Goal: Information Seeking & Learning: Learn about a topic

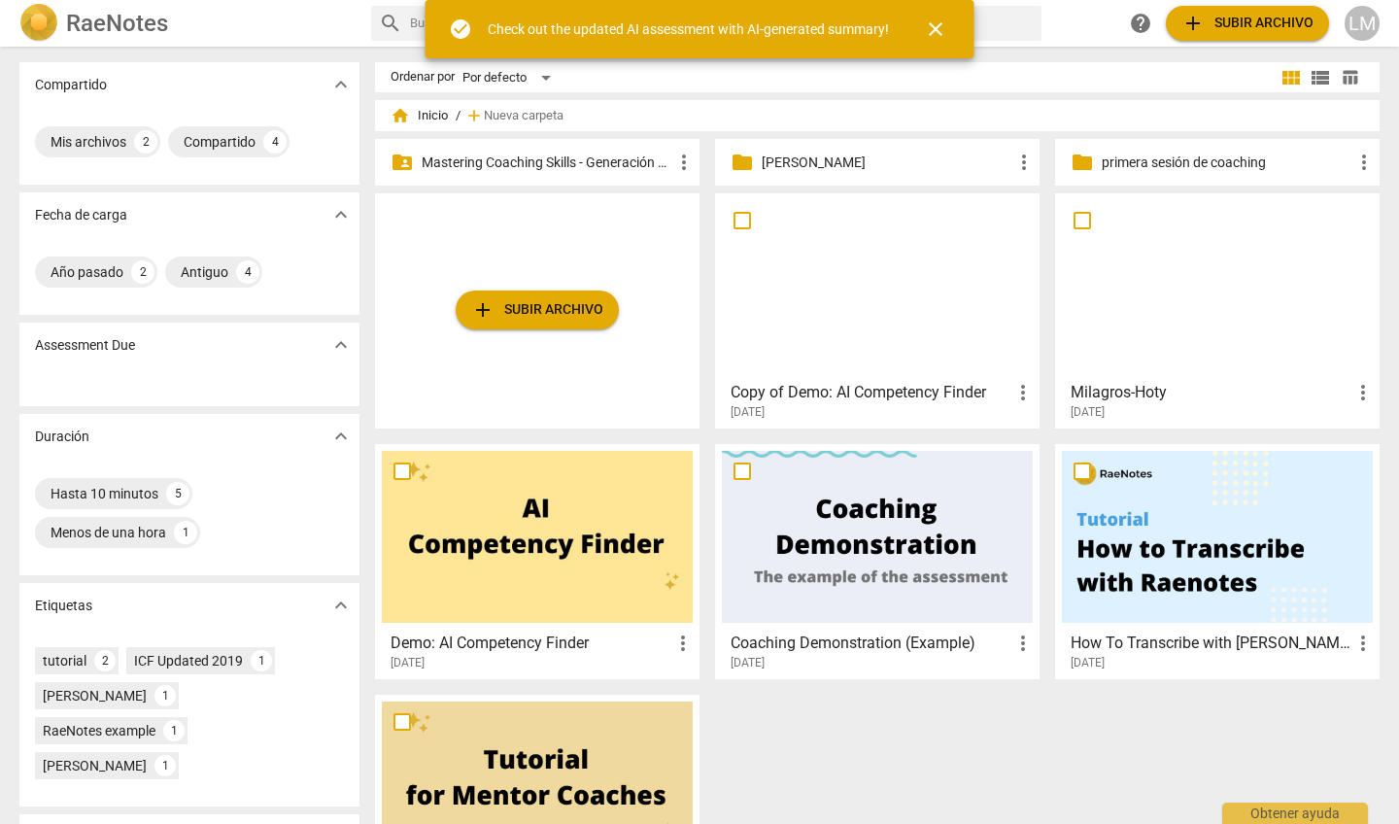
scroll to position [3, 0]
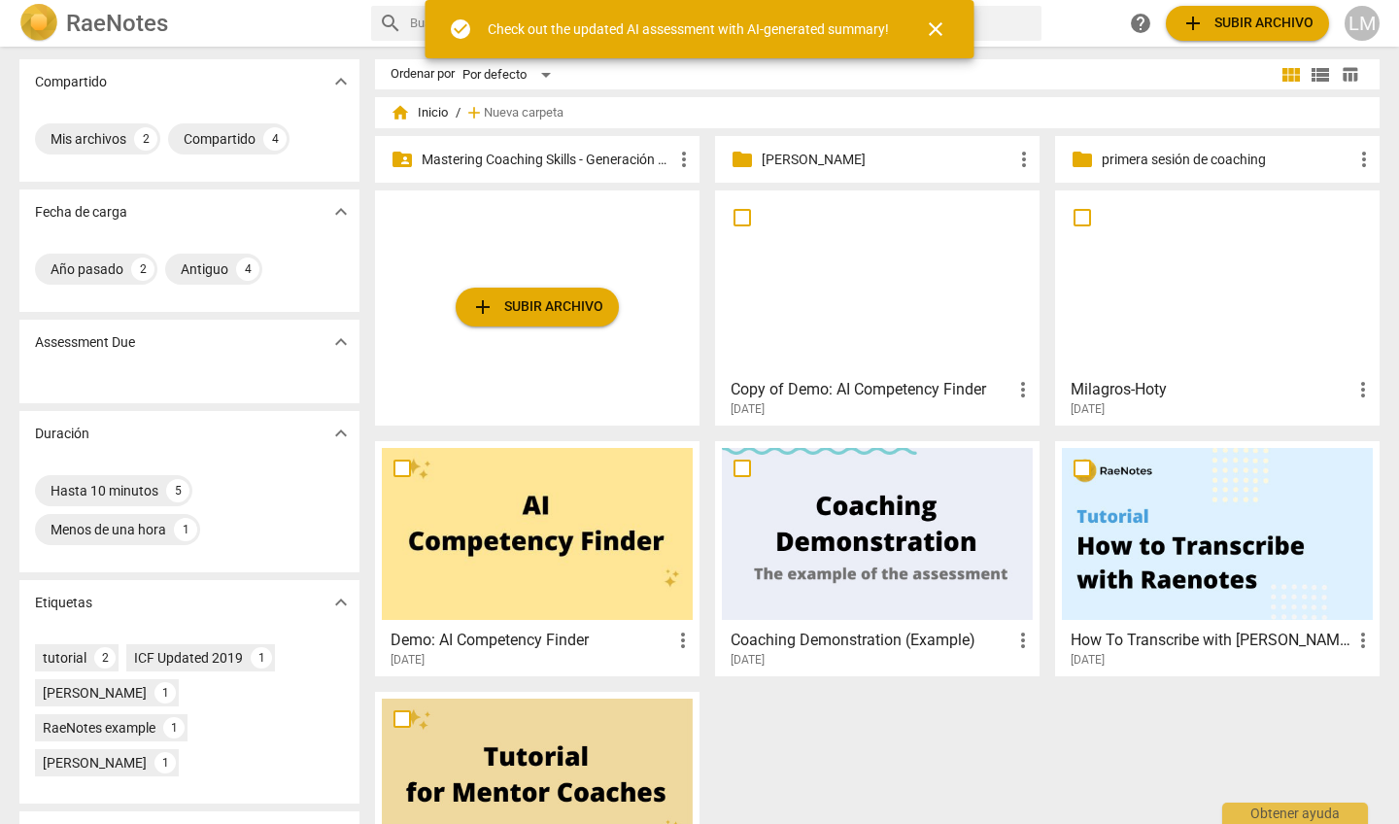
click at [621, 155] on p "Mastering Coaching Skills - Generación 31" at bounding box center [547, 160] width 251 height 20
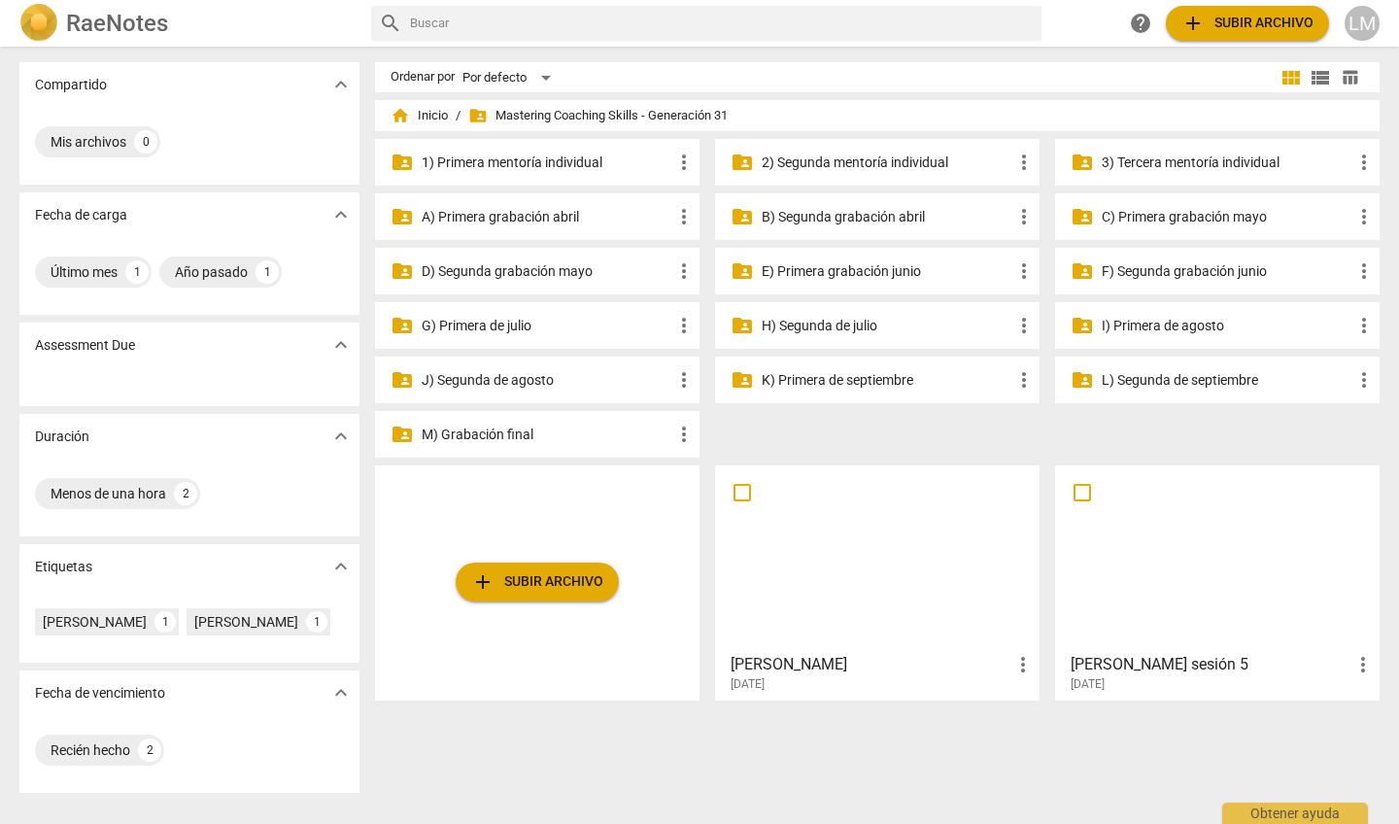
click at [554, 378] on p "J) Segunda de agosto" at bounding box center [547, 380] width 251 height 20
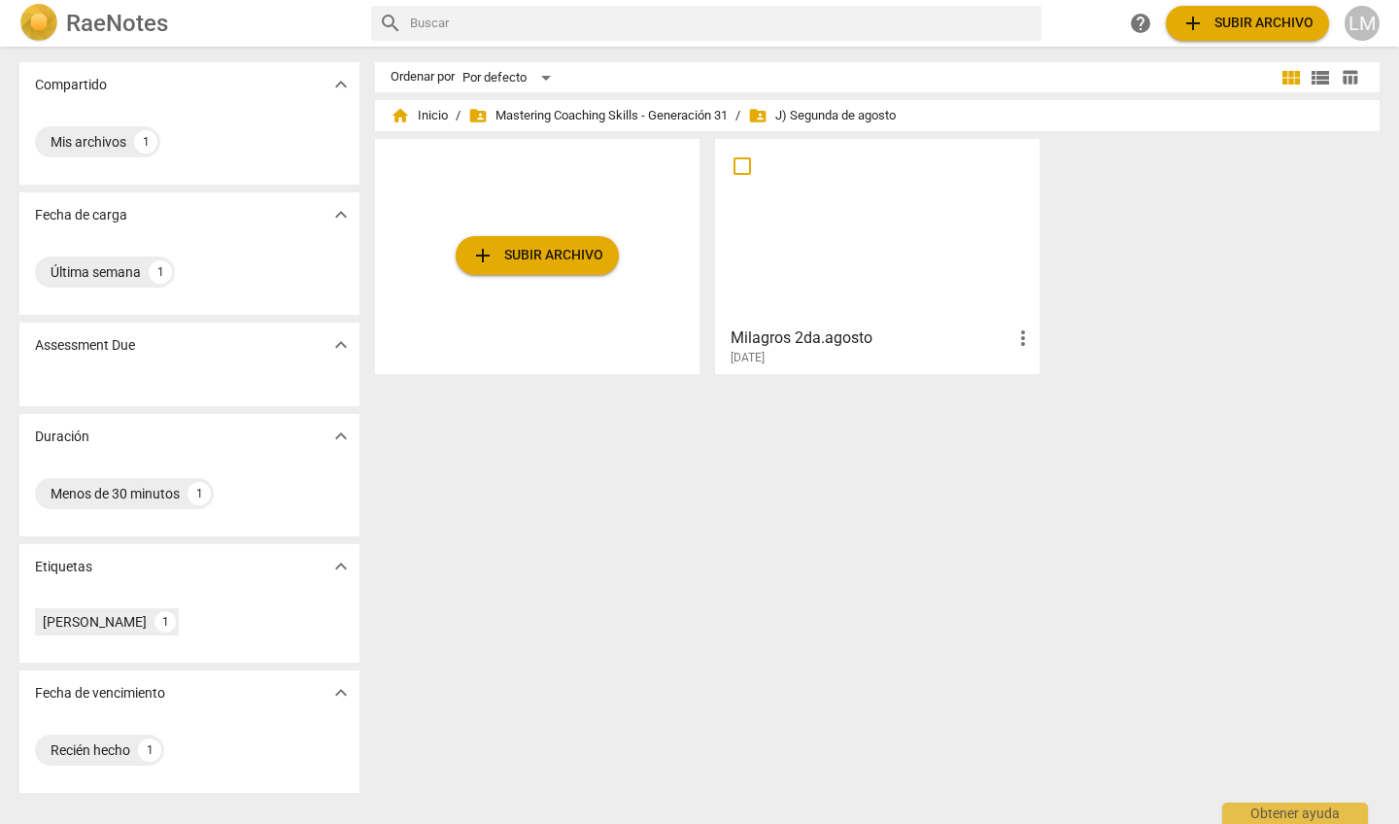
click at [786, 281] on div at bounding box center [877, 232] width 311 height 172
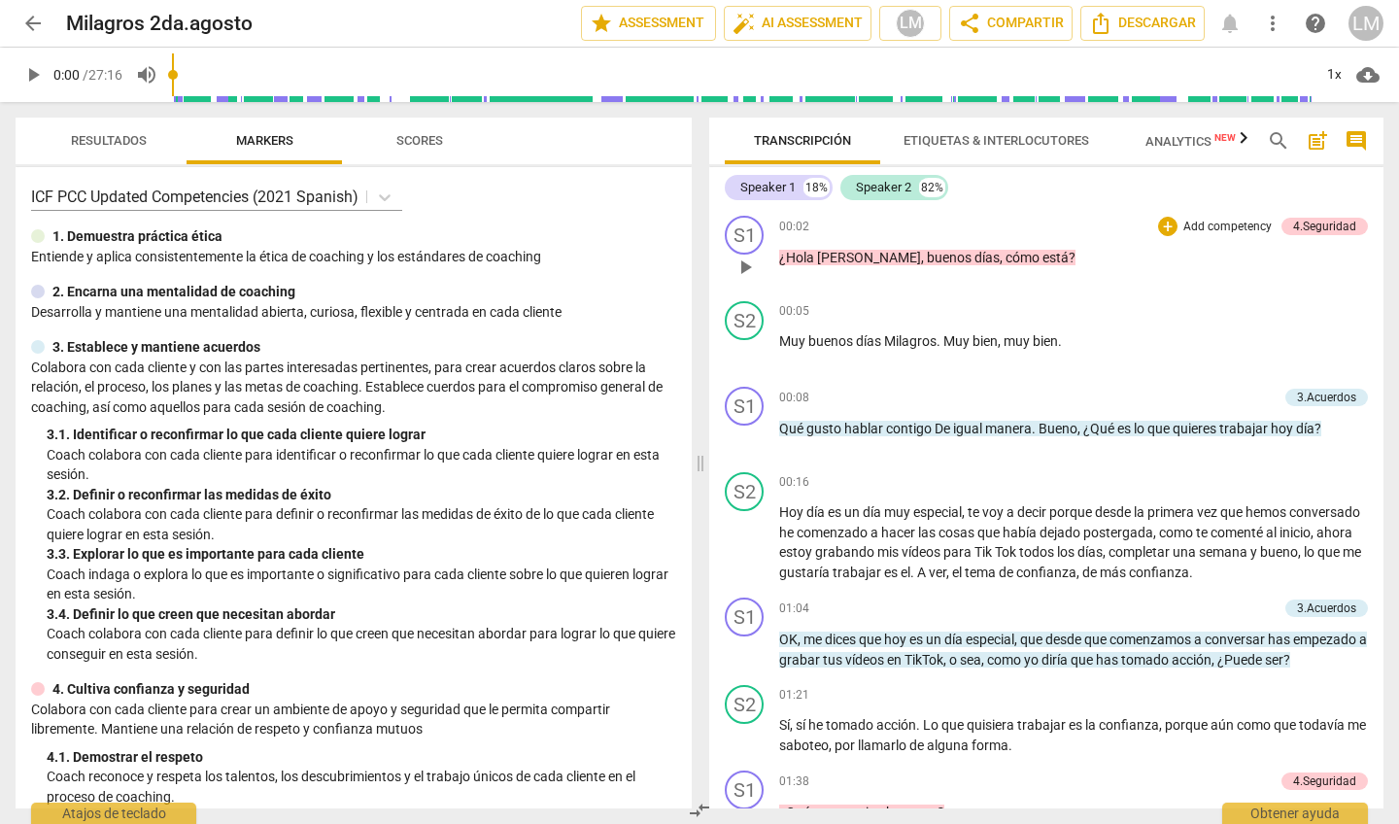
click at [745, 263] on span "play_arrow" at bounding box center [745, 267] width 23 height 23
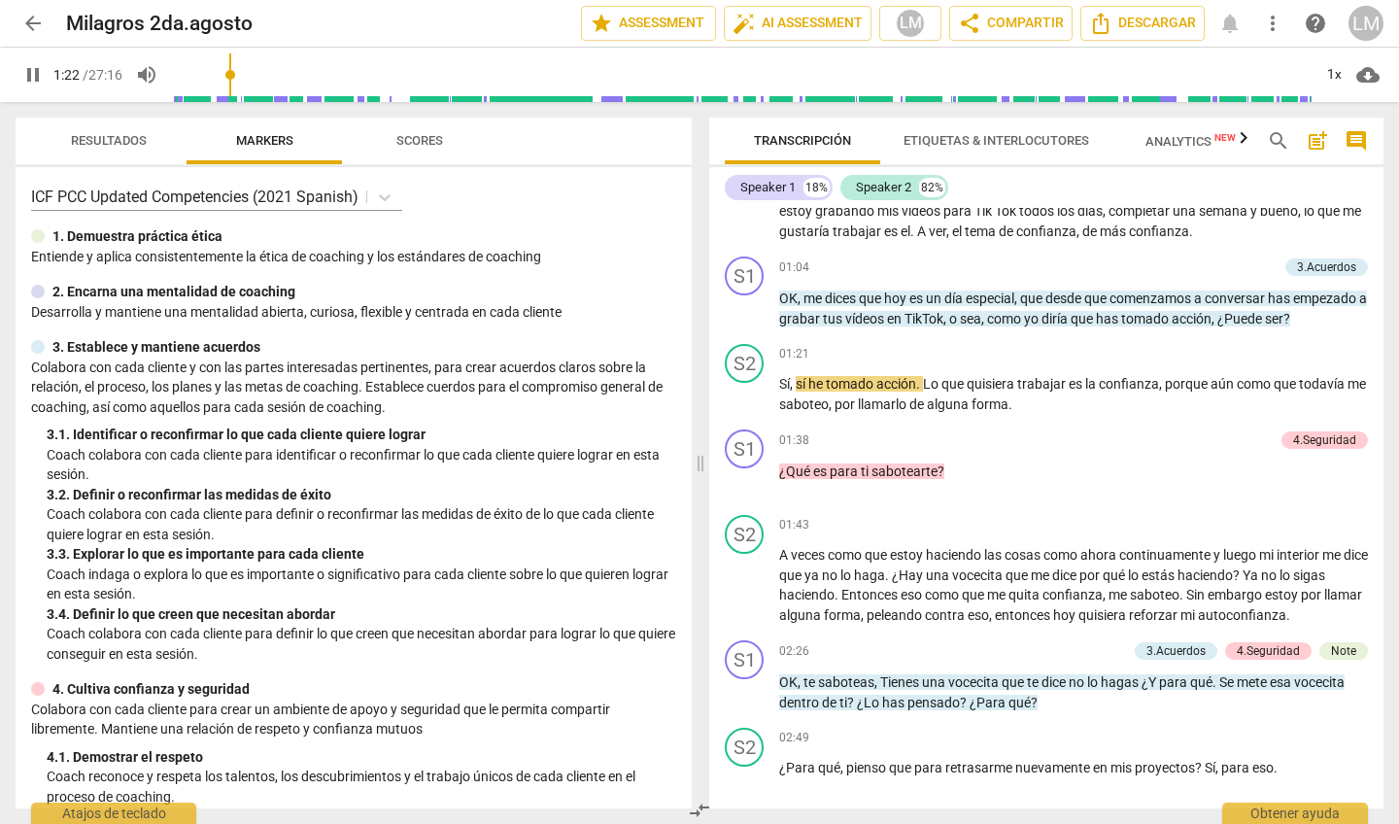
scroll to position [359, 0]
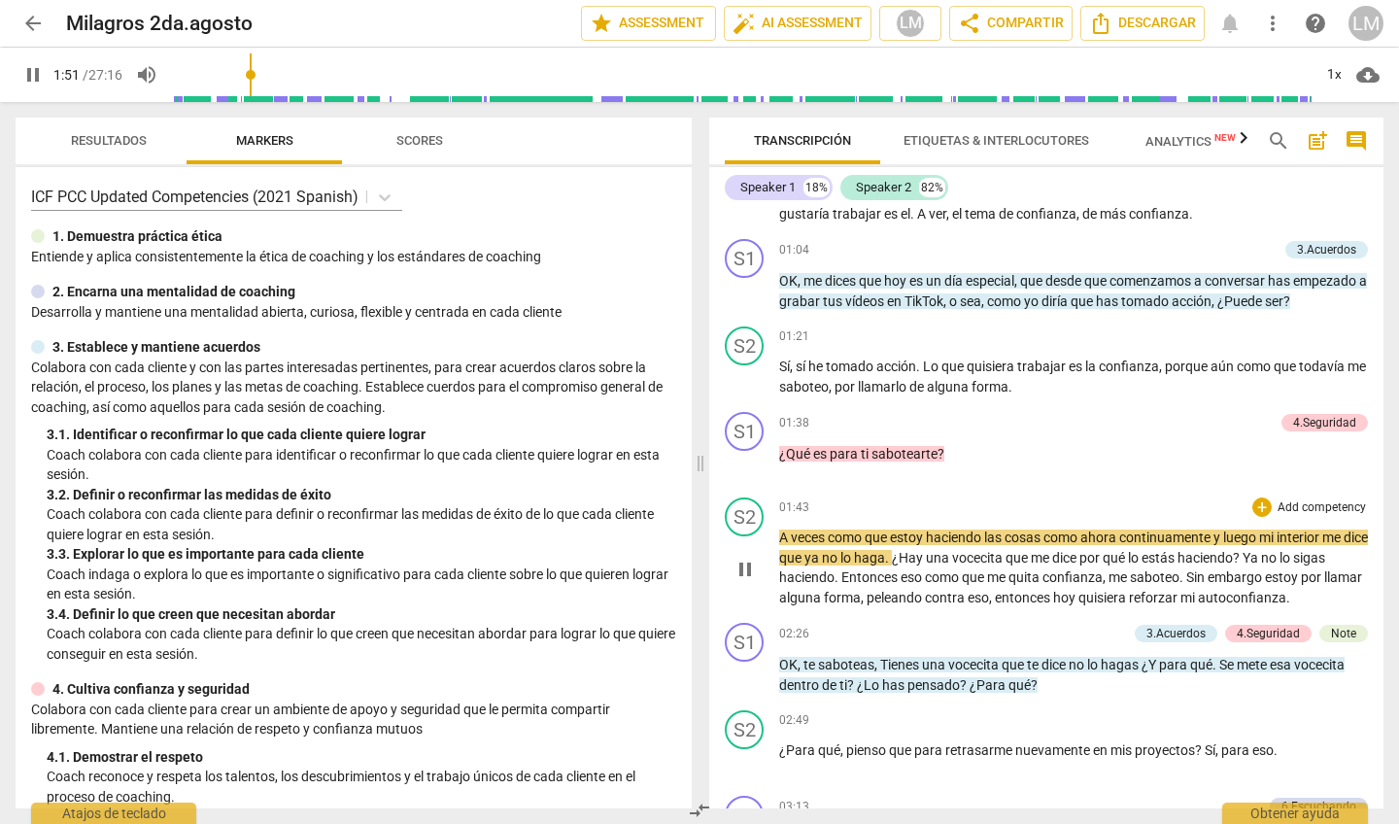
click at [743, 579] on span "pause" at bounding box center [745, 569] width 23 height 23
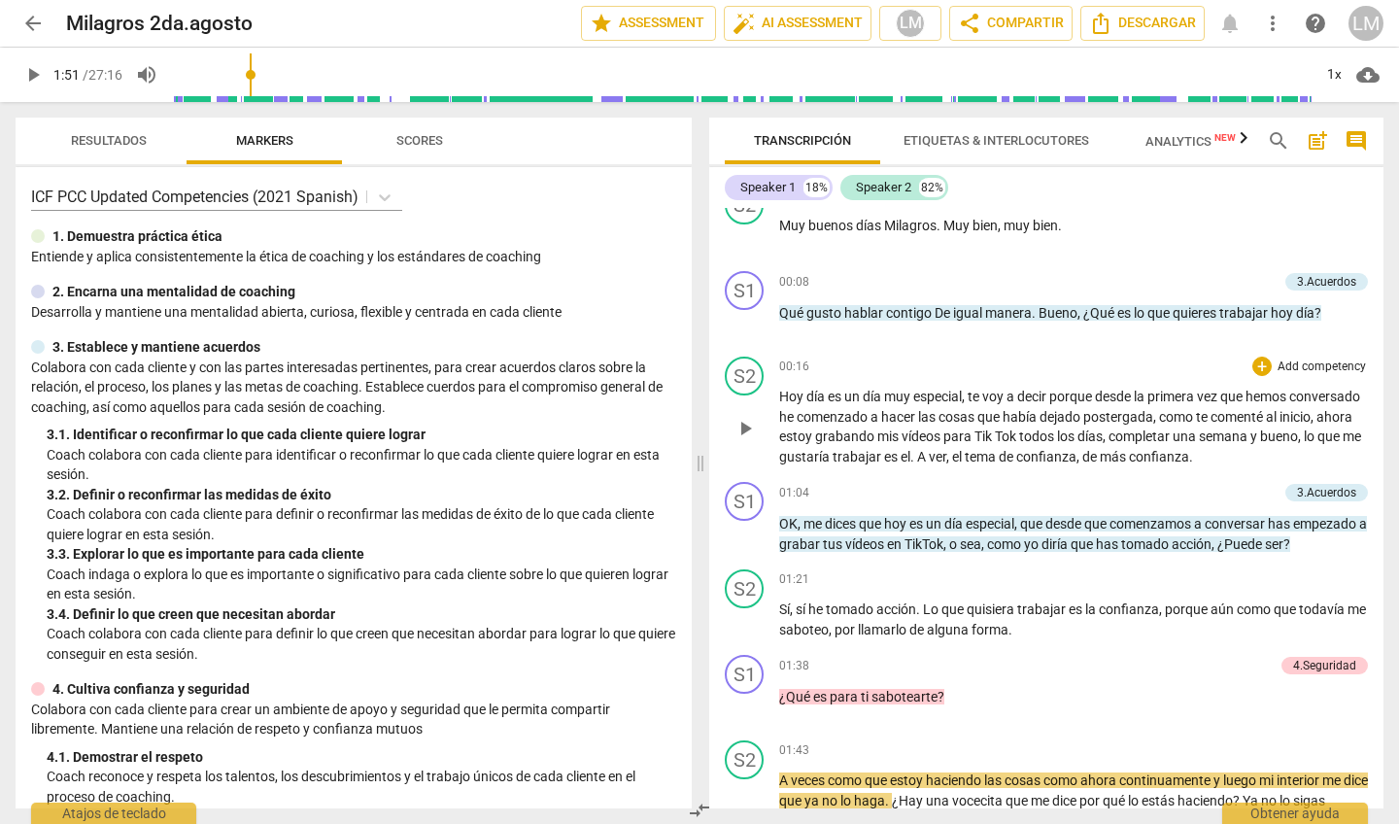
scroll to position [151, 0]
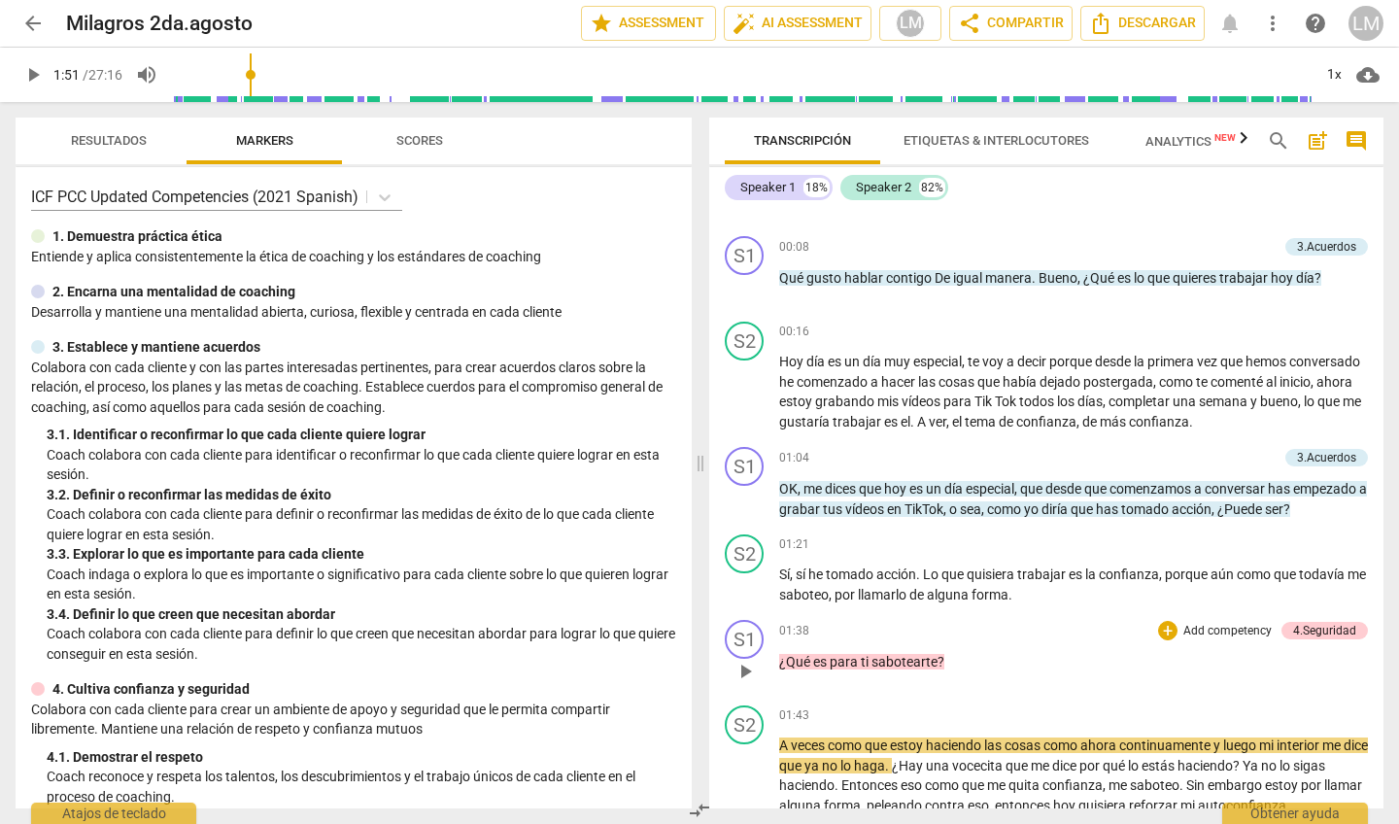
click at [1199, 640] on p "Add competency" at bounding box center [1228, 631] width 92 height 17
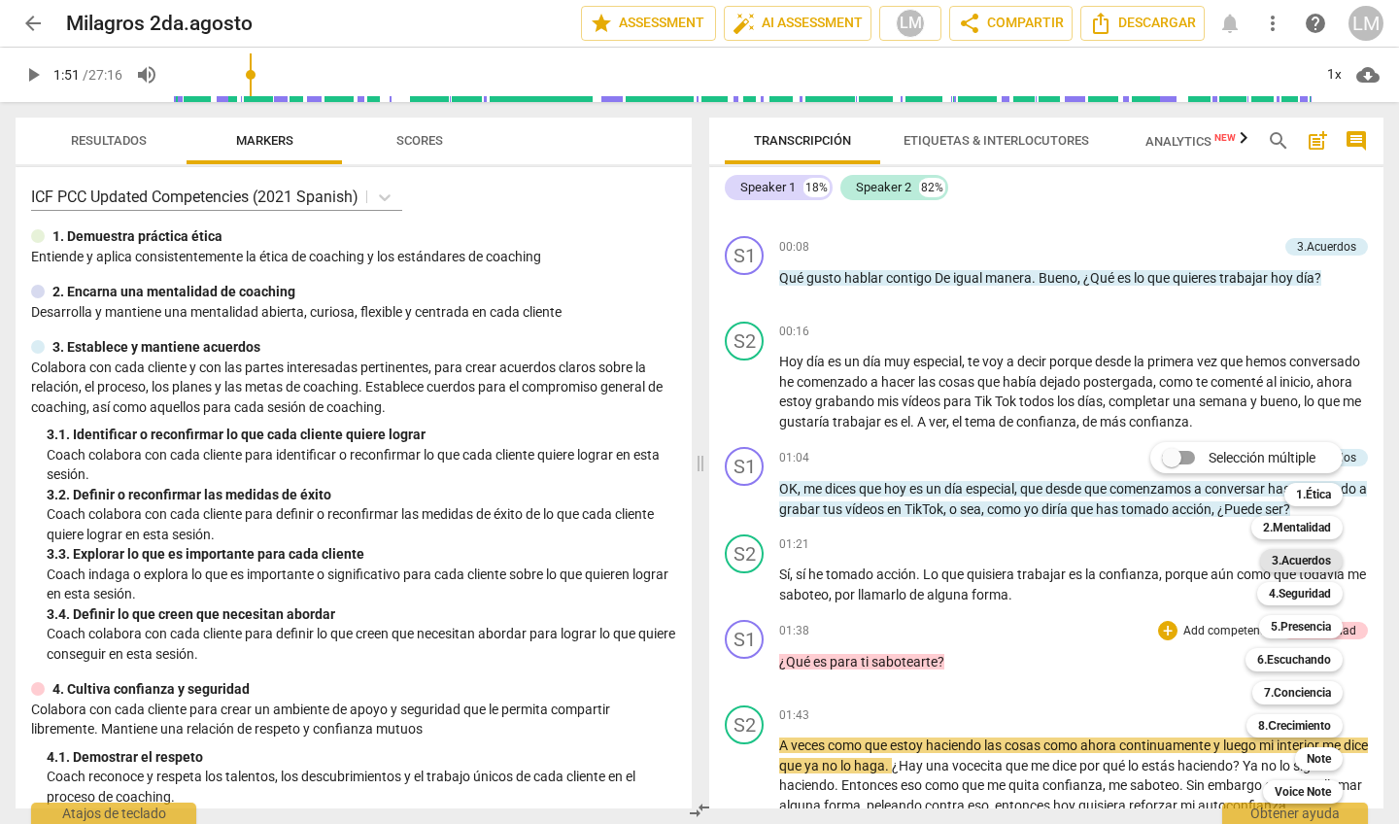
click at [1275, 560] on b "3.Acuerdos" at bounding box center [1301, 560] width 59 height 23
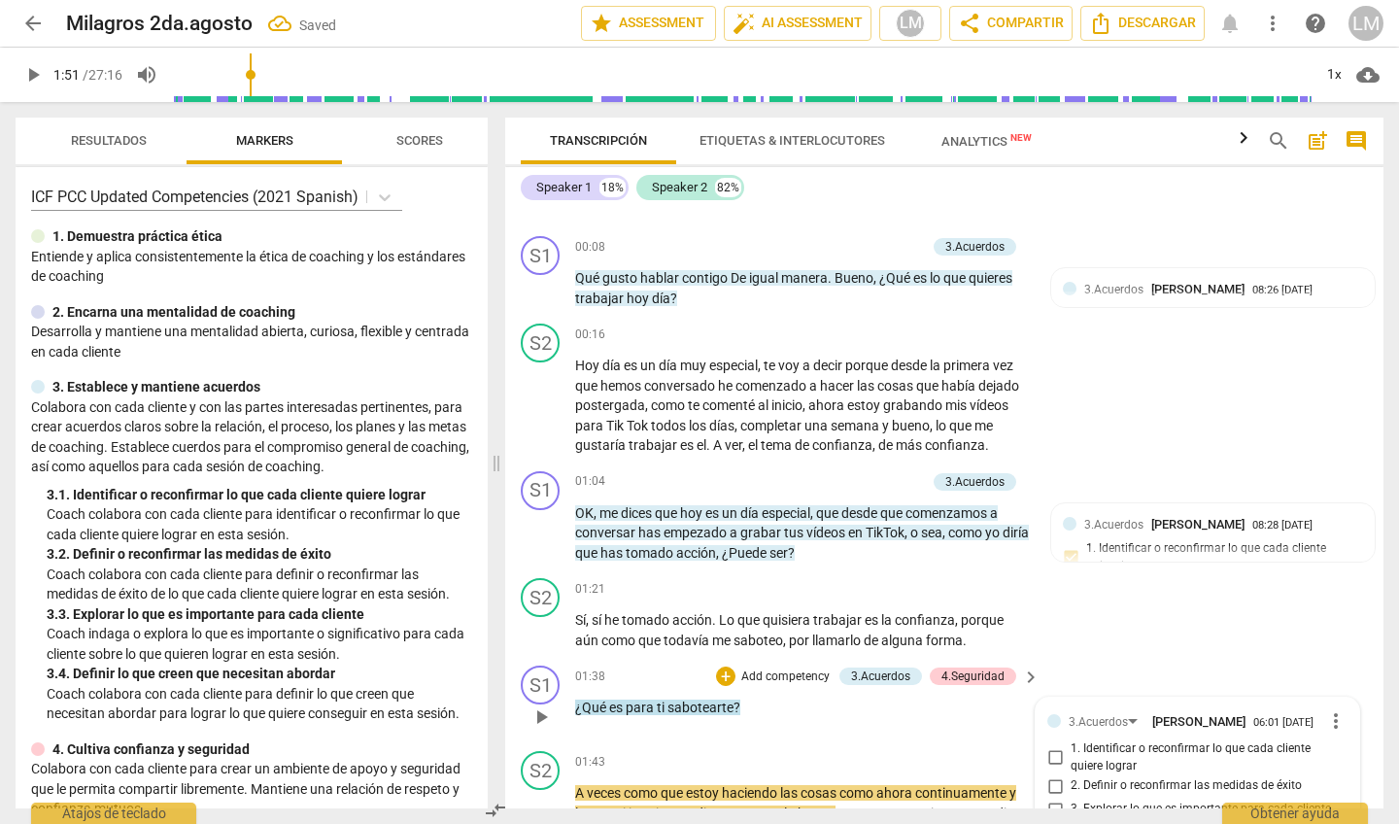
scroll to position [519, 0]
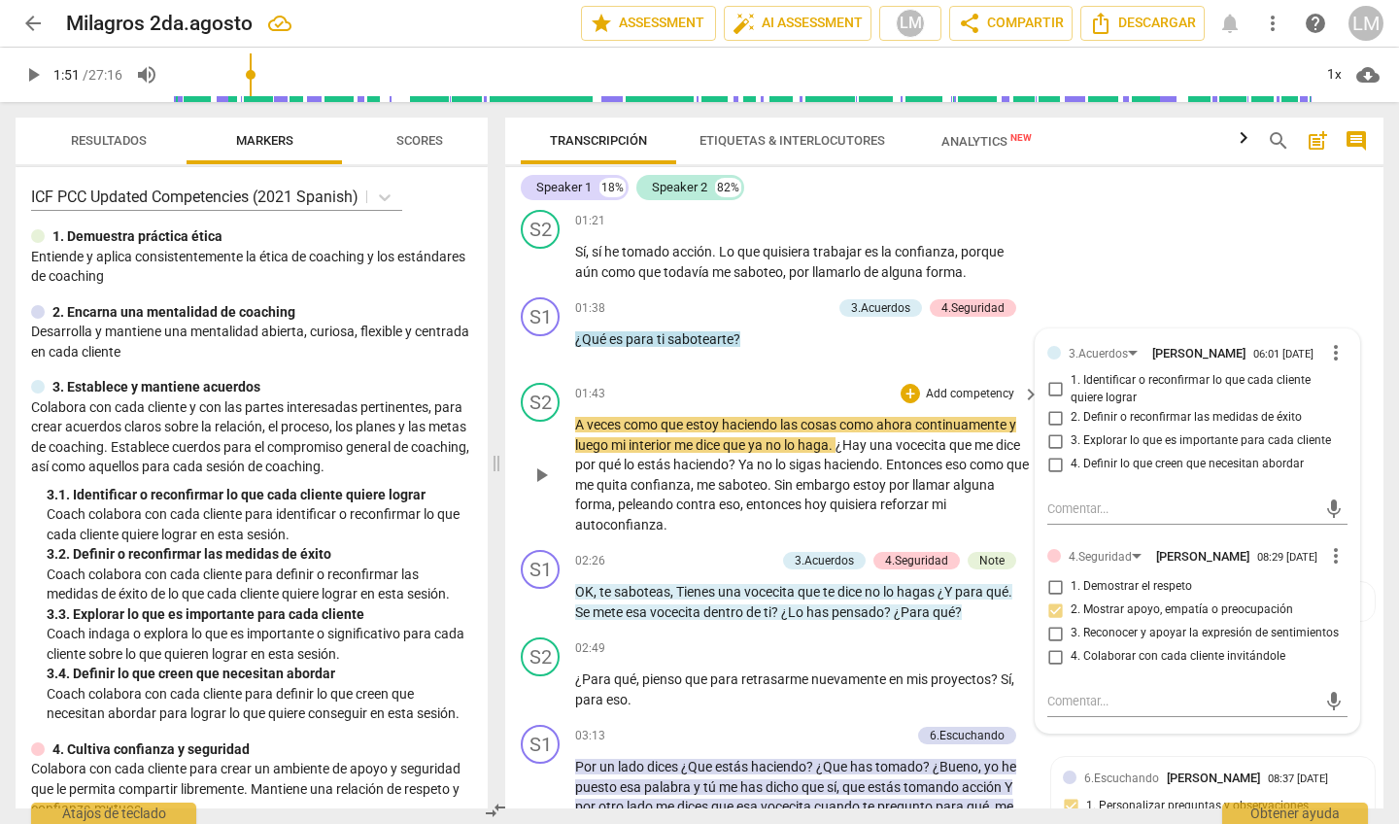
click at [1006, 506] on p "A veces como que estoy haciendo las cosas como ahora continuamente y luego mi i…" at bounding box center [802, 475] width 455 height 120
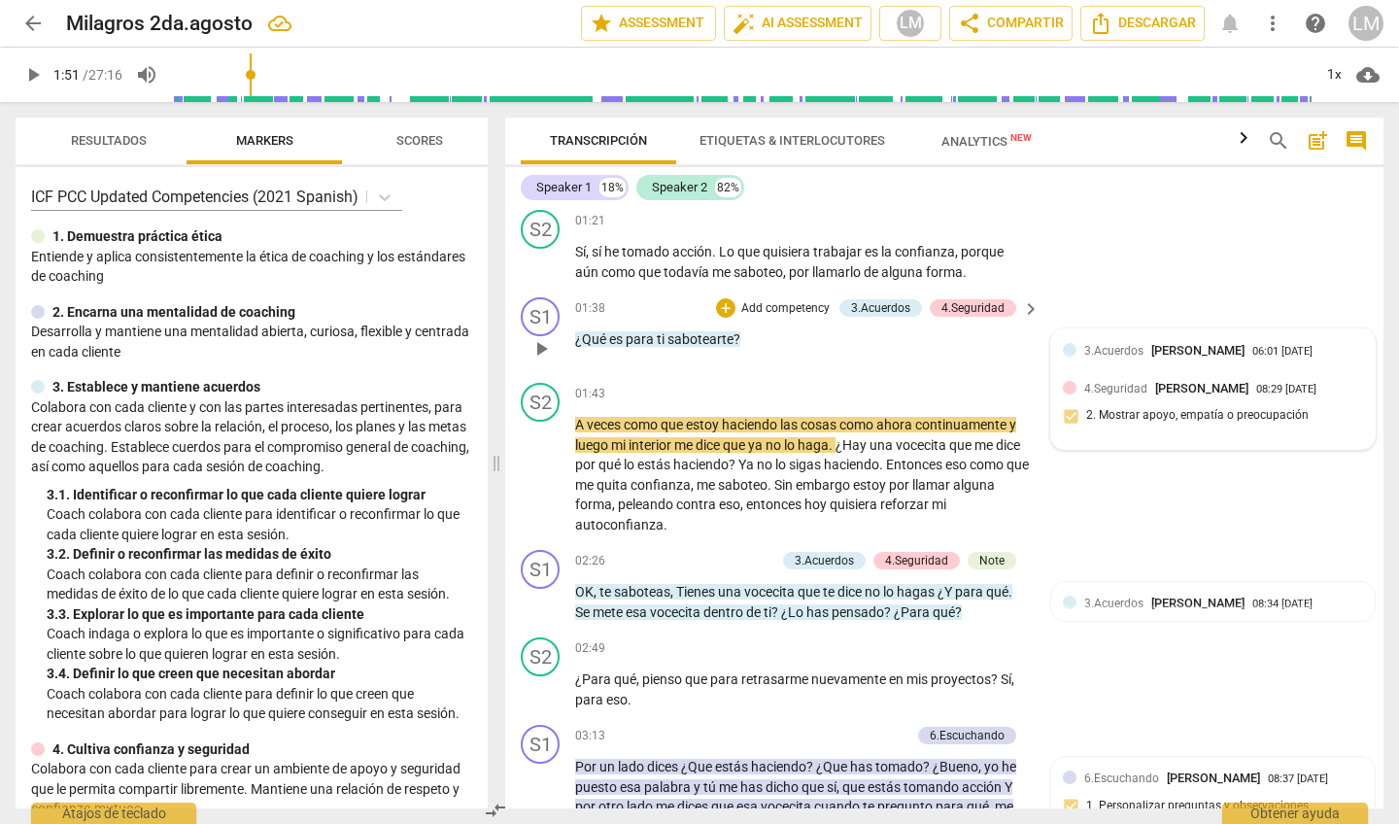
click at [1067, 351] on div at bounding box center [1070, 350] width 14 height 14
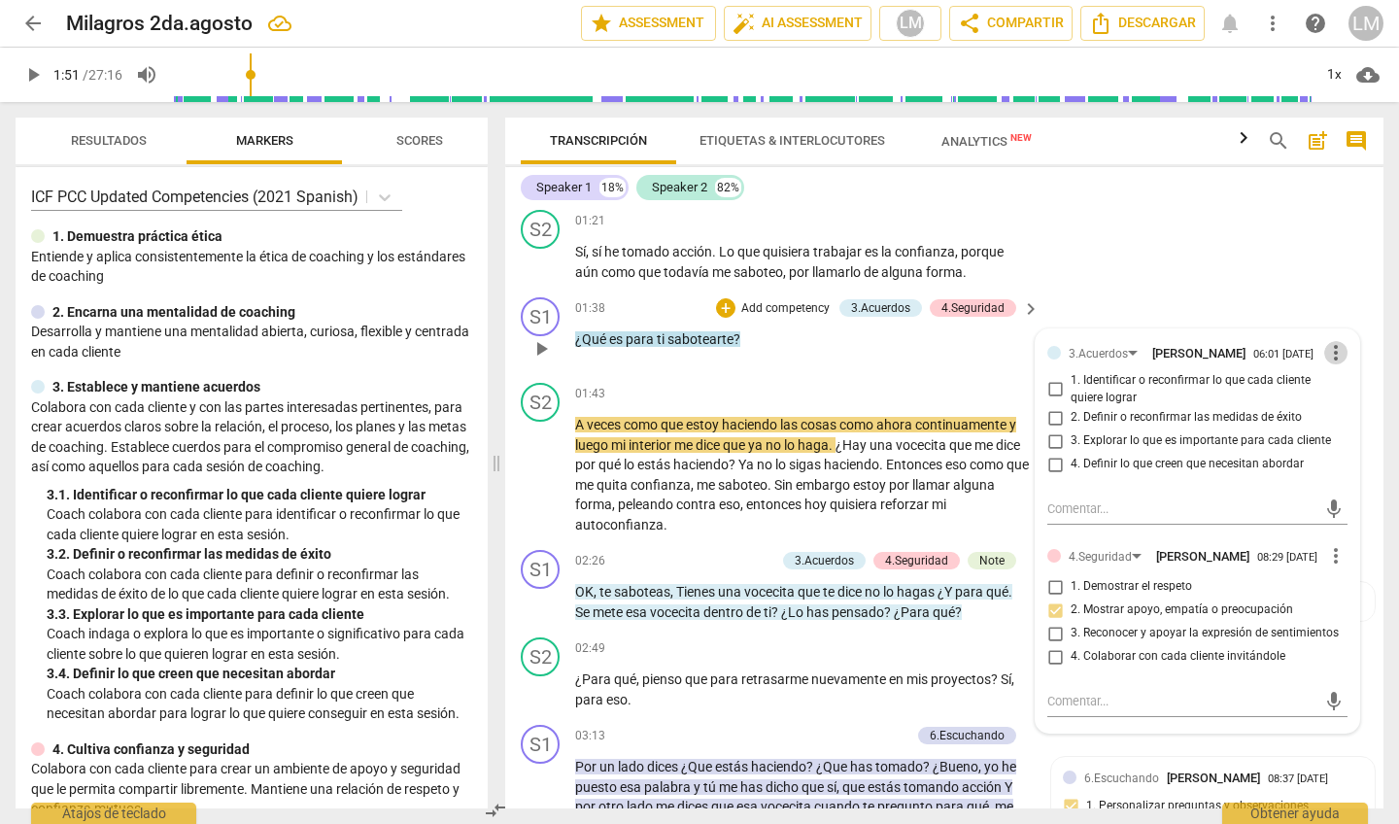
click at [1328, 350] on span "more_vert" at bounding box center [1336, 352] width 23 height 23
click at [1343, 387] on li "Borrar" at bounding box center [1351, 386] width 68 height 37
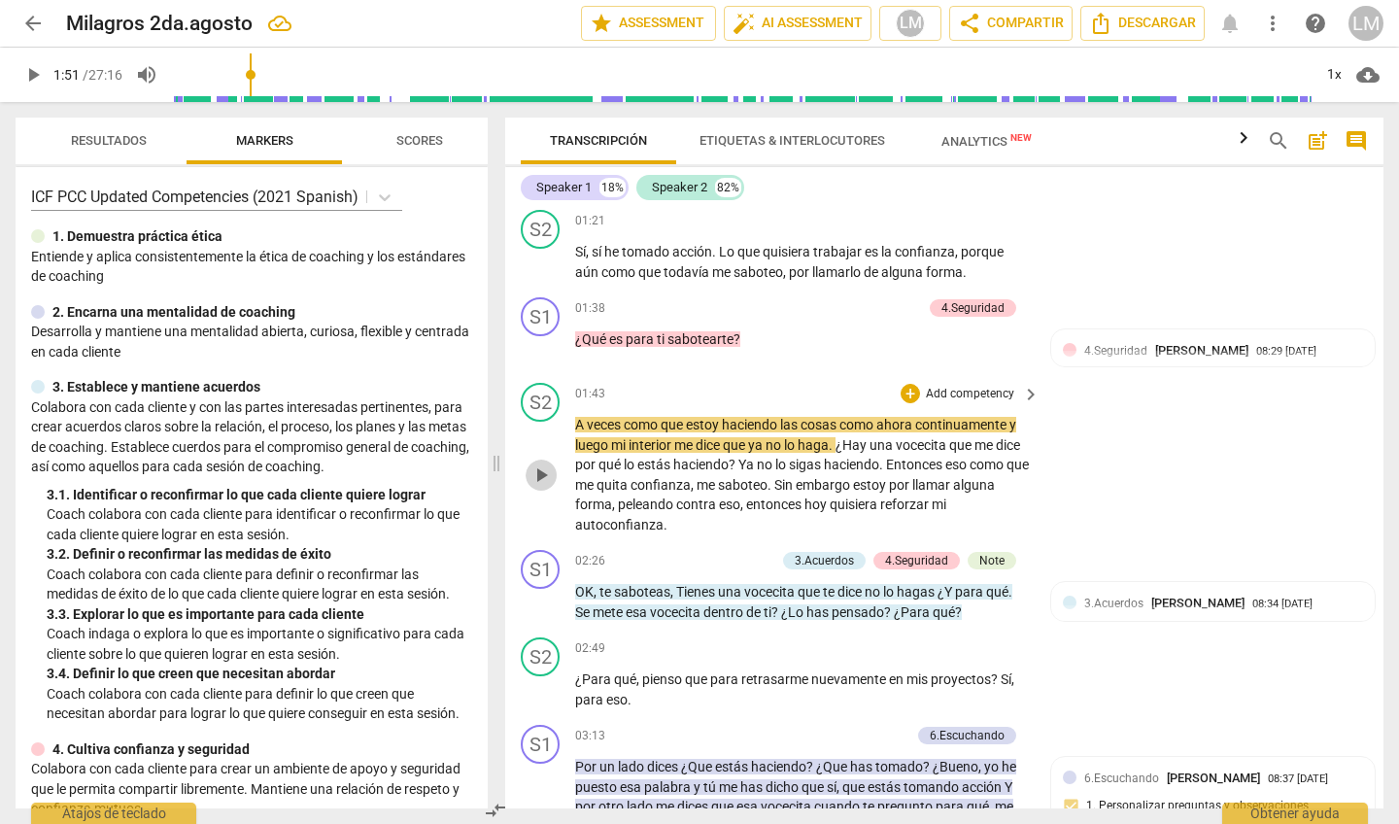
click at [544, 472] on span "play_arrow" at bounding box center [541, 475] width 23 height 23
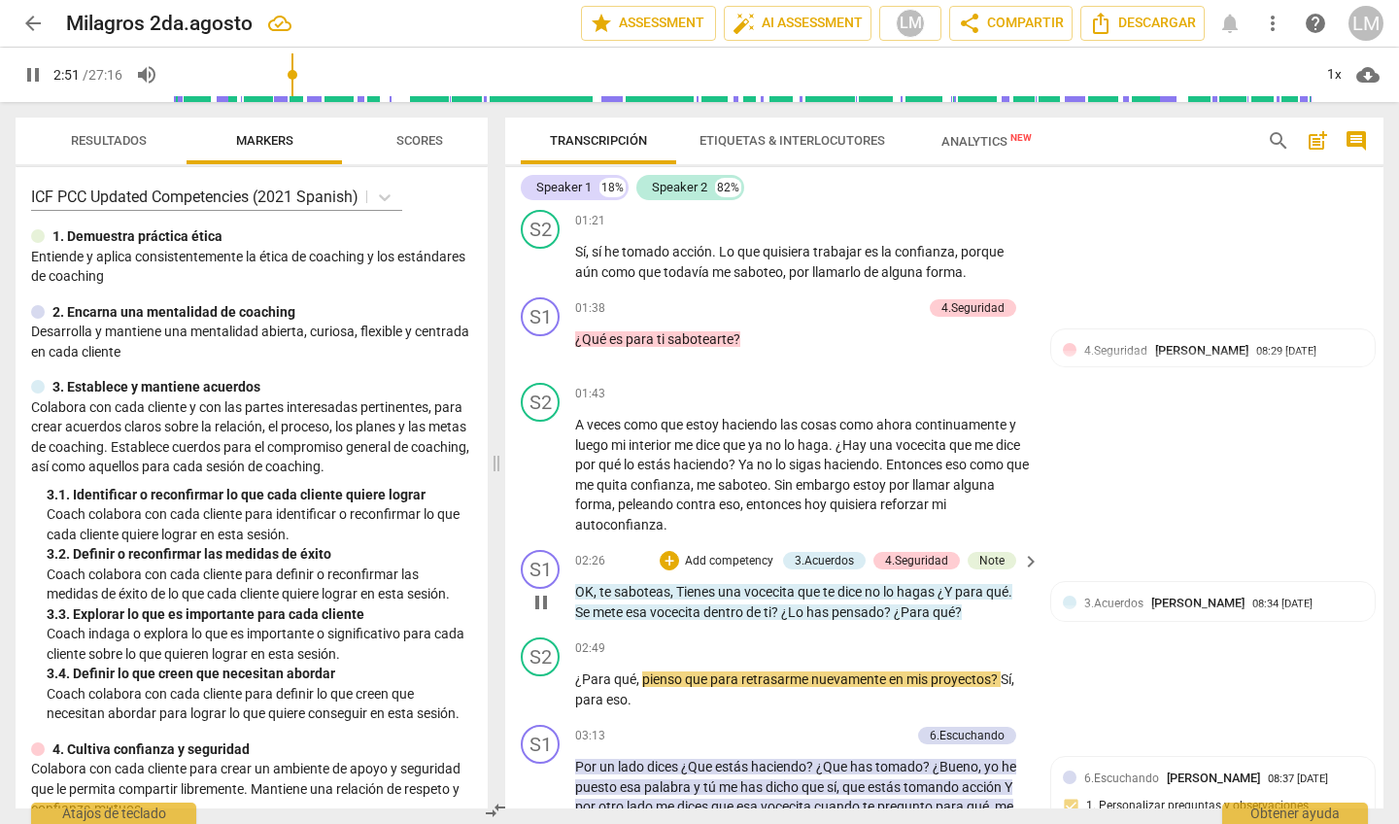
click at [538, 591] on span "pause" at bounding box center [541, 602] width 23 height 23
type input "171"
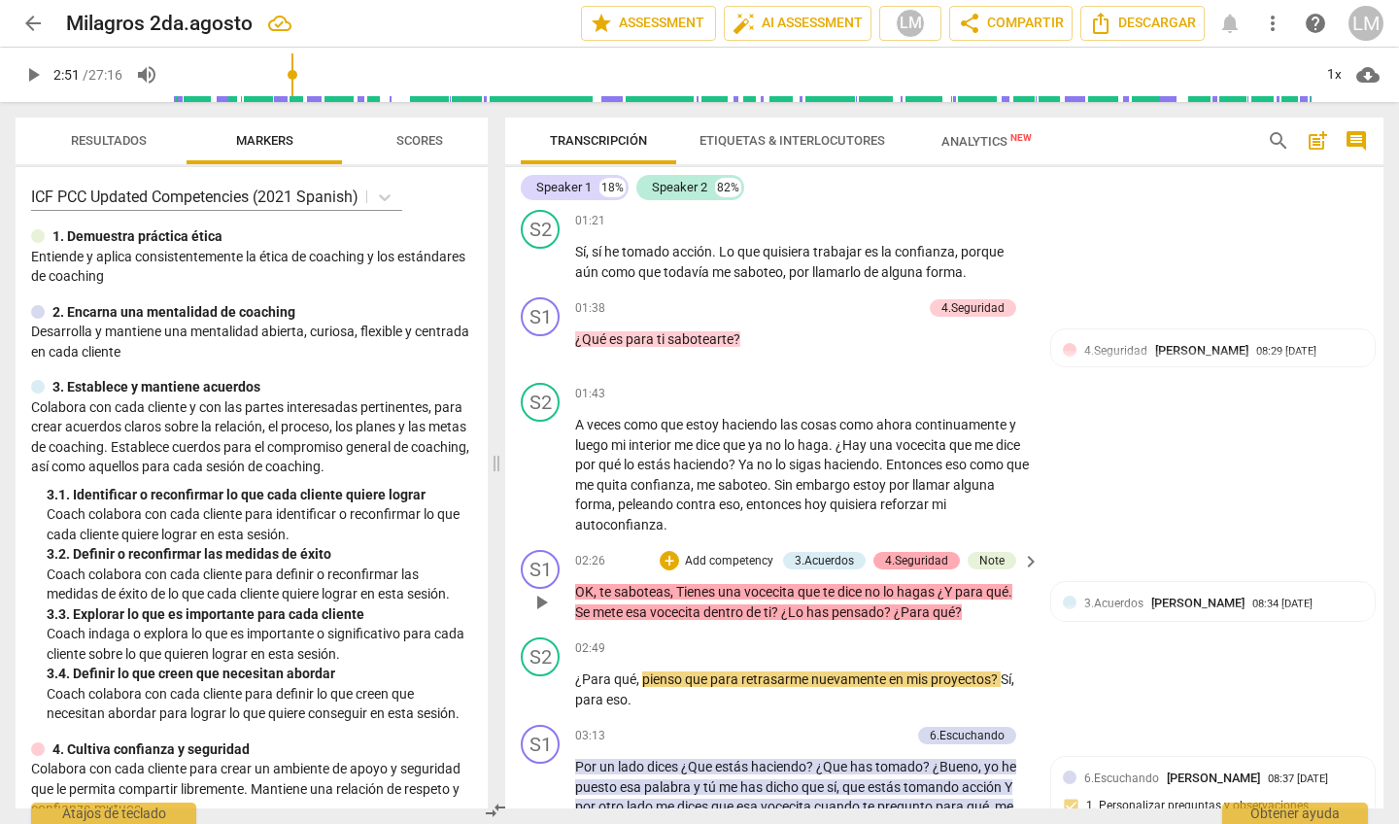
click at [920, 554] on div "4.Seguridad" at bounding box center [916, 560] width 63 height 17
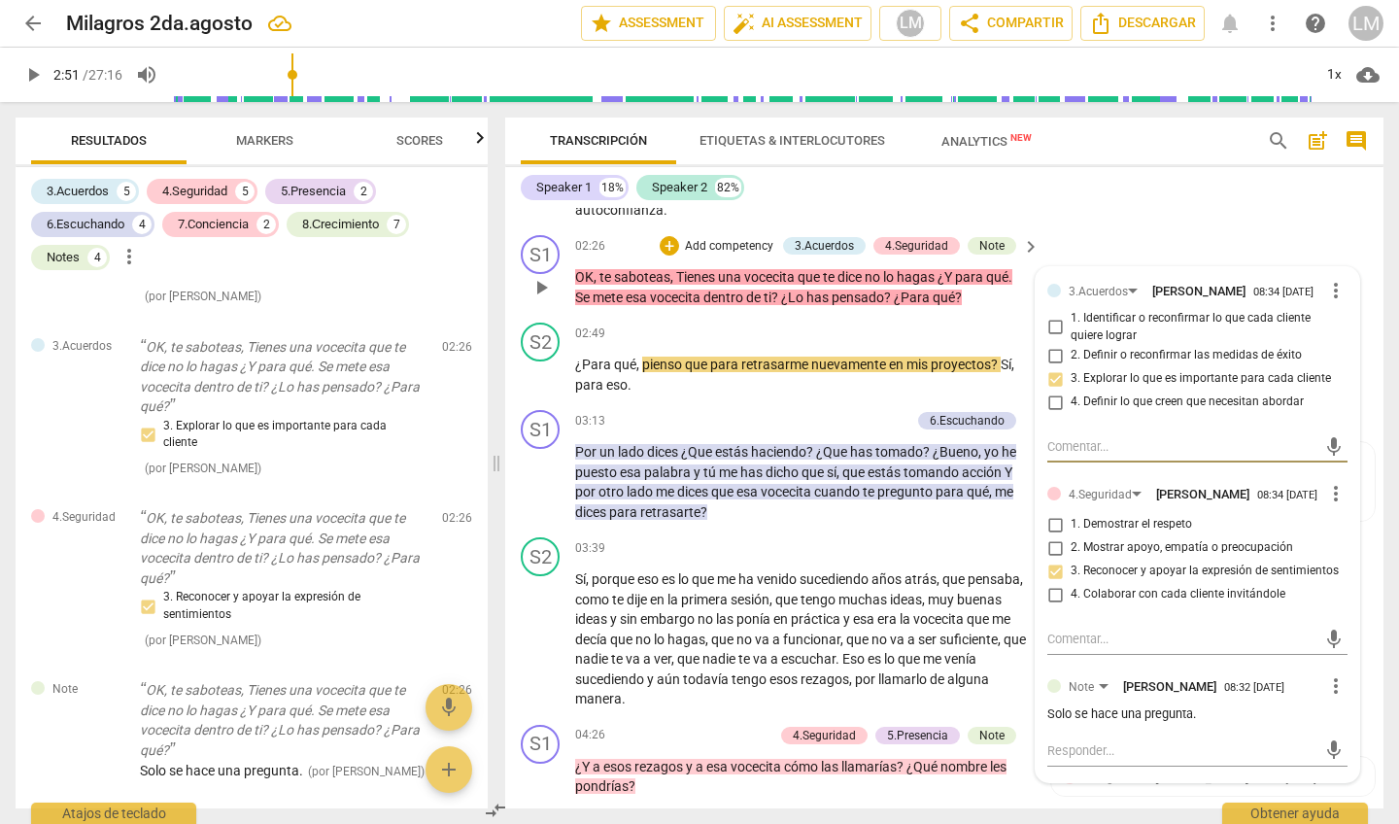
scroll to position [832, 0]
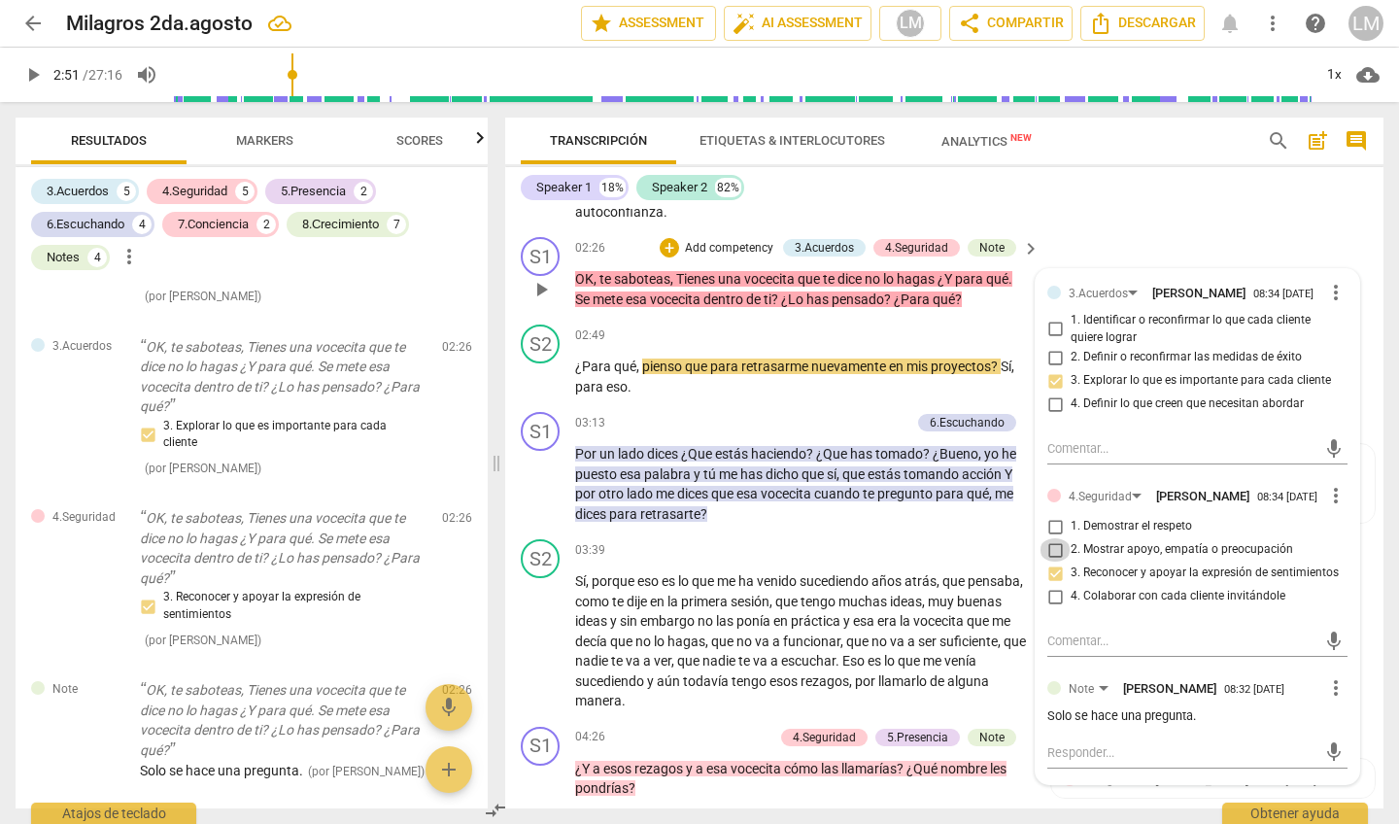
click at [1051, 550] on input "2. Mostrar apoyo, empatía o preocupación" at bounding box center [1055, 549] width 31 height 23
checkbox input "true"
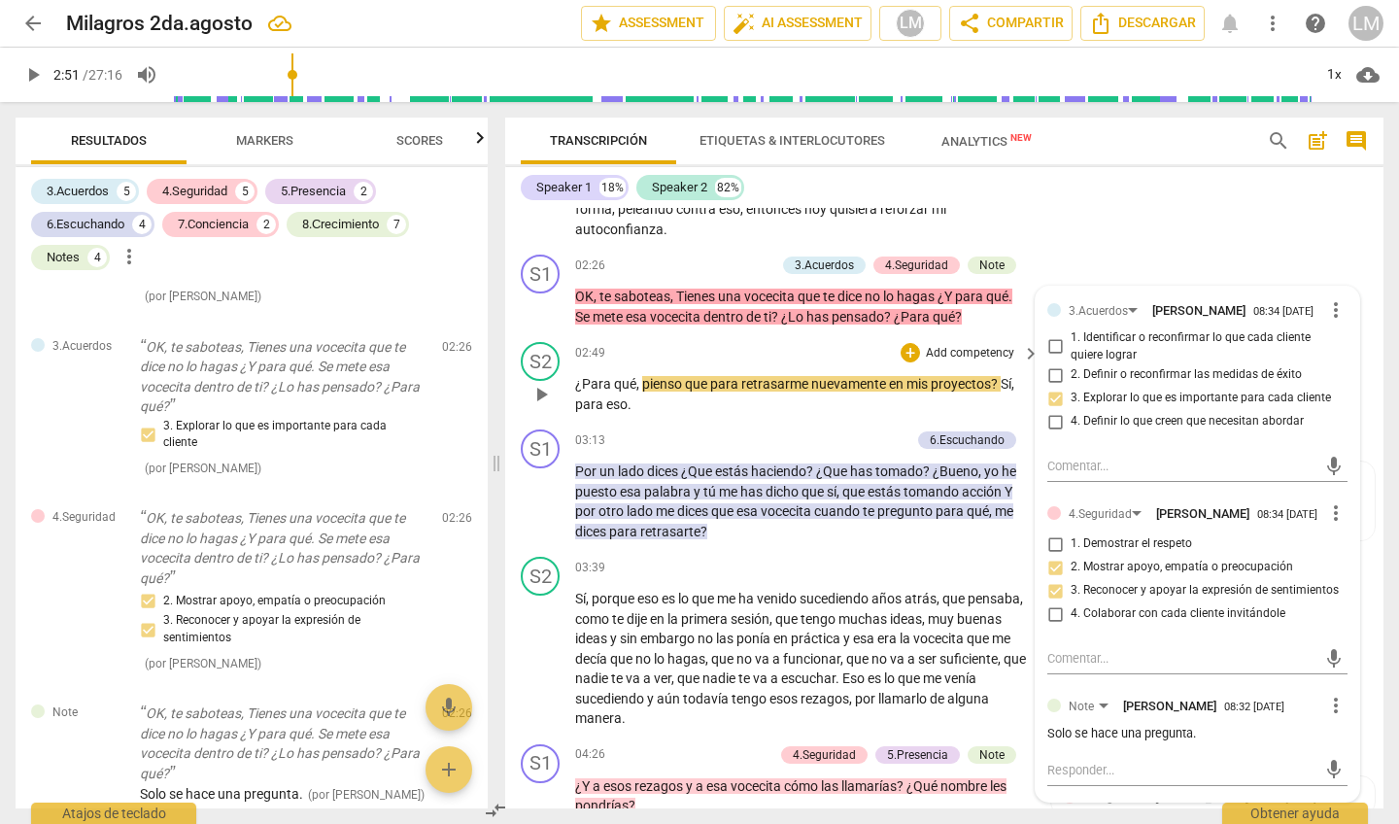
scroll to position [800, 0]
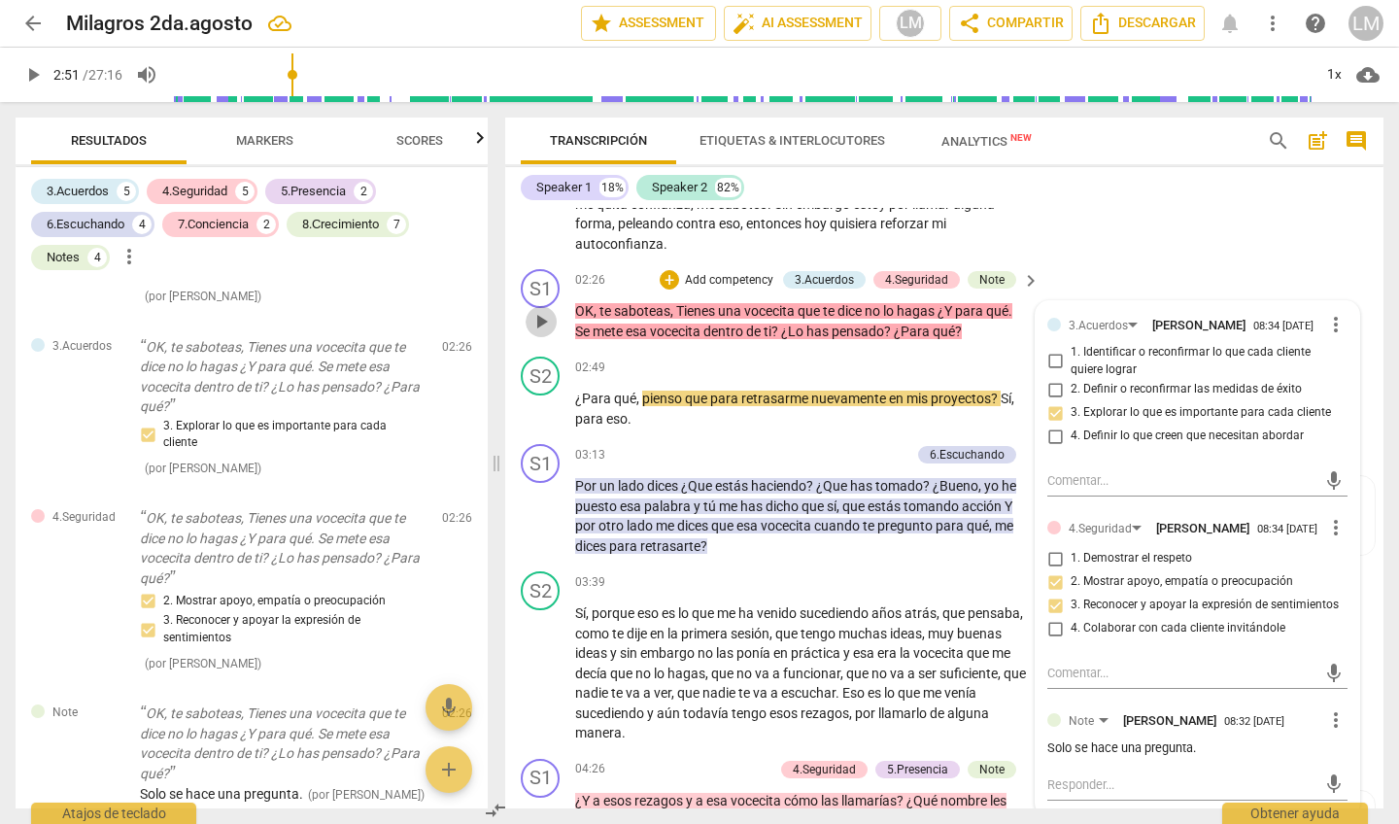
click at [539, 316] on span "play_arrow" at bounding box center [541, 321] width 23 height 23
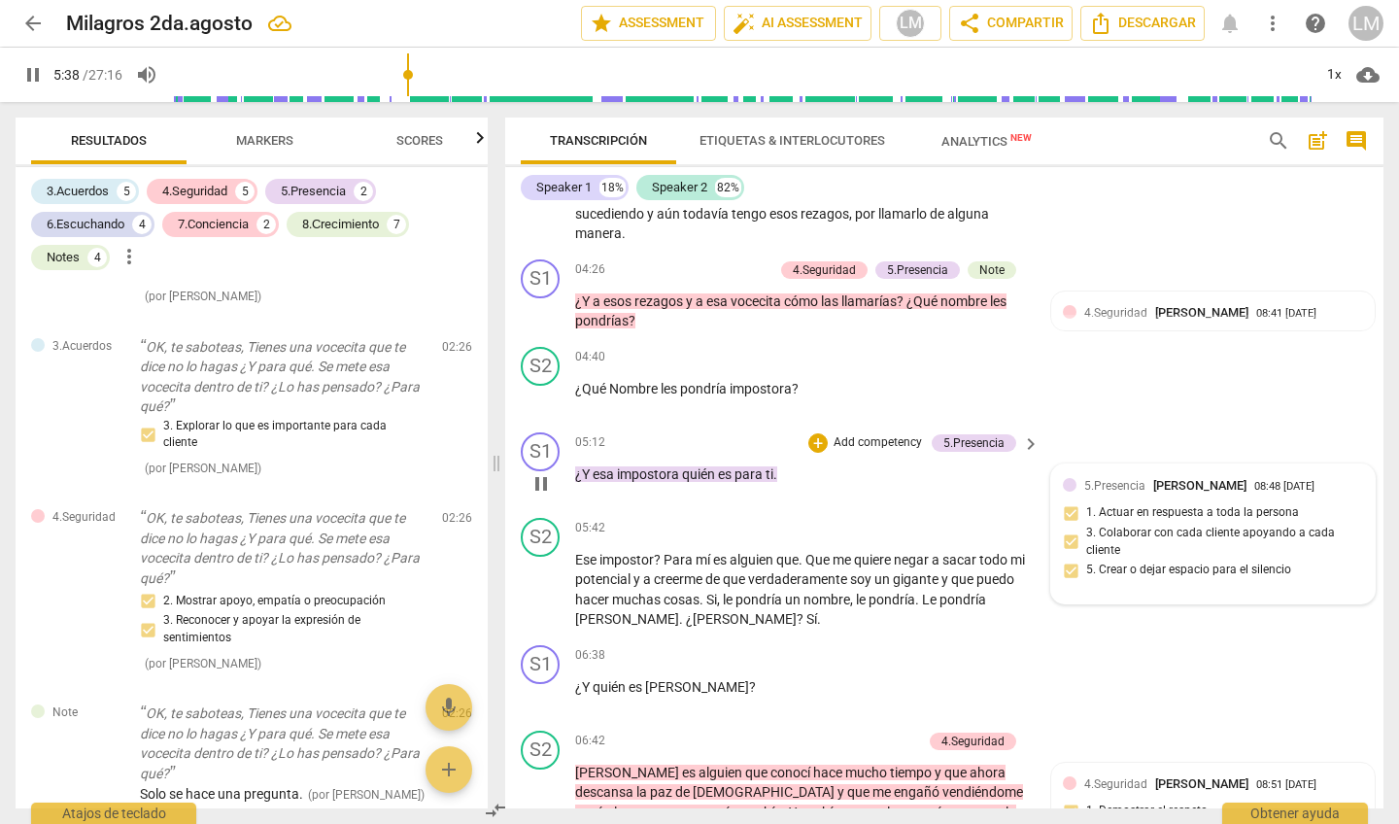
scroll to position [1300, 0]
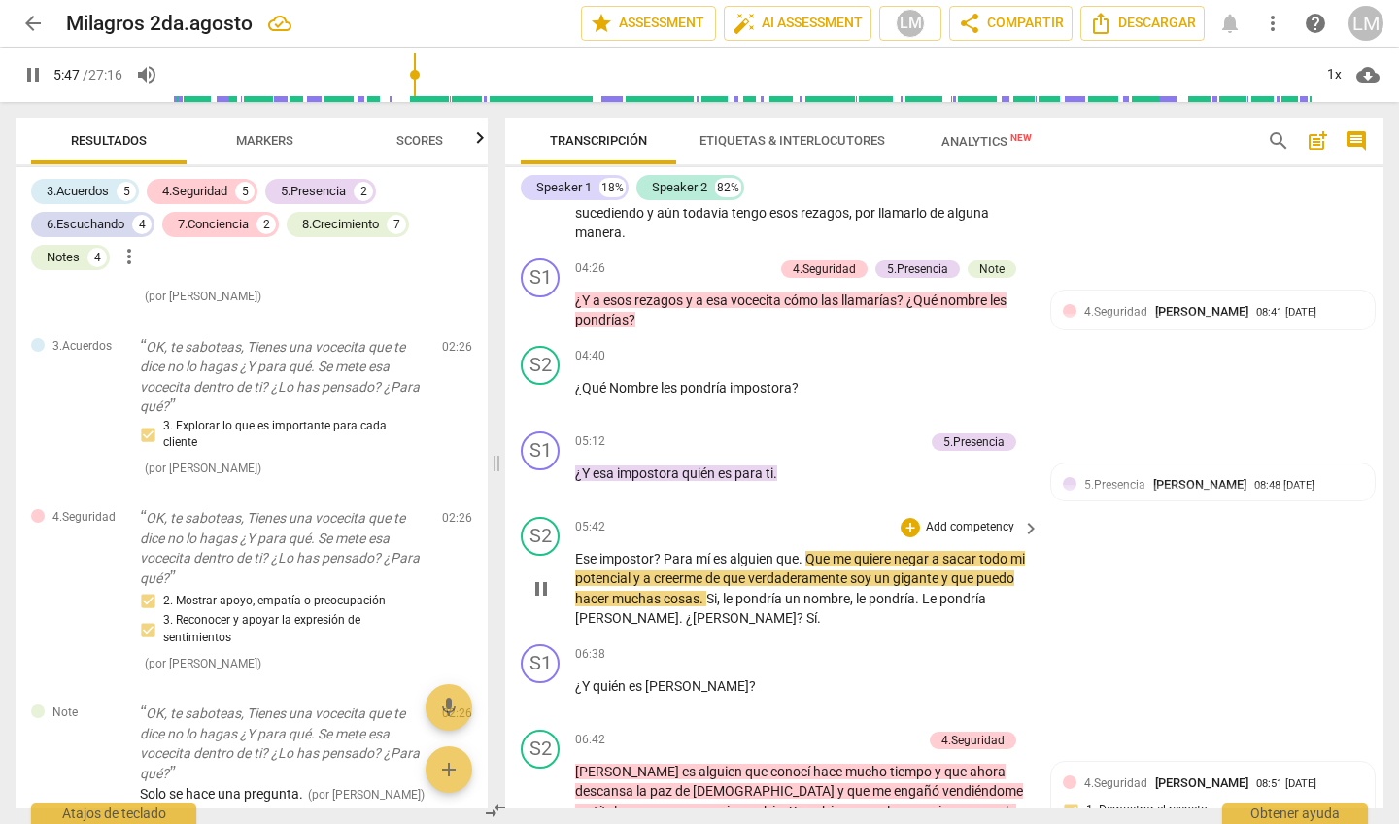
click at [546, 577] on span "pause" at bounding box center [541, 588] width 23 height 23
type input "348"
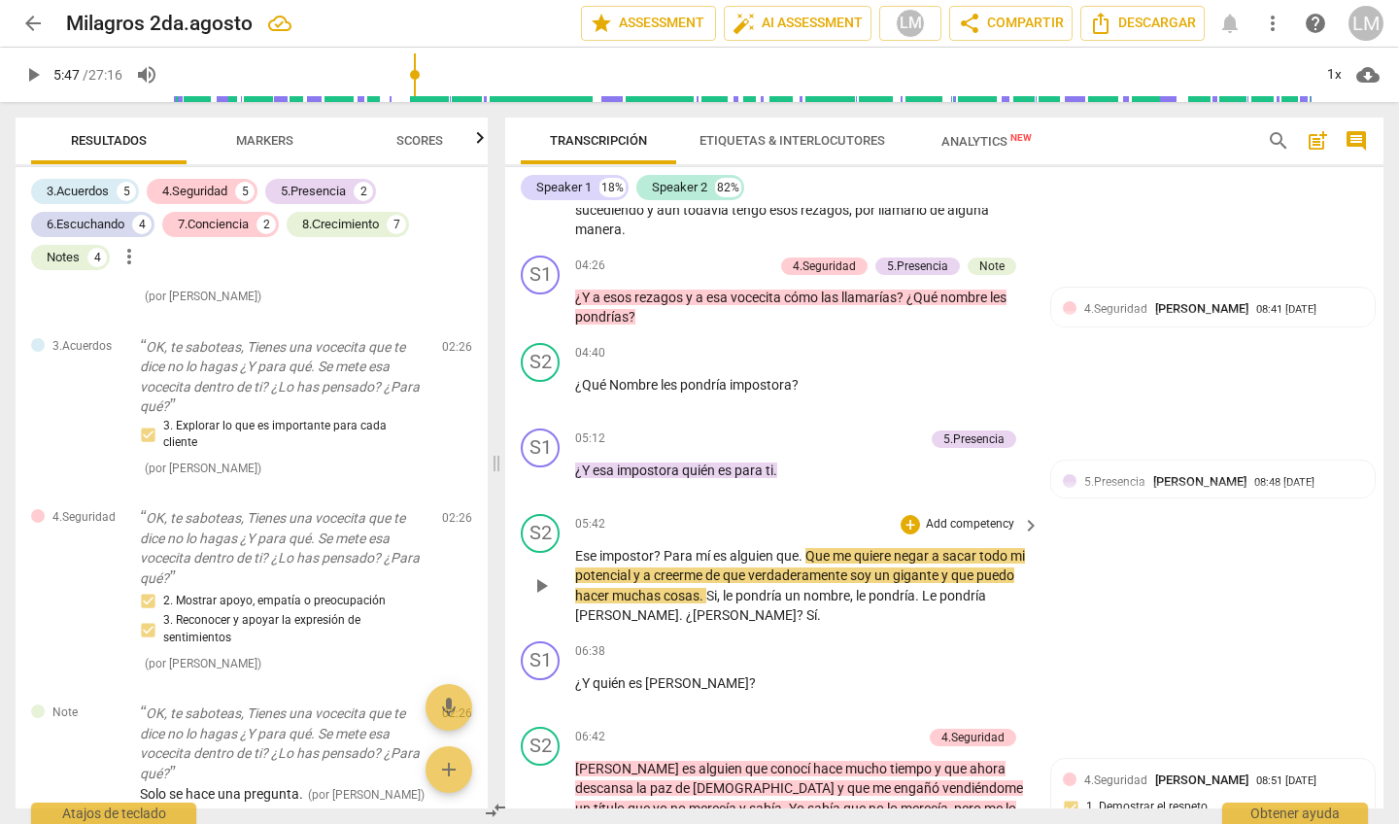
click at [660, 548] on span "?" at bounding box center [659, 556] width 10 height 16
click at [541, 574] on span "play_arrow" at bounding box center [541, 585] width 23 height 23
click at [540, 574] on span "pause" at bounding box center [541, 585] width 23 height 23
type input "354"
click at [803, 548] on span "." at bounding box center [803, 556] width 7 height 16
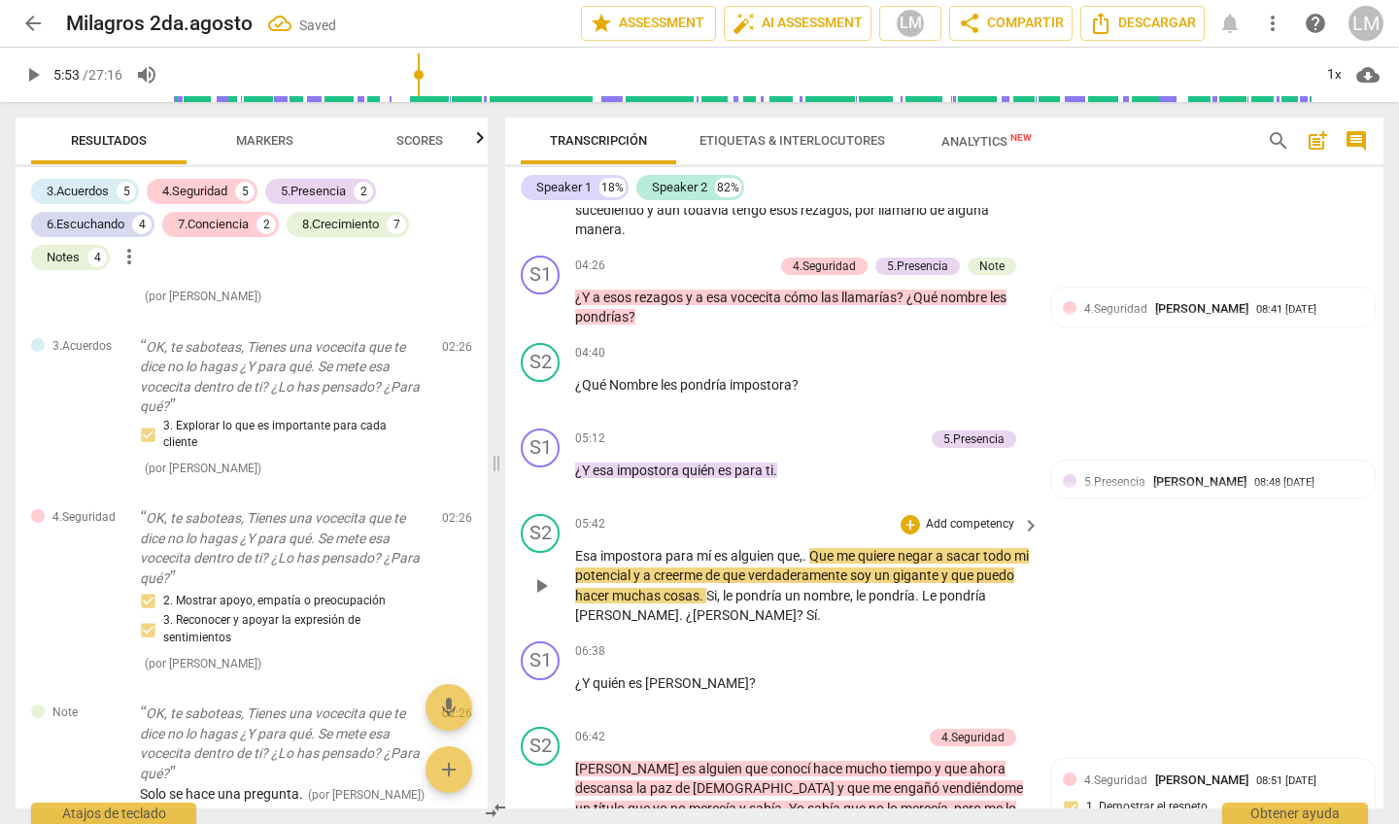
click at [822, 548] on span "Que" at bounding box center [822, 556] width 27 height 16
click at [809, 548] on span ". q" at bounding box center [809, 556] width 12 height 16
click at [542, 574] on span "play_arrow" at bounding box center [541, 585] width 23 height 23
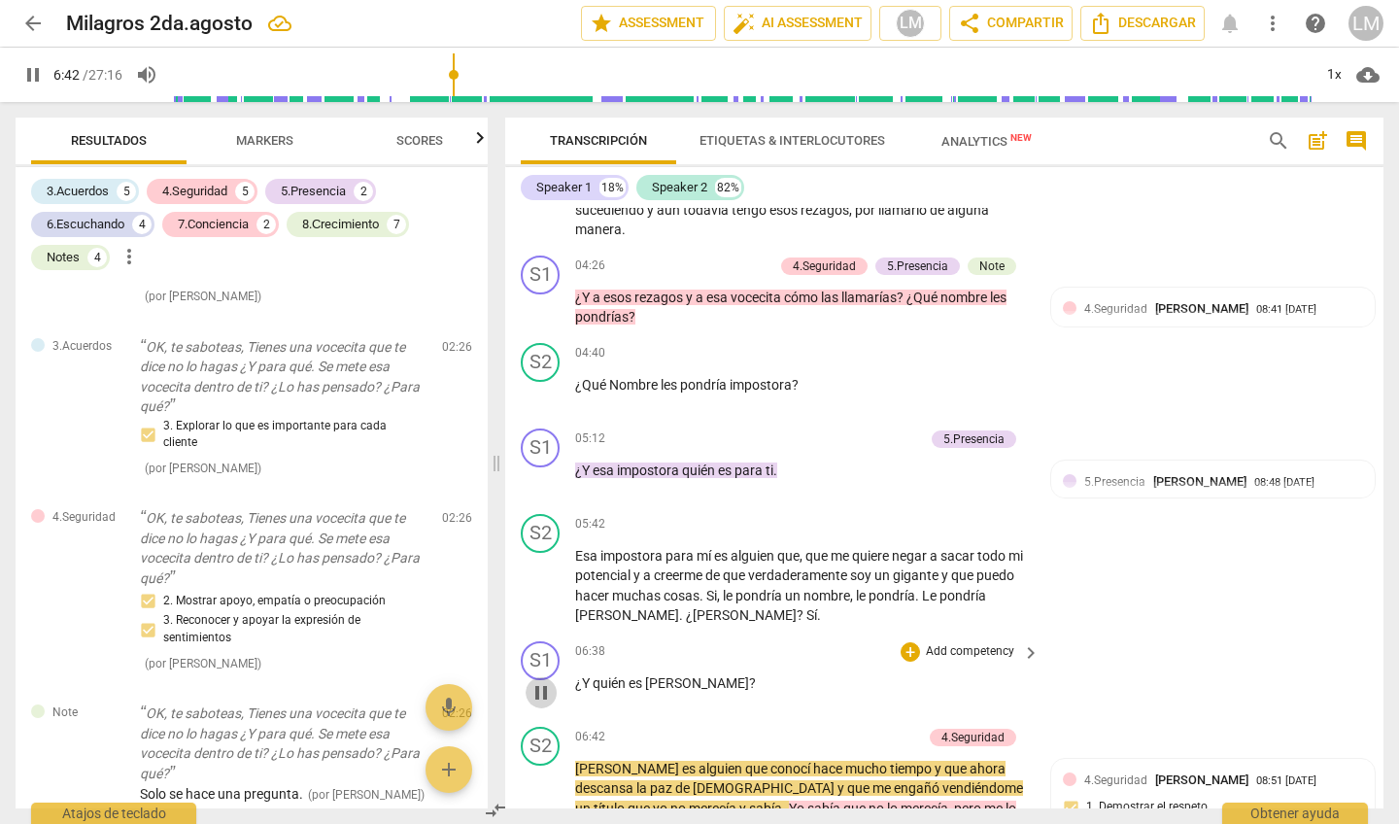
click at [541, 681] on span "pause" at bounding box center [541, 692] width 23 height 23
type input "403"
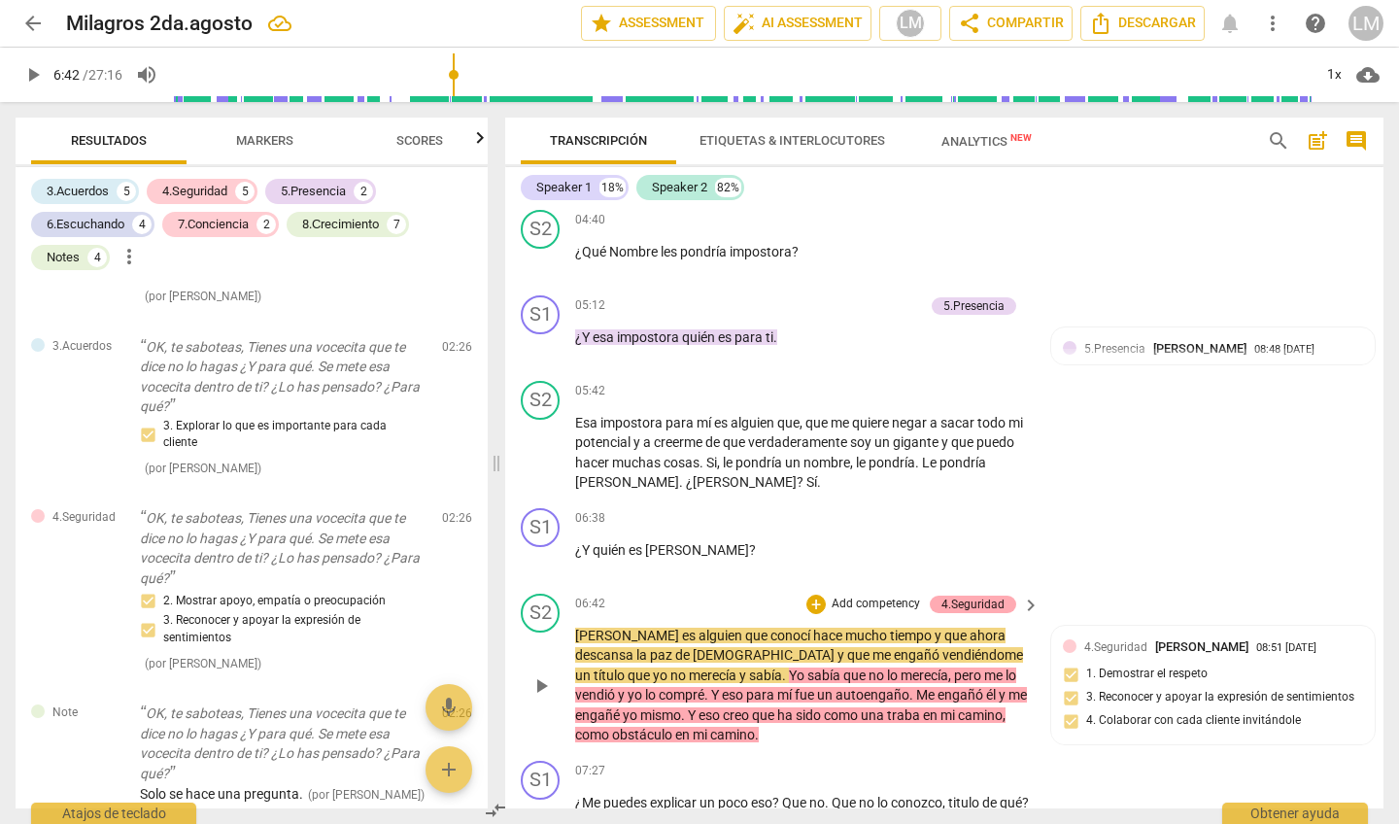
scroll to position [1438, 0]
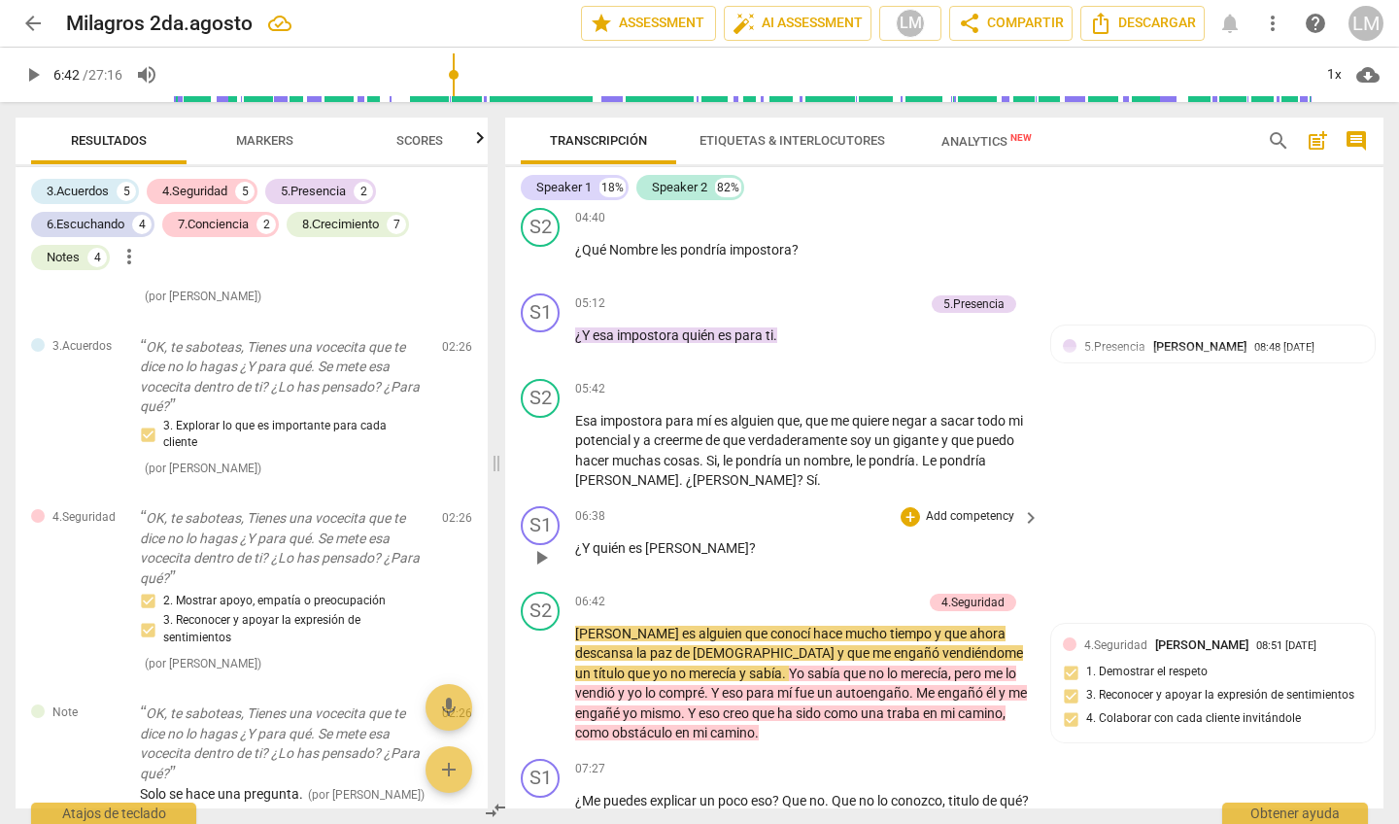
click at [958, 507] on div "+ Add competency" at bounding box center [959, 516] width 116 height 19
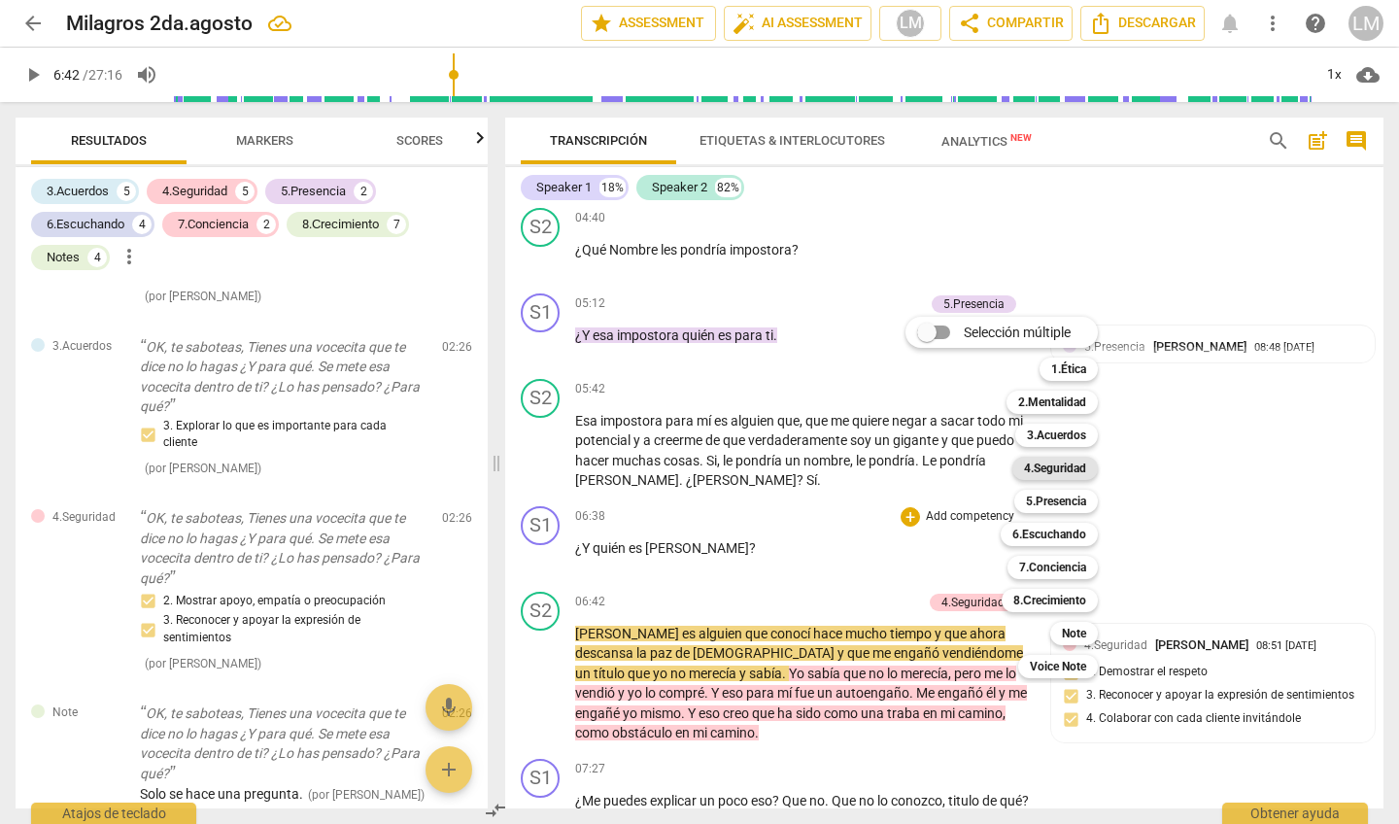
click at [1049, 467] on b "4.Seguridad" at bounding box center [1055, 468] width 62 height 23
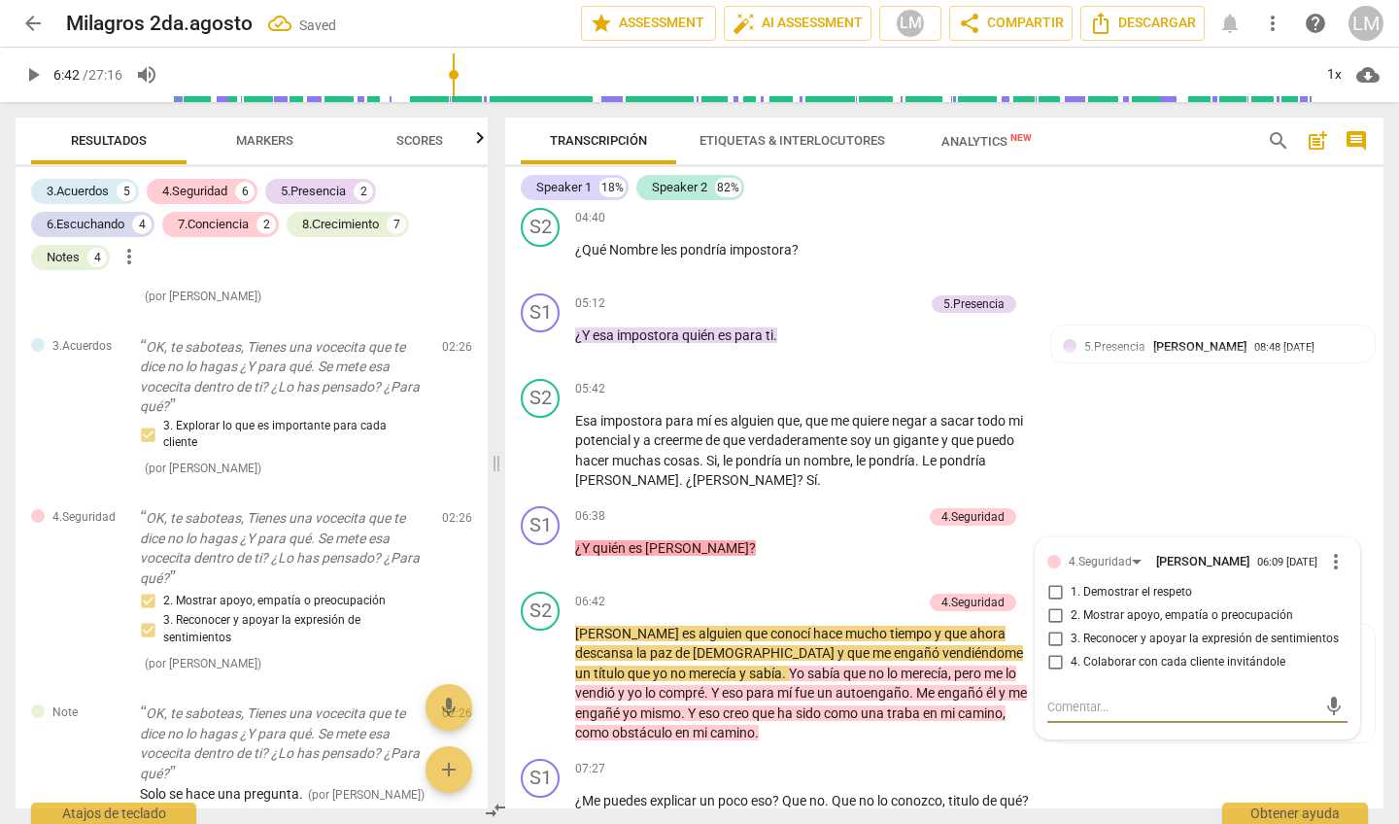
scroll to position [1601, 0]
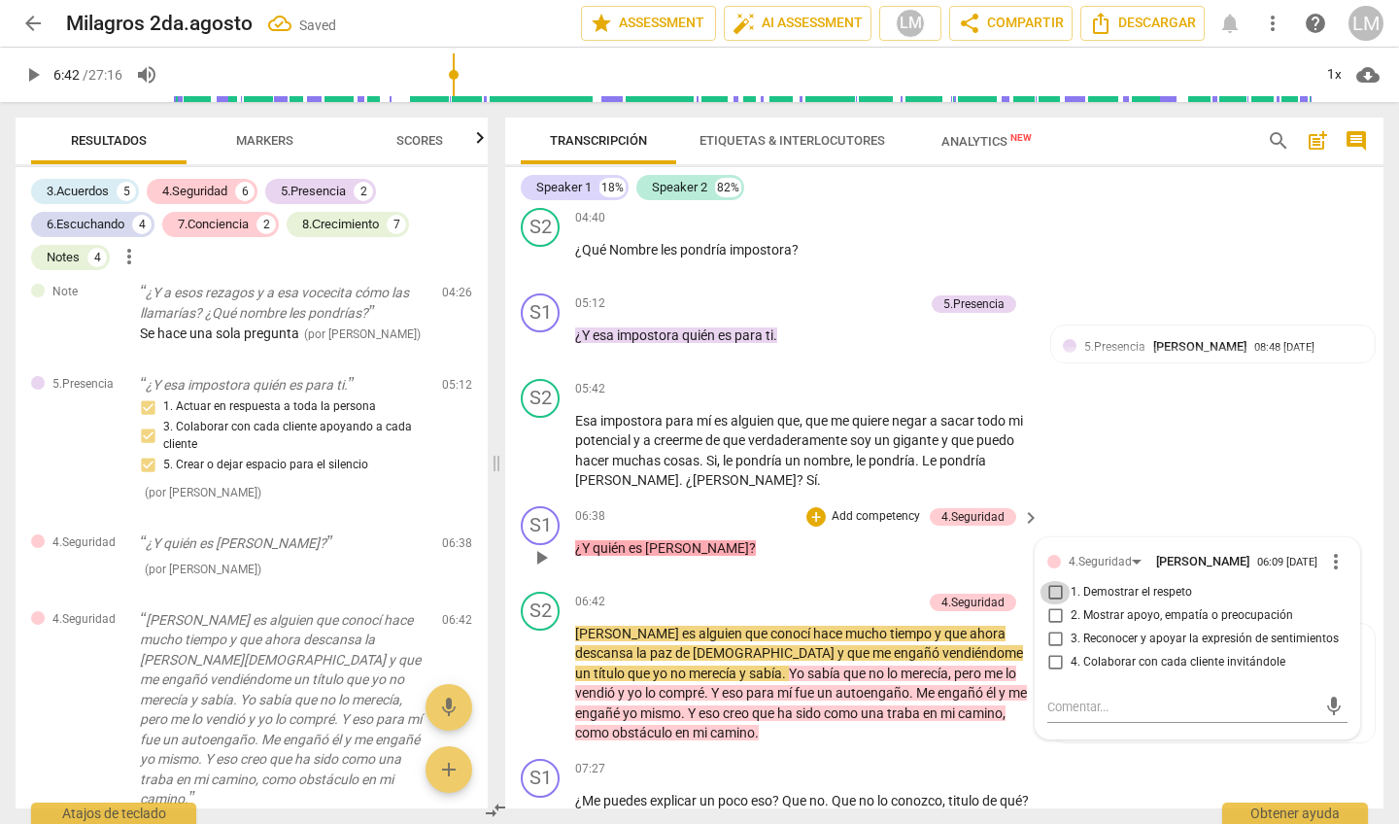
click at [1056, 581] on input "1. Demostrar el respeto" at bounding box center [1055, 592] width 31 height 23
checkbox input "true"
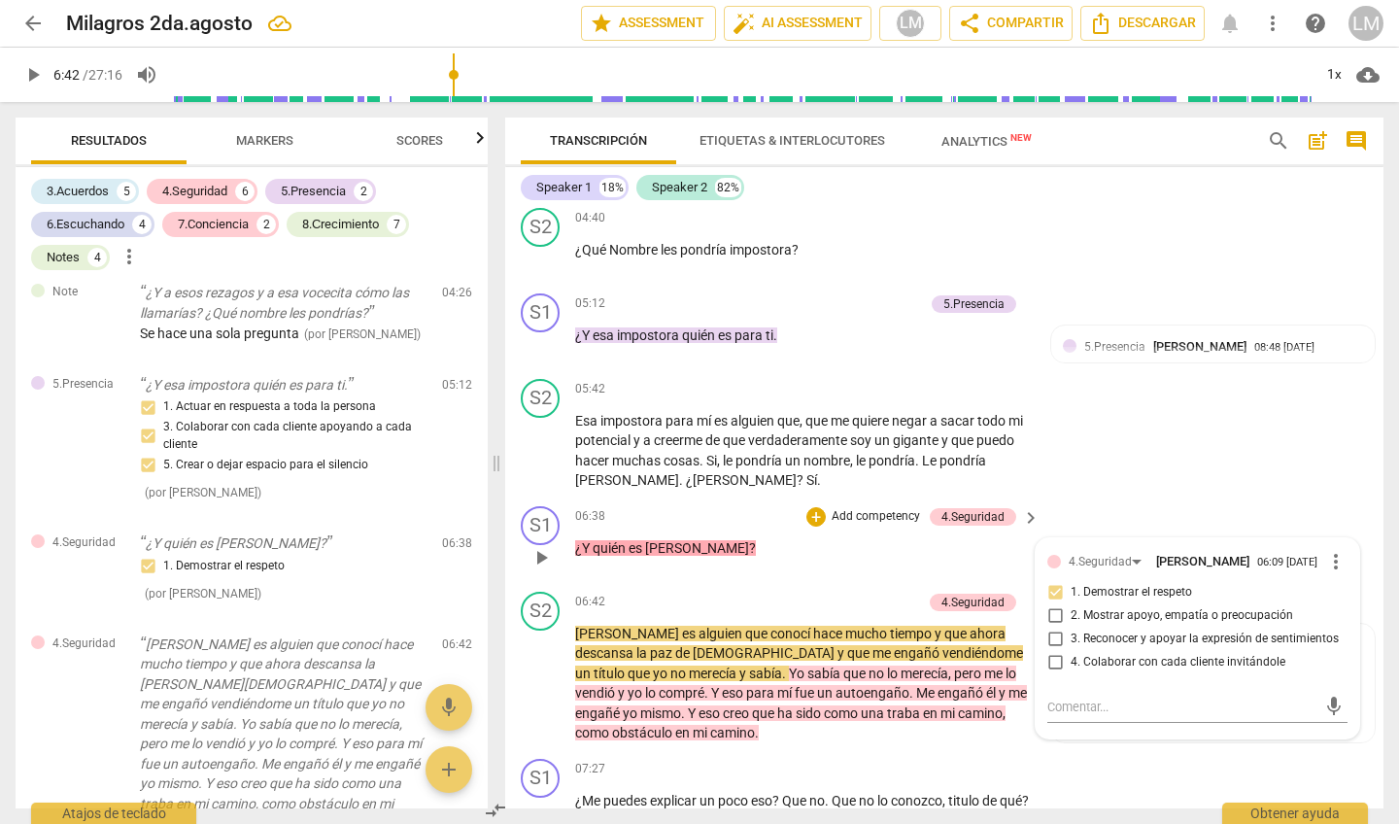
click at [1055, 651] on input "4. Colaborar con cada cliente invitándole" at bounding box center [1055, 662] width 31 height 23
checkbox input "true"
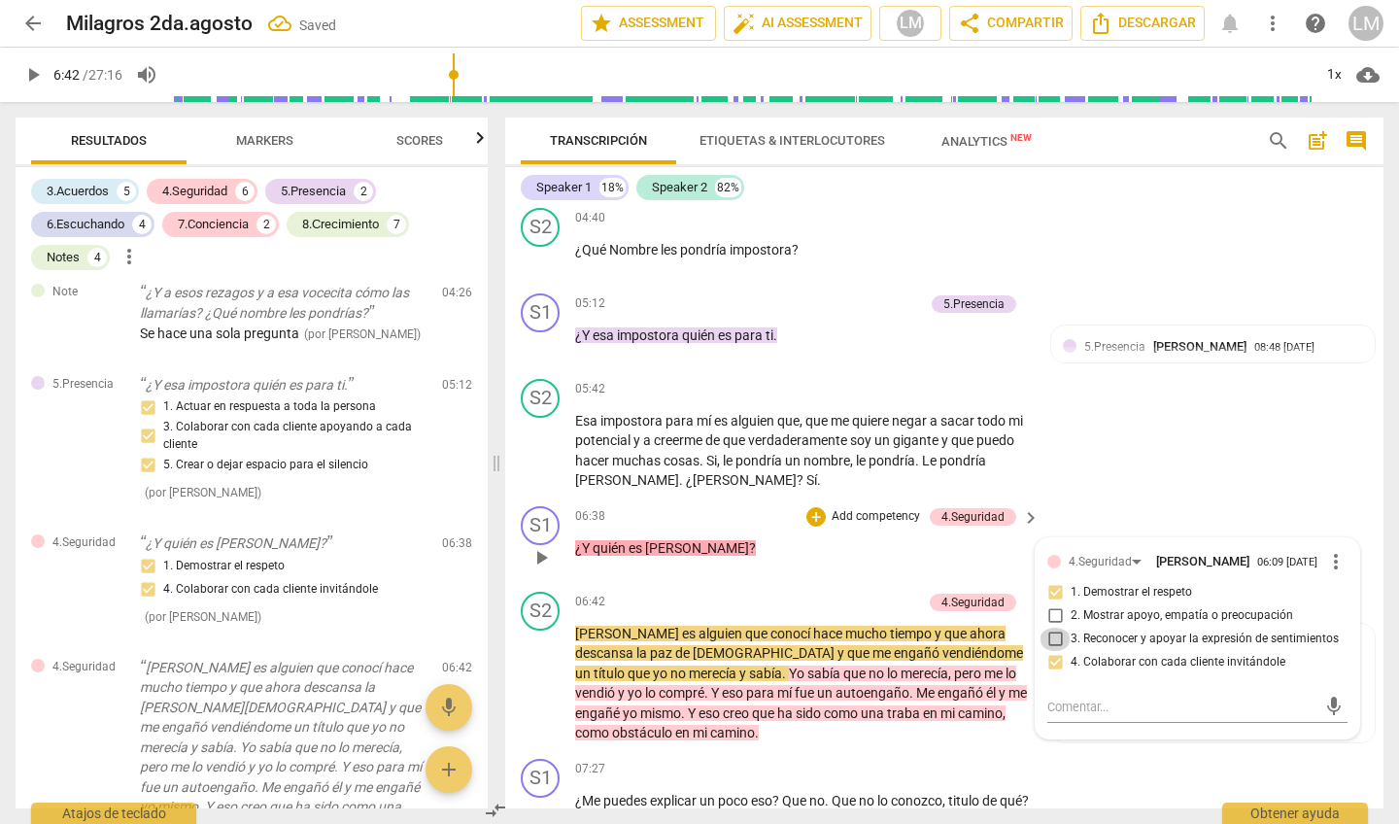
click at [1056, 628] on input "3. Reconocer y apoyar la expresión de sentimientos" at bounding box center [1055, 639] width 31 height 23
checkbox input "true"
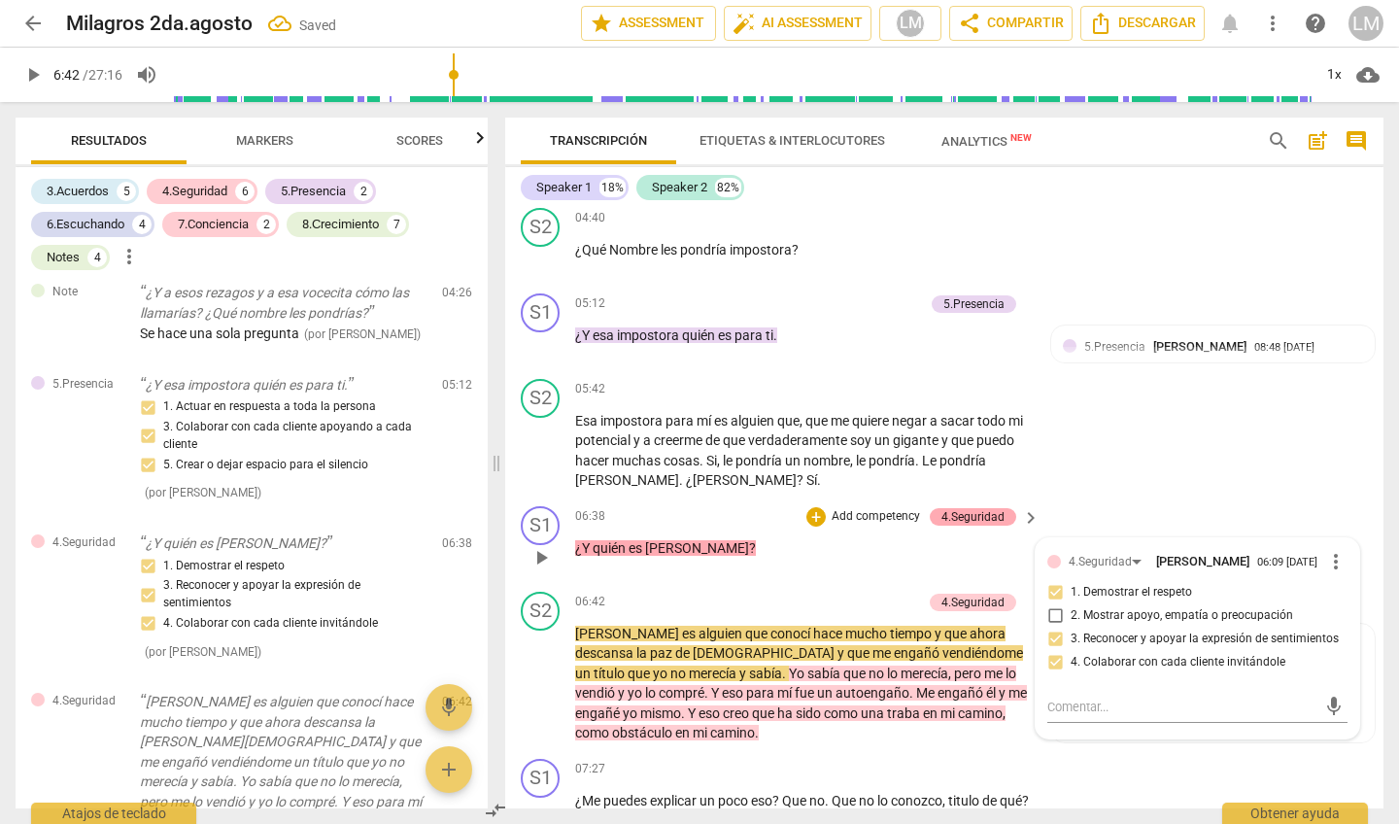
click at [964, 508] on div "4.Seguridad" at bounding box center [973, 516] width 63 height 17
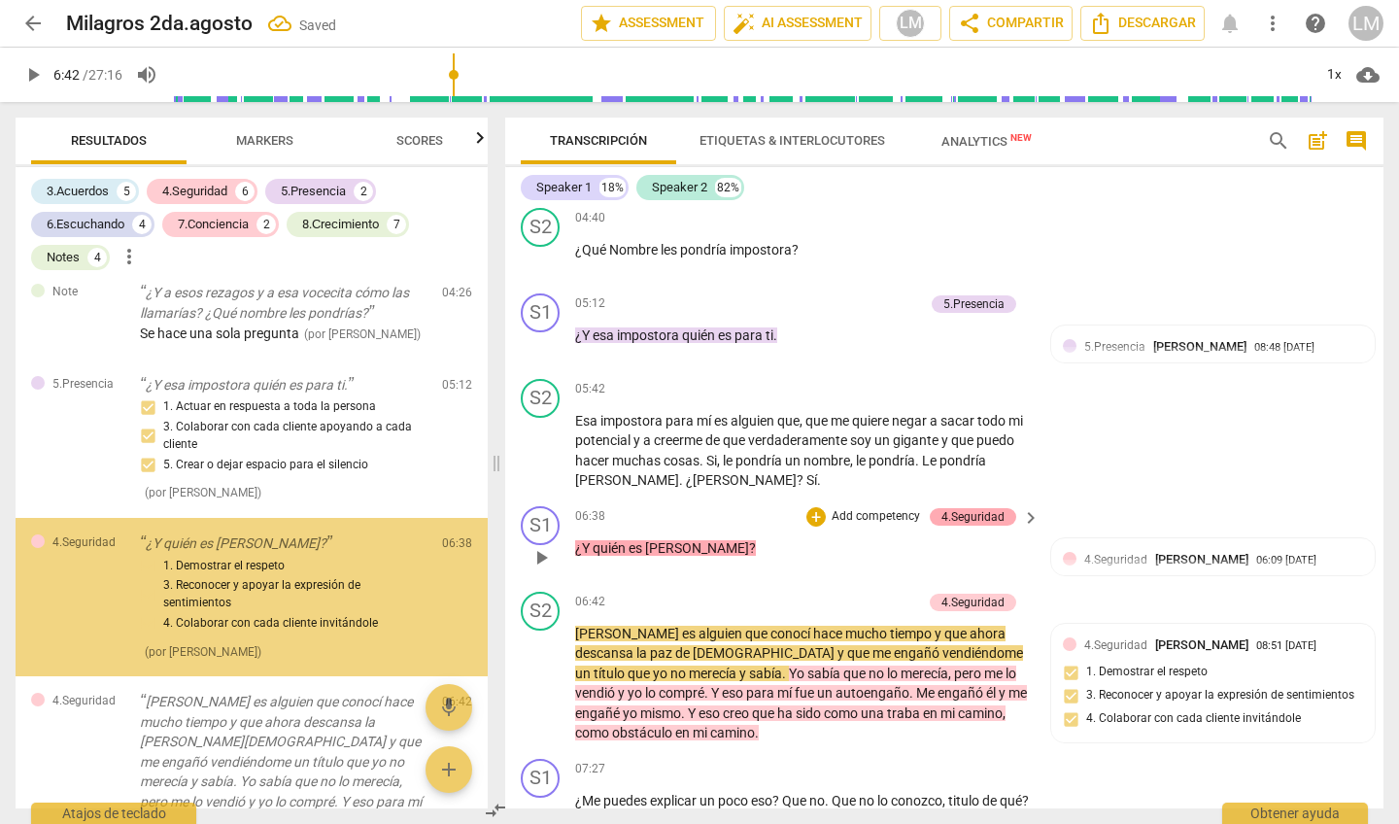
scroll to position [1642, 0]
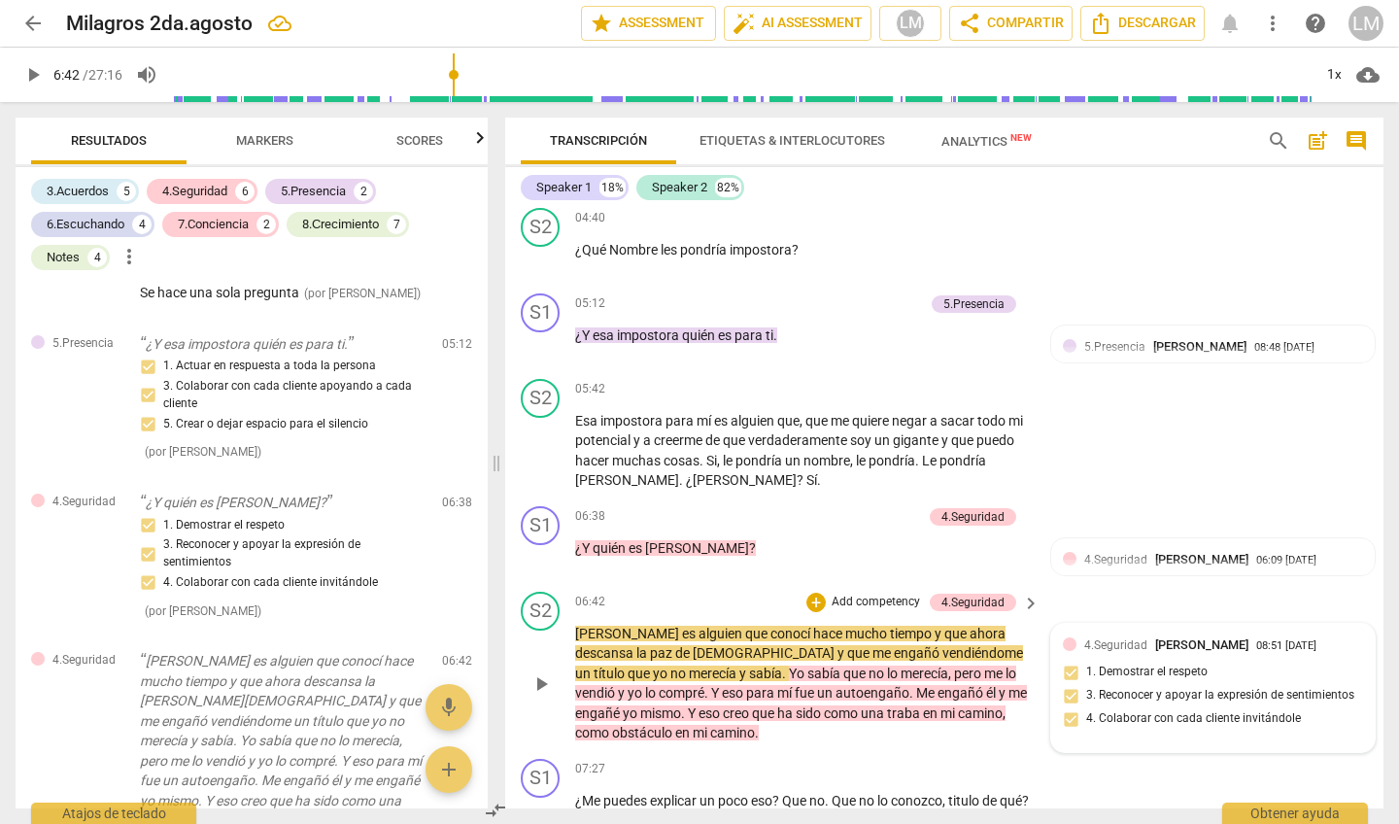
click at [1349, 636] on div "4.Seguridad [PERSON_NAME] 08:51 [DATE]" at bounding box center [1224, 645] width 279 height 18
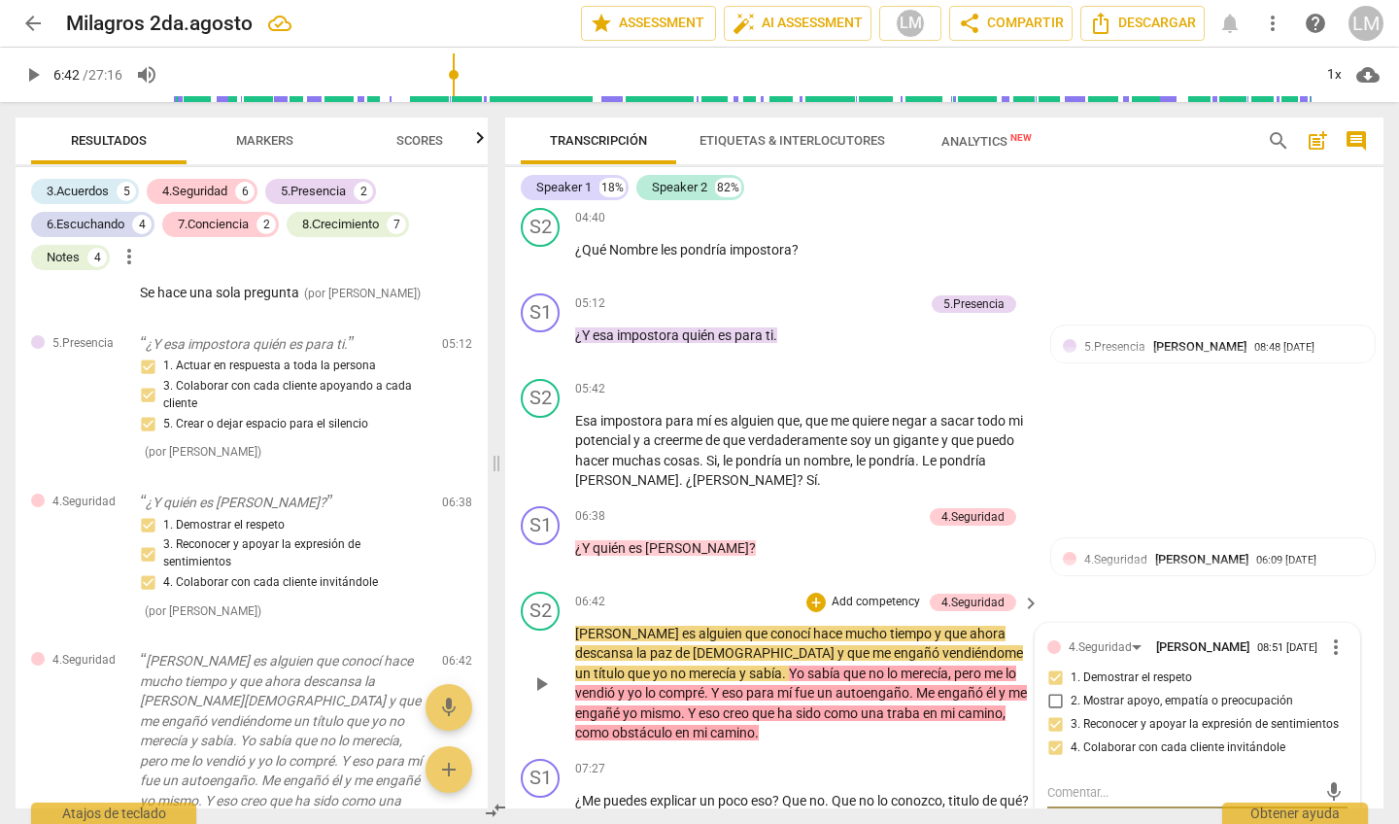
click at [1332, 636] on span "more_vert" at bounding box center [1336, 647] width 23 height 23
click at [1347, 666] on li "Borrar" at bounding box center [1351, 667] width 68 height 37
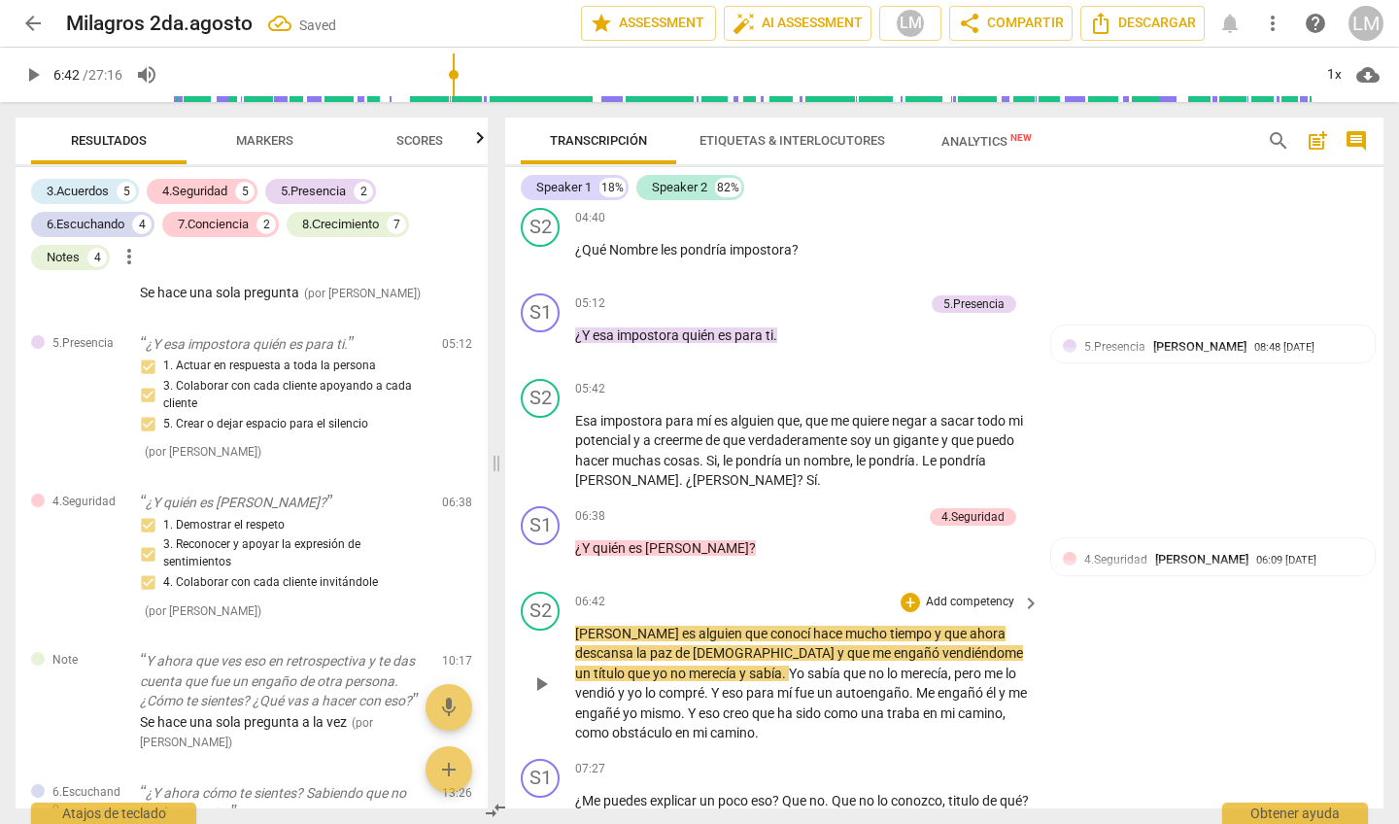
click at [545, 672] on span "play_arrow" at bounding box center [541, 683] width 23 height 23
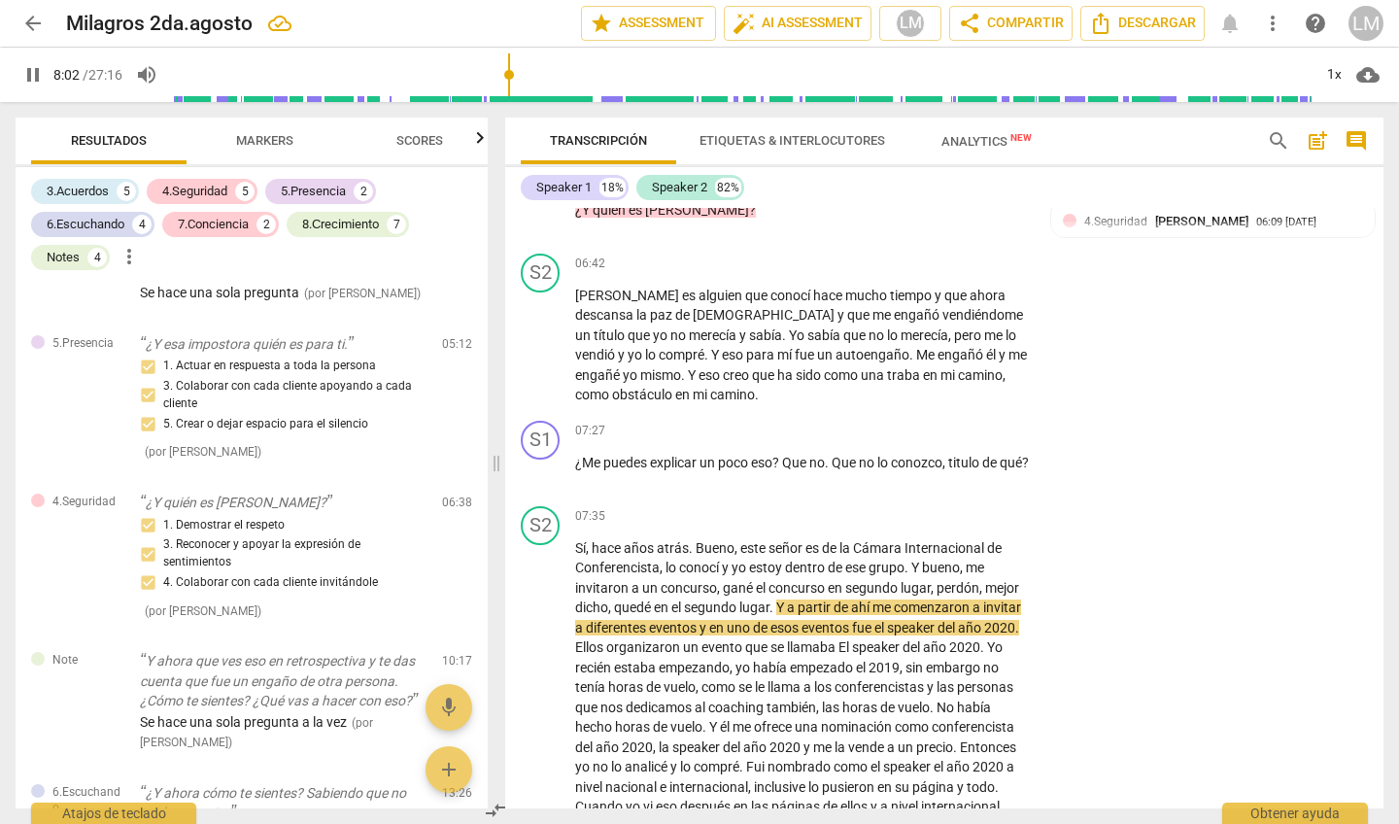
scroll to position [1769, 0]
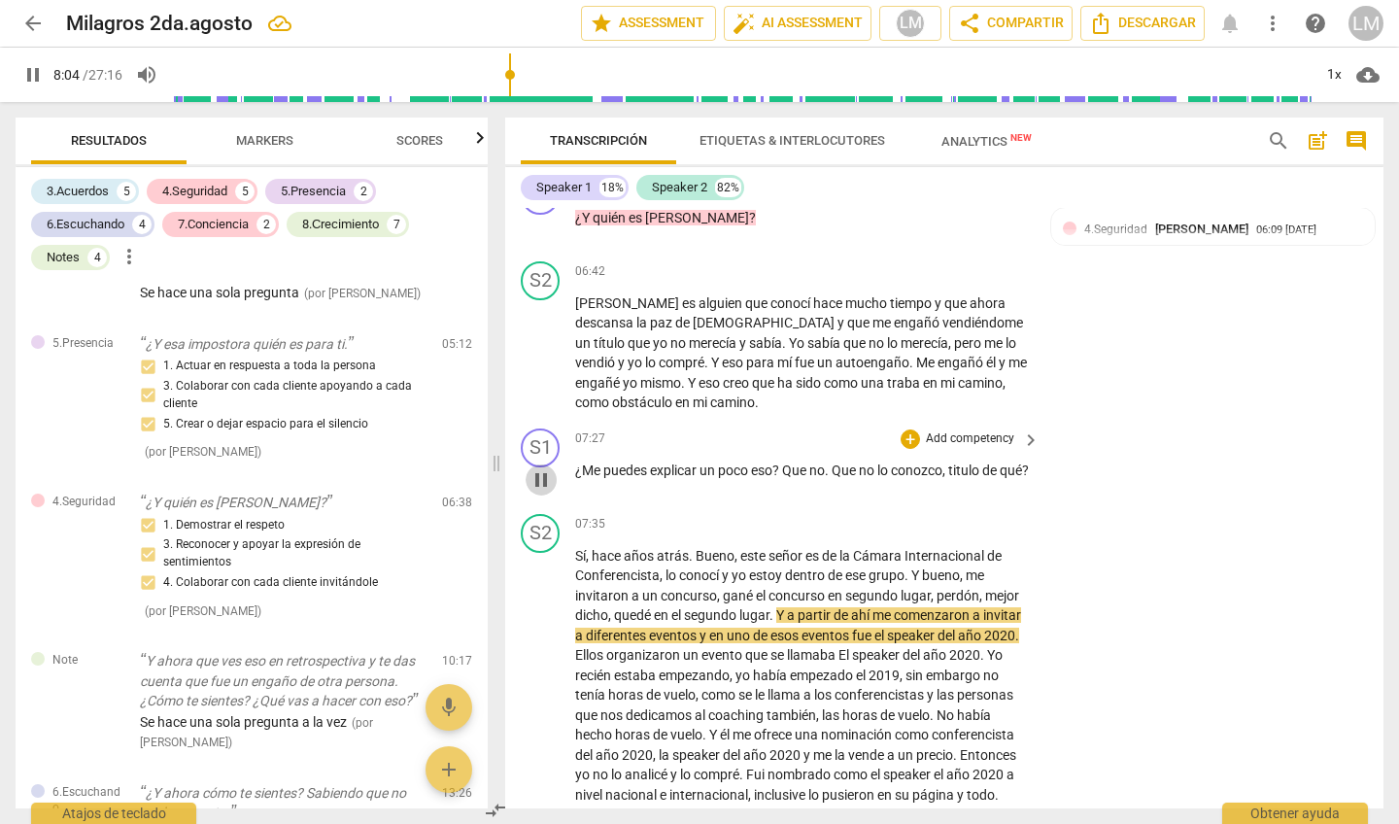
click at [543, 468] on span "pause" at bounding box center [541, 479] width 23 height 23
type input "485"
click at [962, 430] on p "Add competency" at bounding box center [970, 438] width 92 height 17
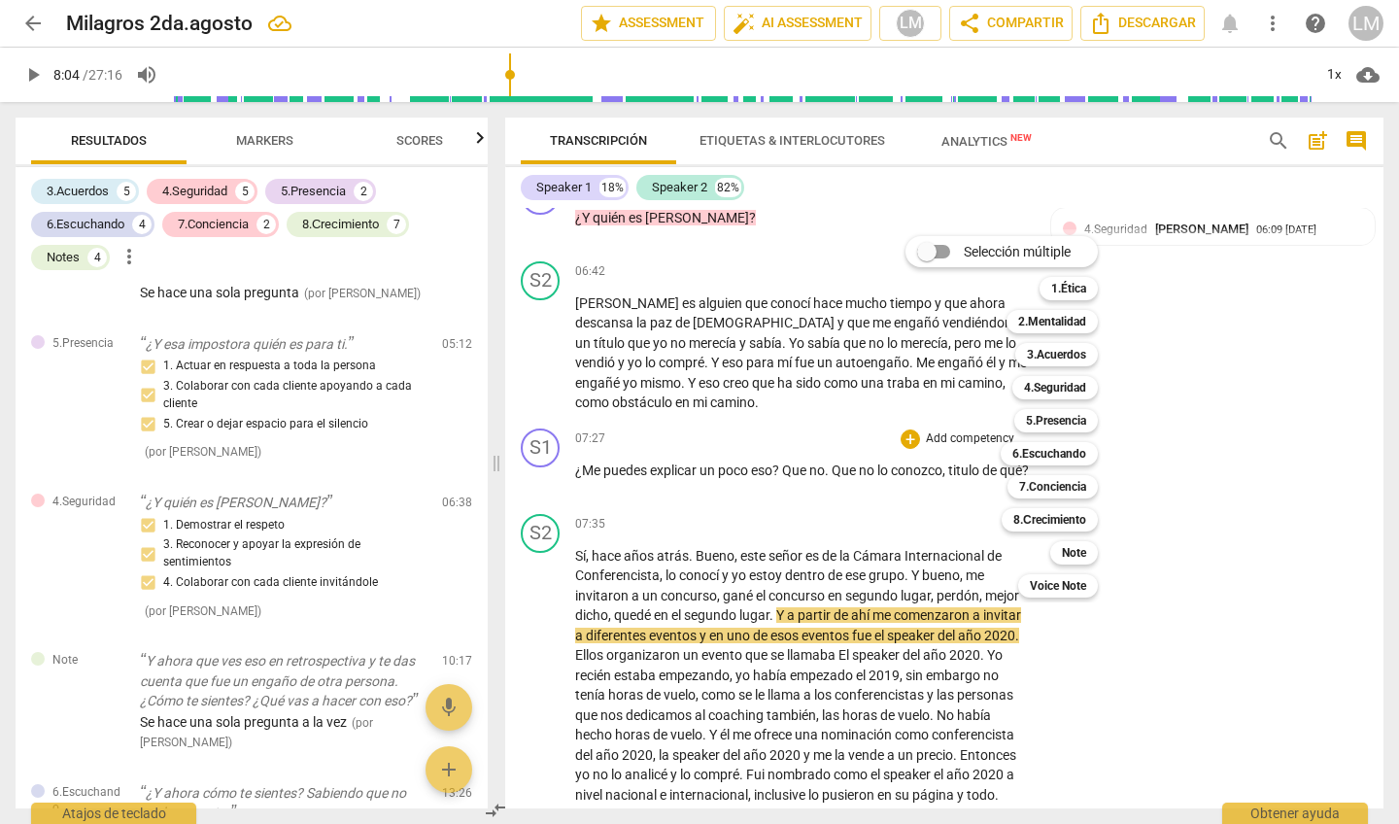
click at [1205, 393] on div at bounding box center [699, 412] width 1399 height 824
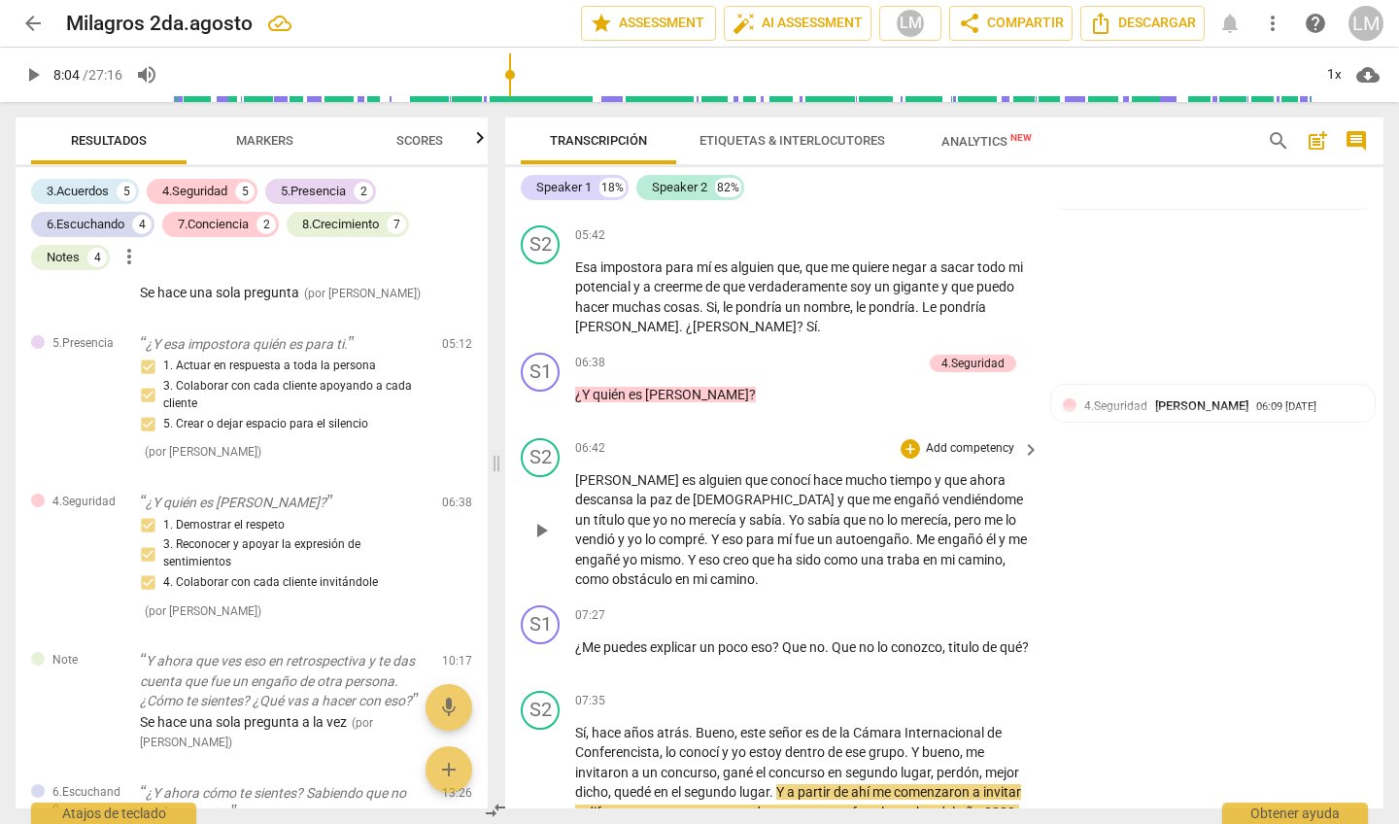
scroll to position [1663, 0]
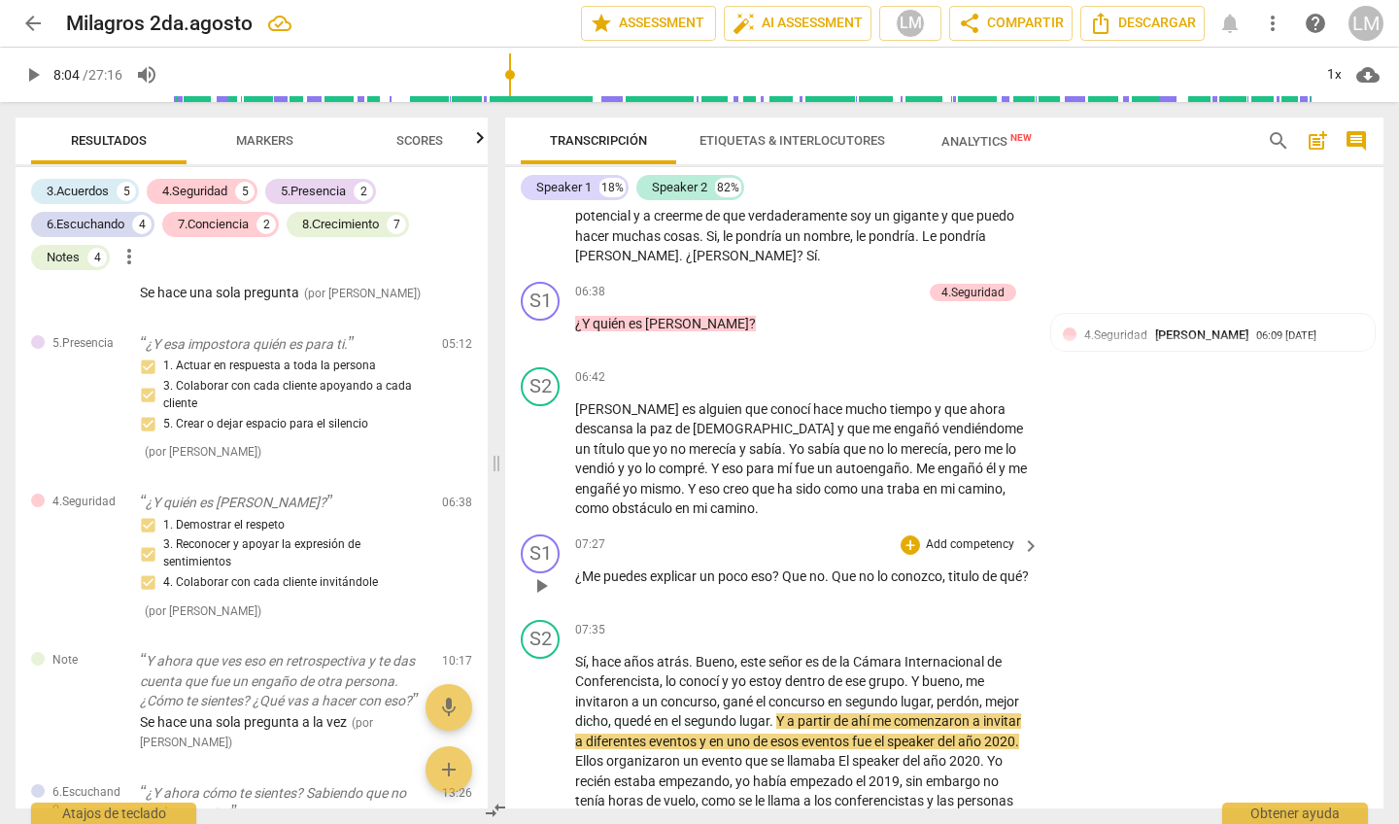
click at [950, 536] on p "Add competency" at bounding box center [970, 544] width 92 height 17
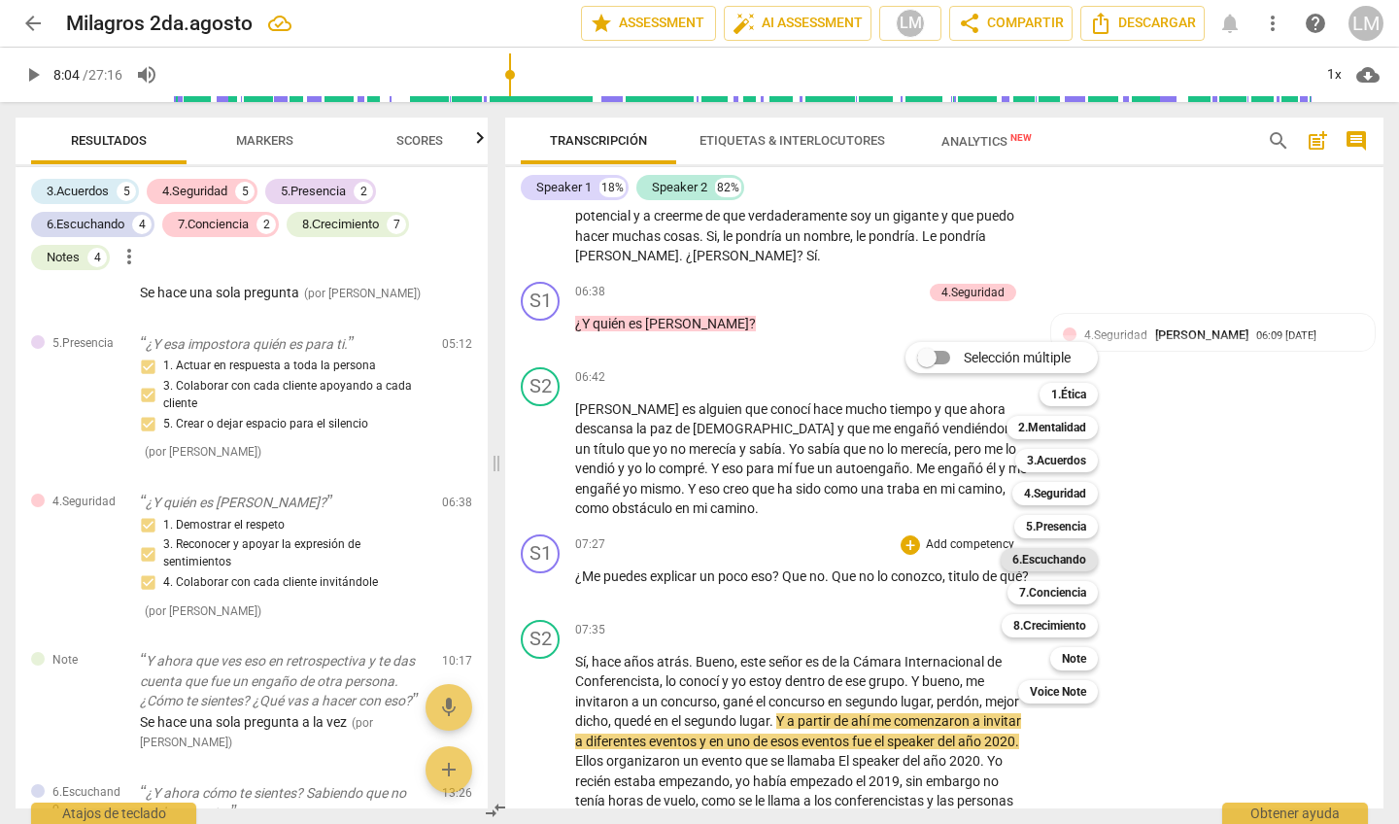
click at [1047, 557] on b "6.Escuchando" at bounding box center [1050, 559] width 74 height 23
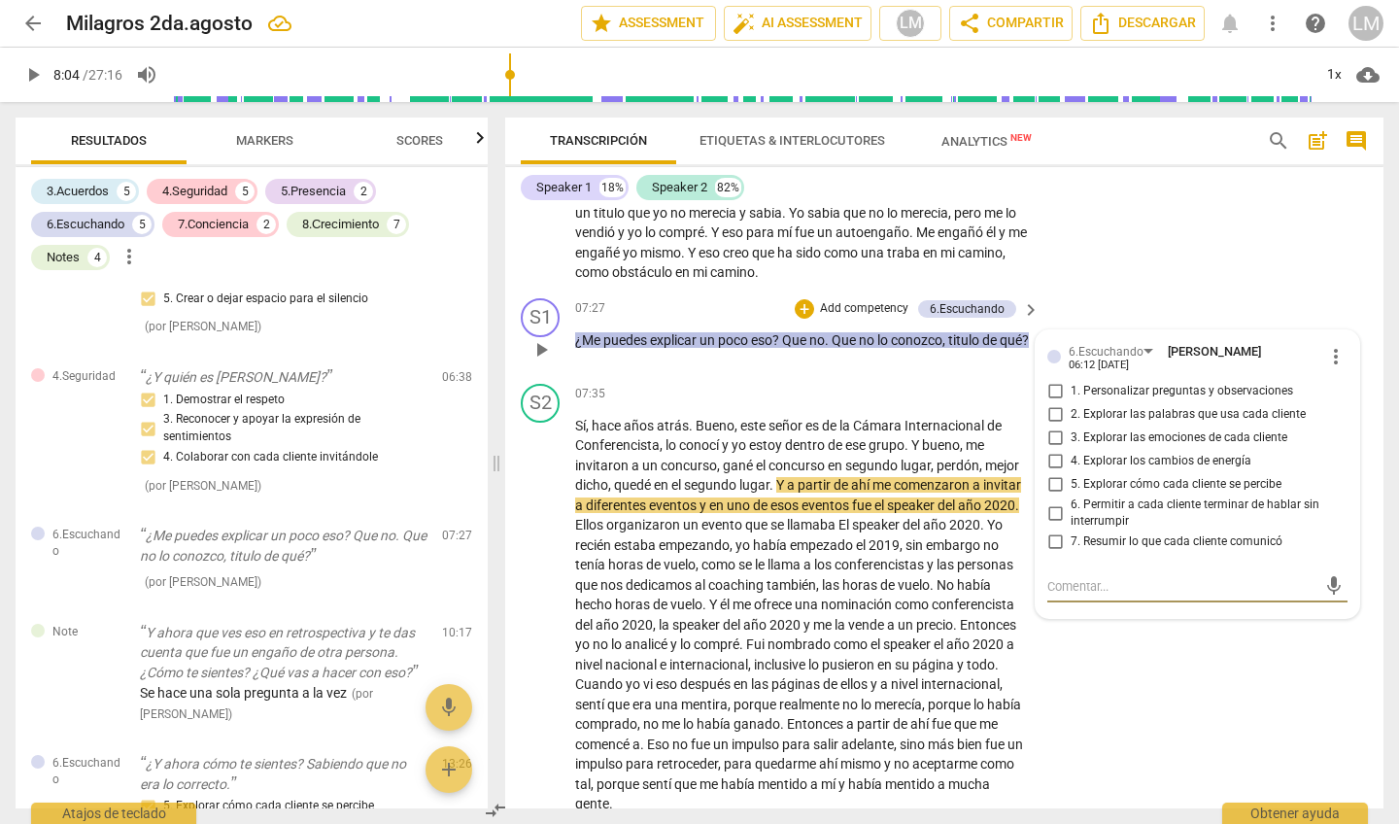
scroll to position [1900, 0]
click at [875, 299] on p "Add competency" at bounding box center [864, 307] width 92 height 17
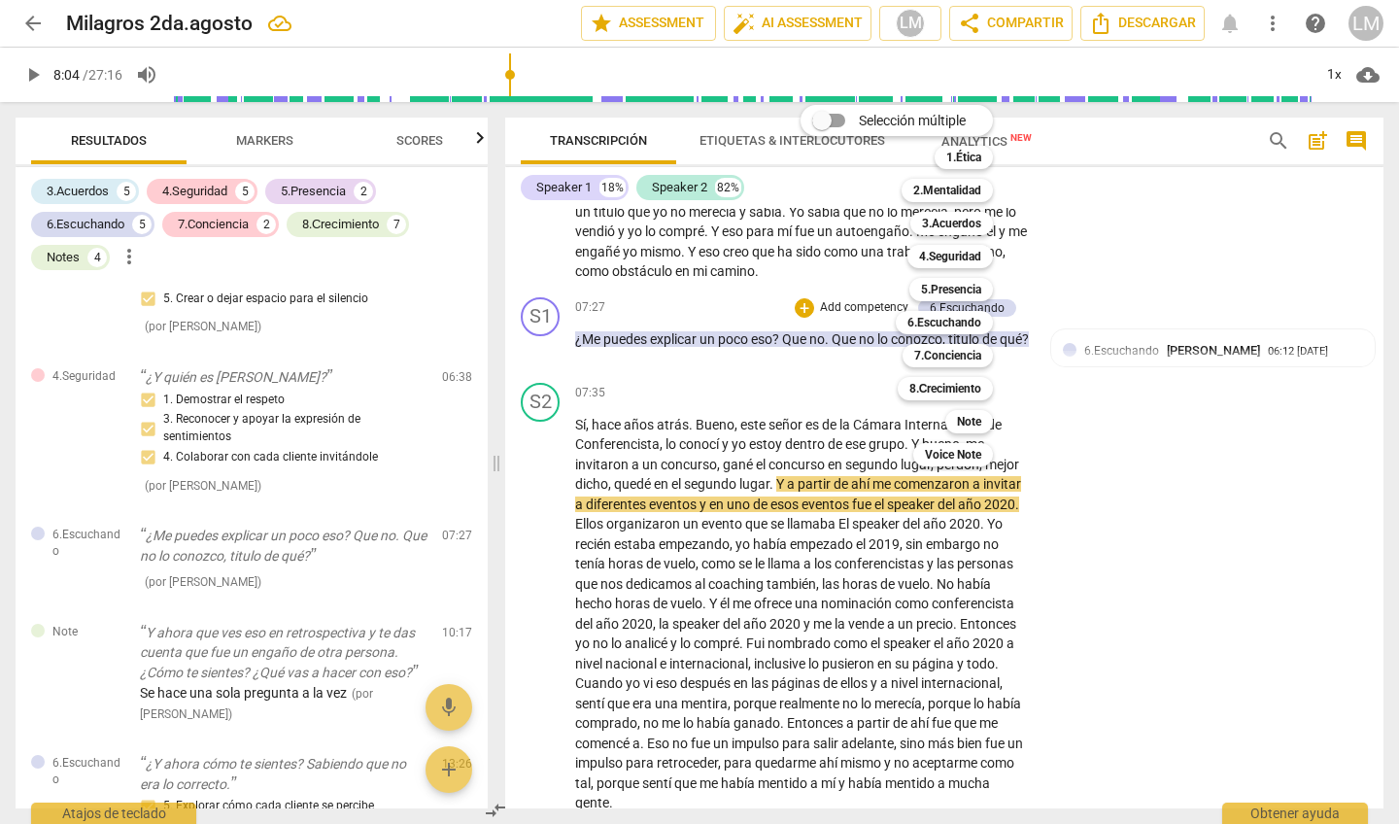
click at [1271, 420] on div at bounding box center [699, 412] width 1399 height 824
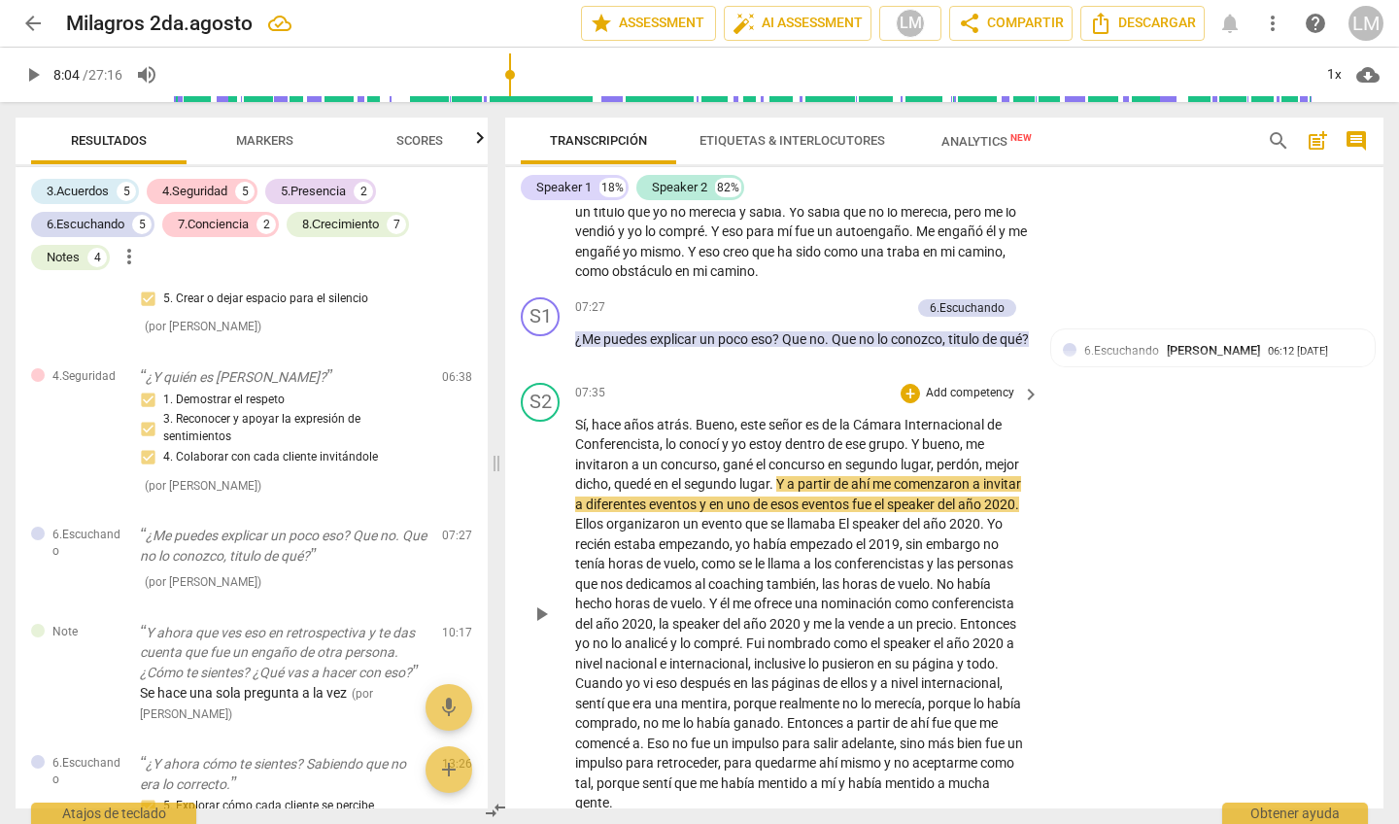
click at [994, 385] on p "Add competency" at bounding box center [970, 393] width 92 height 17
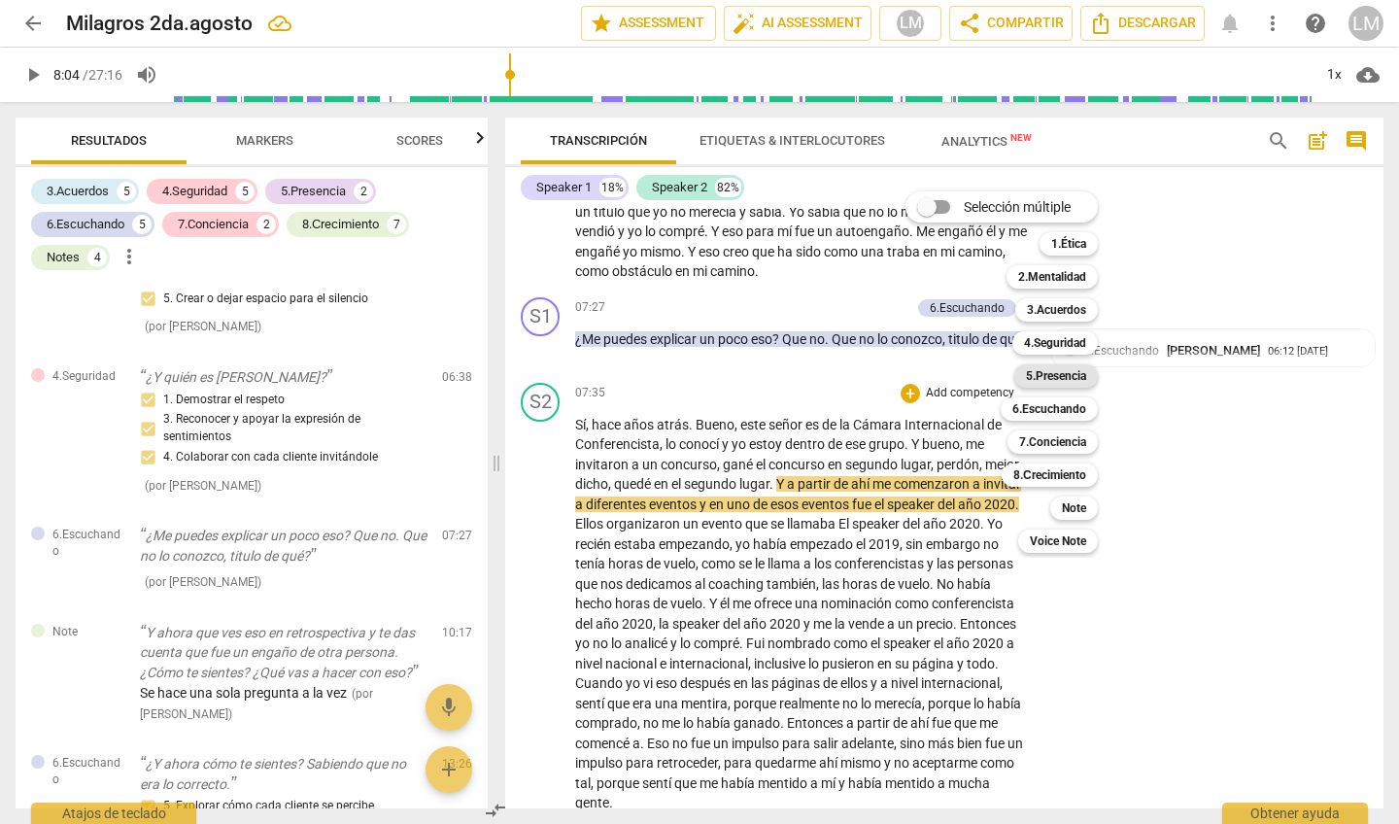
click at [1056, 376] on b "5.Presencia" at bounding box center [1056, 375] width 60 height 23
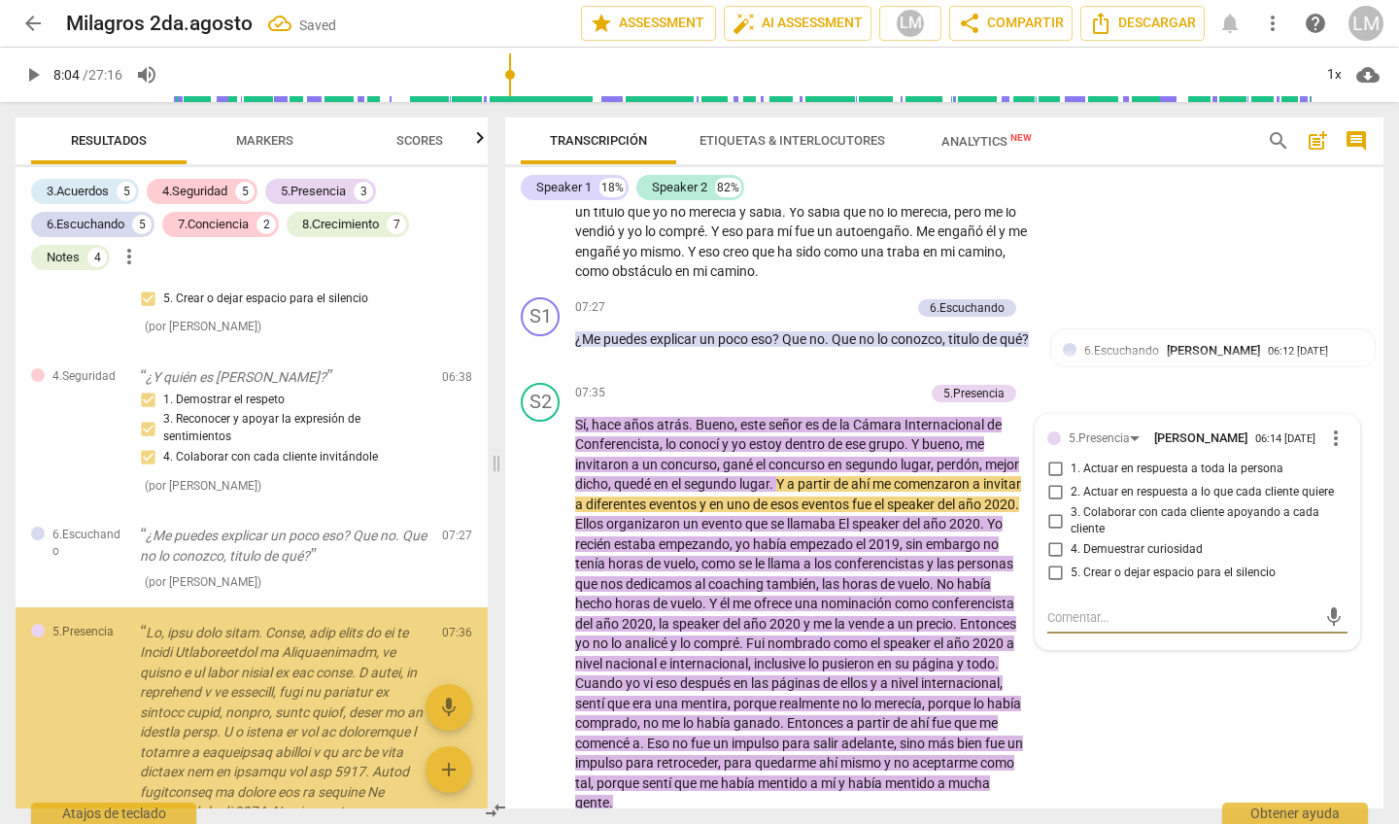
scroll to position [2164, 0]
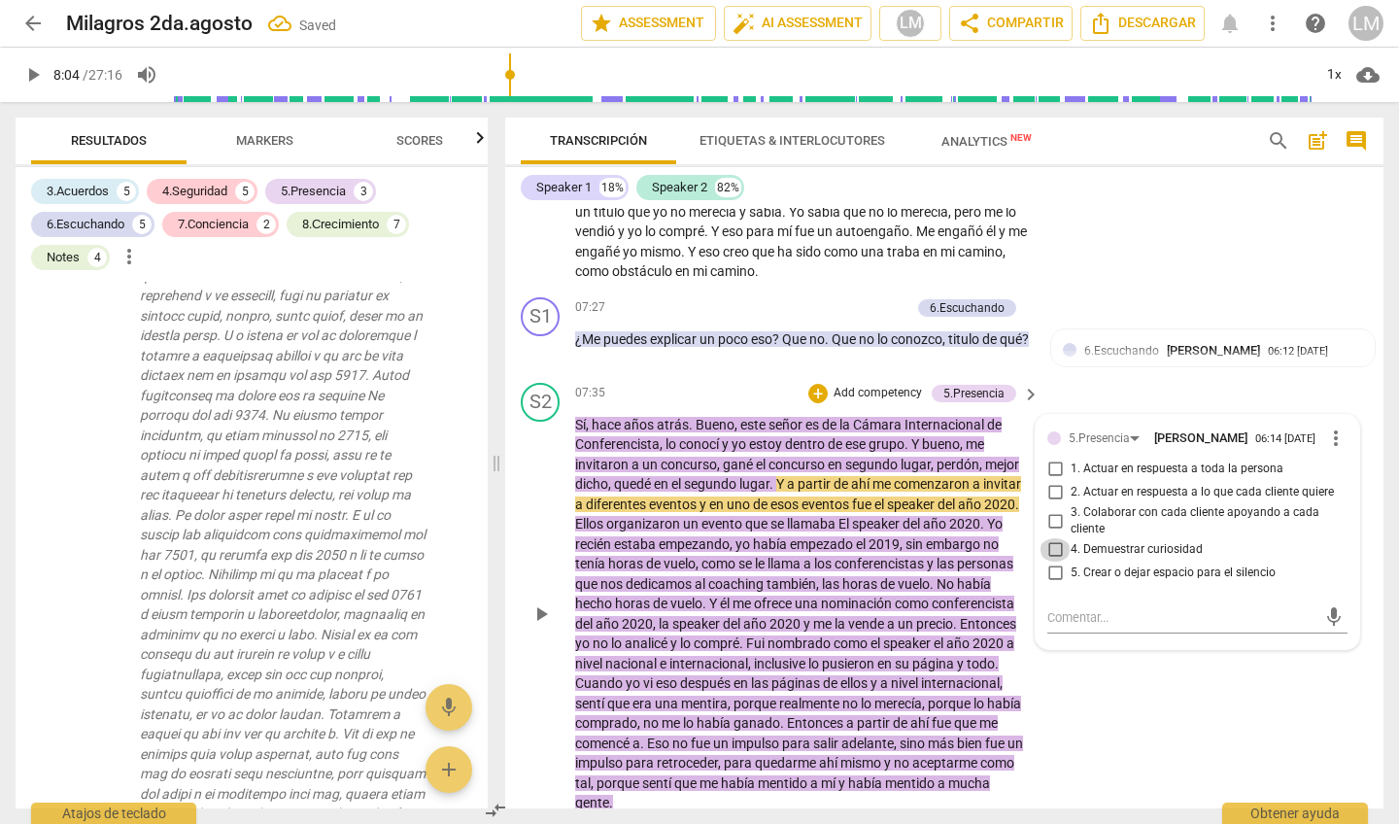
click at [1053, 538] on input "4. Demuestrar curiosidad" at bounding box center [1055, 549] width 31 height 23
checkbox input "true"
click at [1105, 650] on div "S2 play_arrow pause 07:35 + Add competency 5.Presencia keyboard_arrow_right Sí …" at bounding box center [944, 598] width 878 height 446
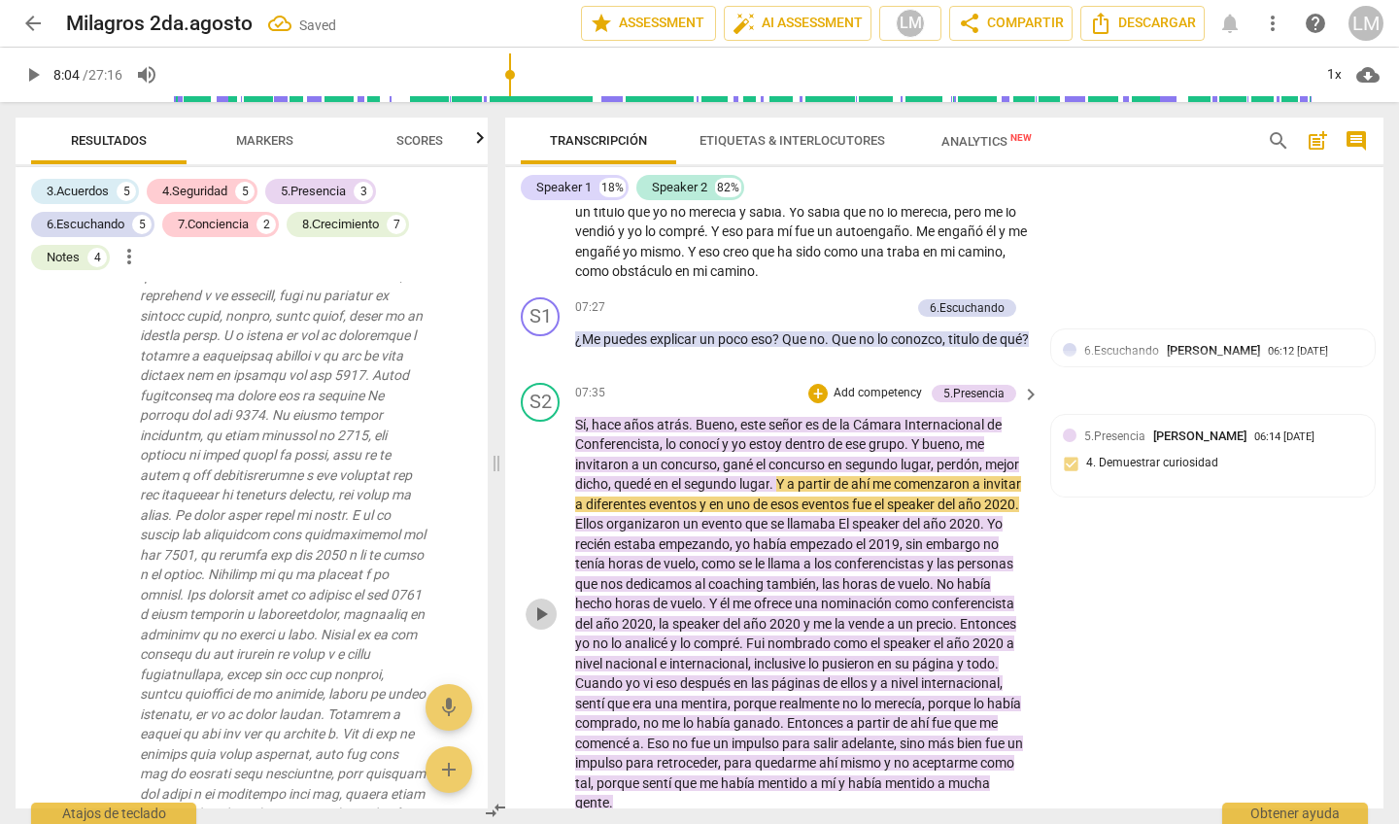
click at [540, 603] on span "play_arrow" at bounding box center [541, 614] width 23 height 23
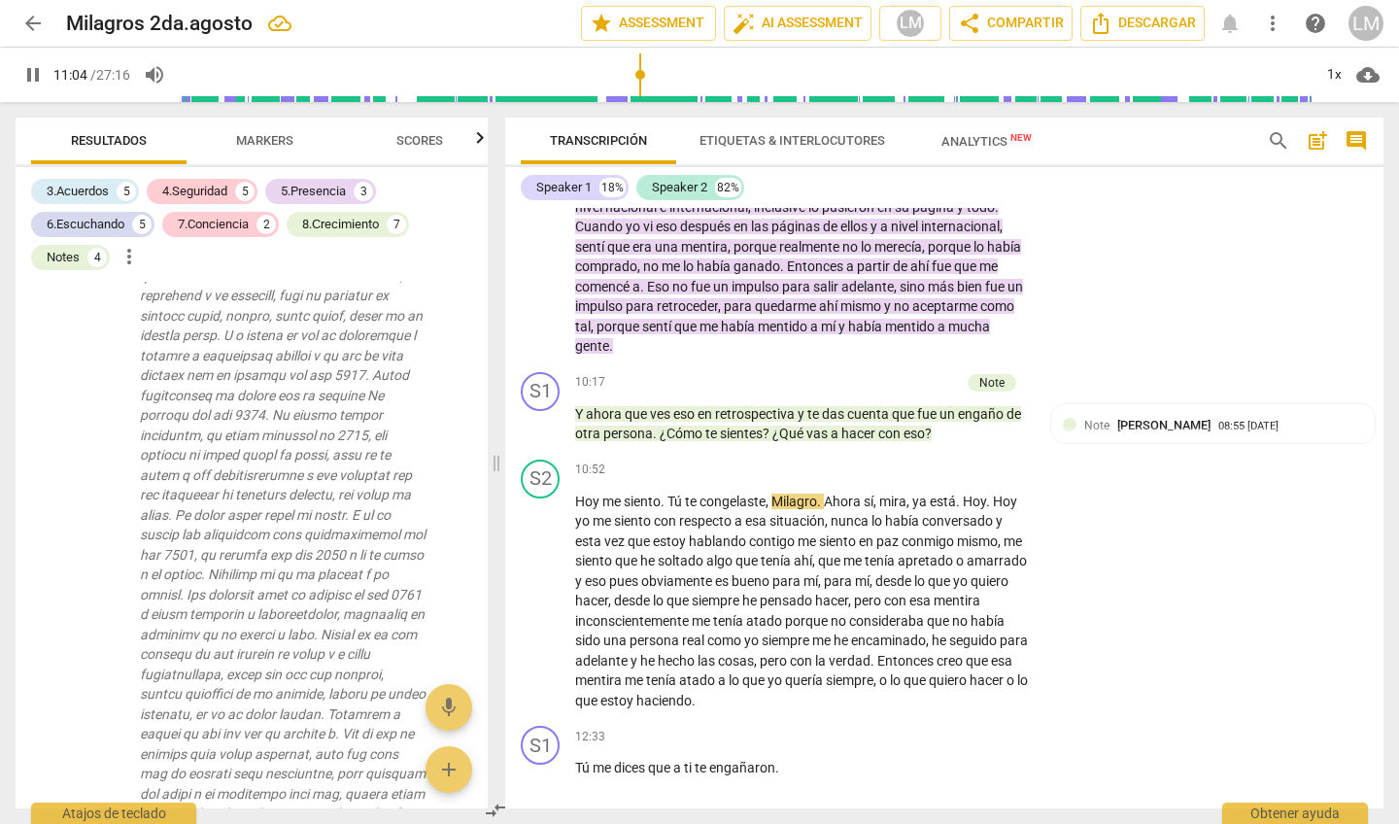
scroll to position [2366, 0]
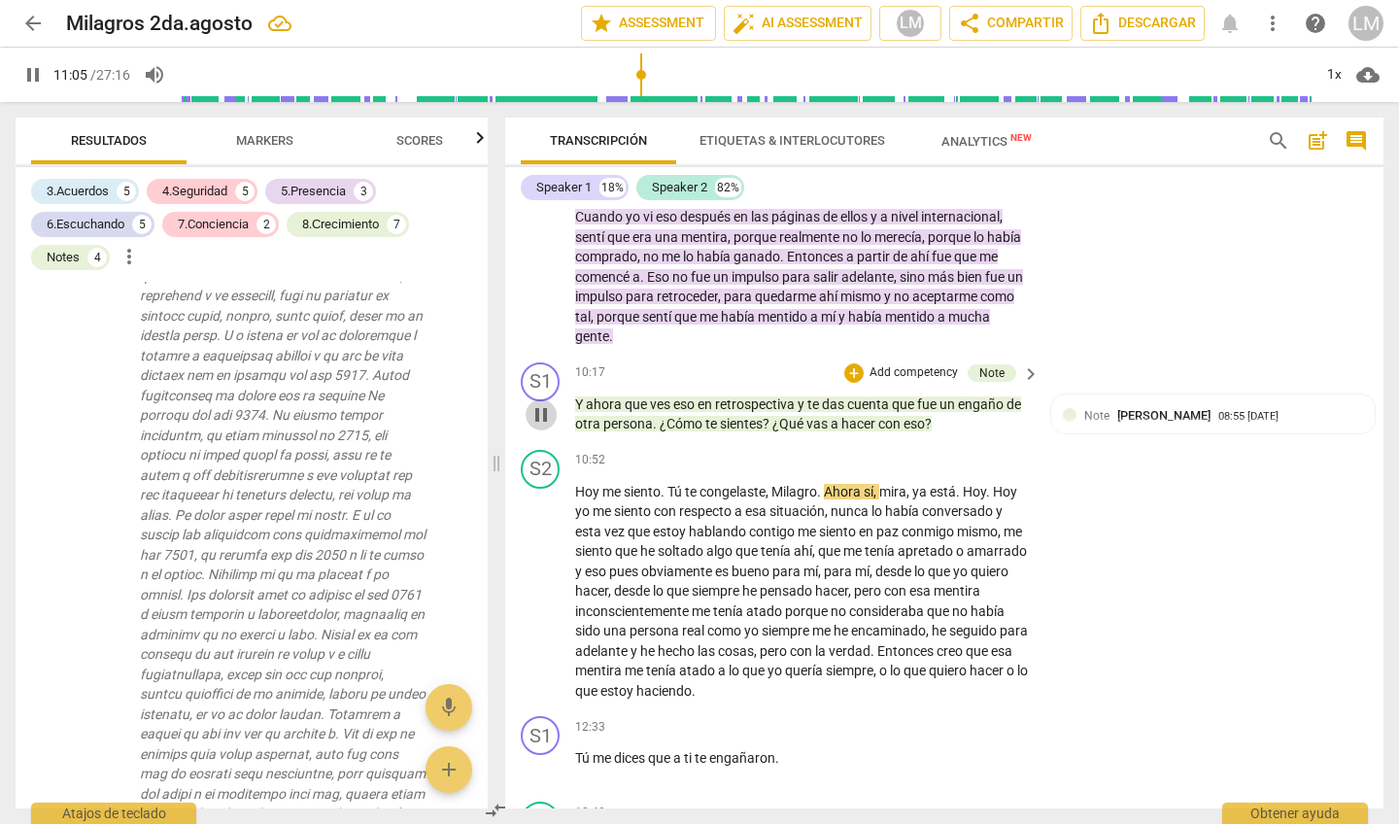
click at [545, 403] on span "pause" at bounding box center [541, 414] width 23 height 23
type input "666"
click at [922, 364] on p "Add competency" at bounding box center [914, 372] width 92 height 17
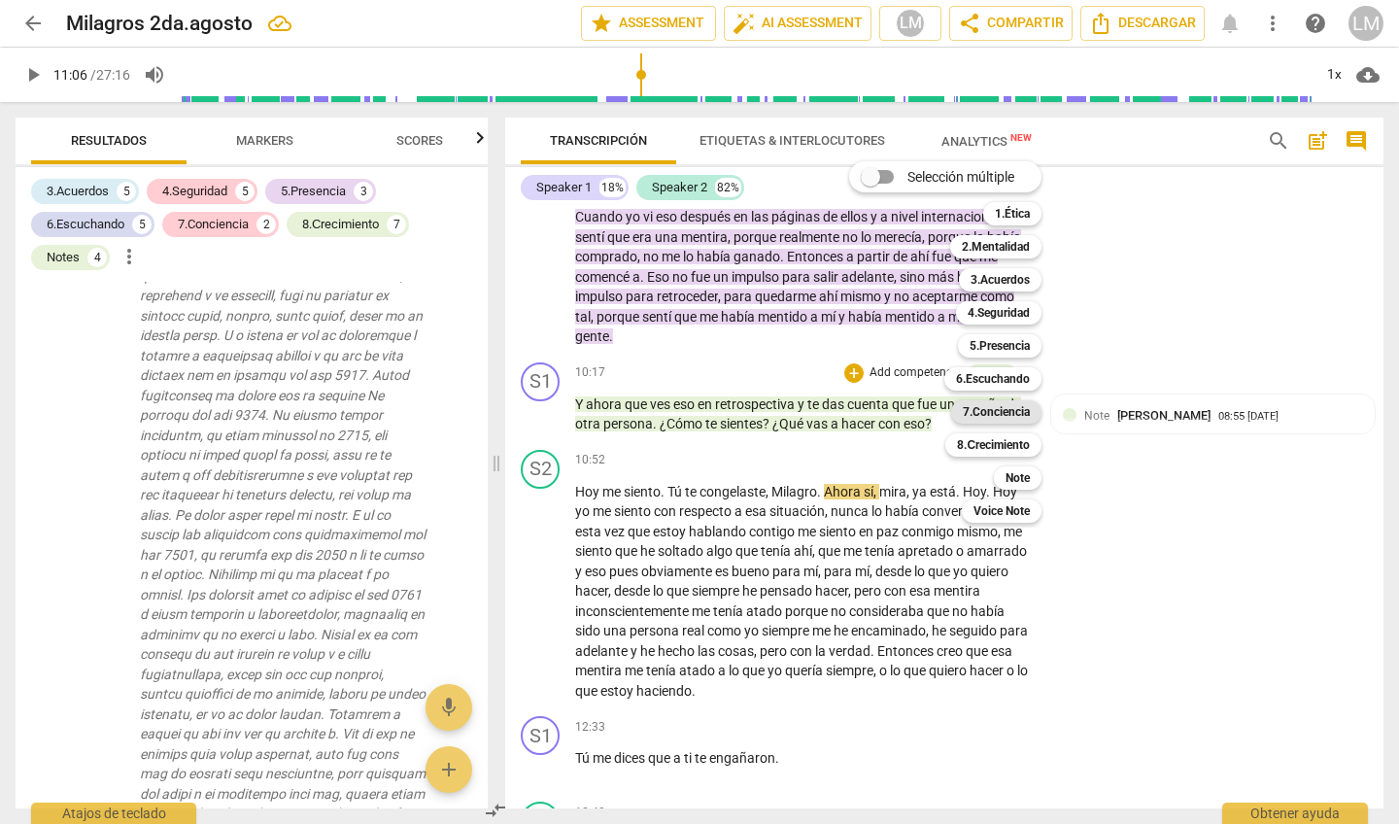
click at [1016, 413] on b "7.Conciencia" at bounding box center [996, 411] width 67 height 23
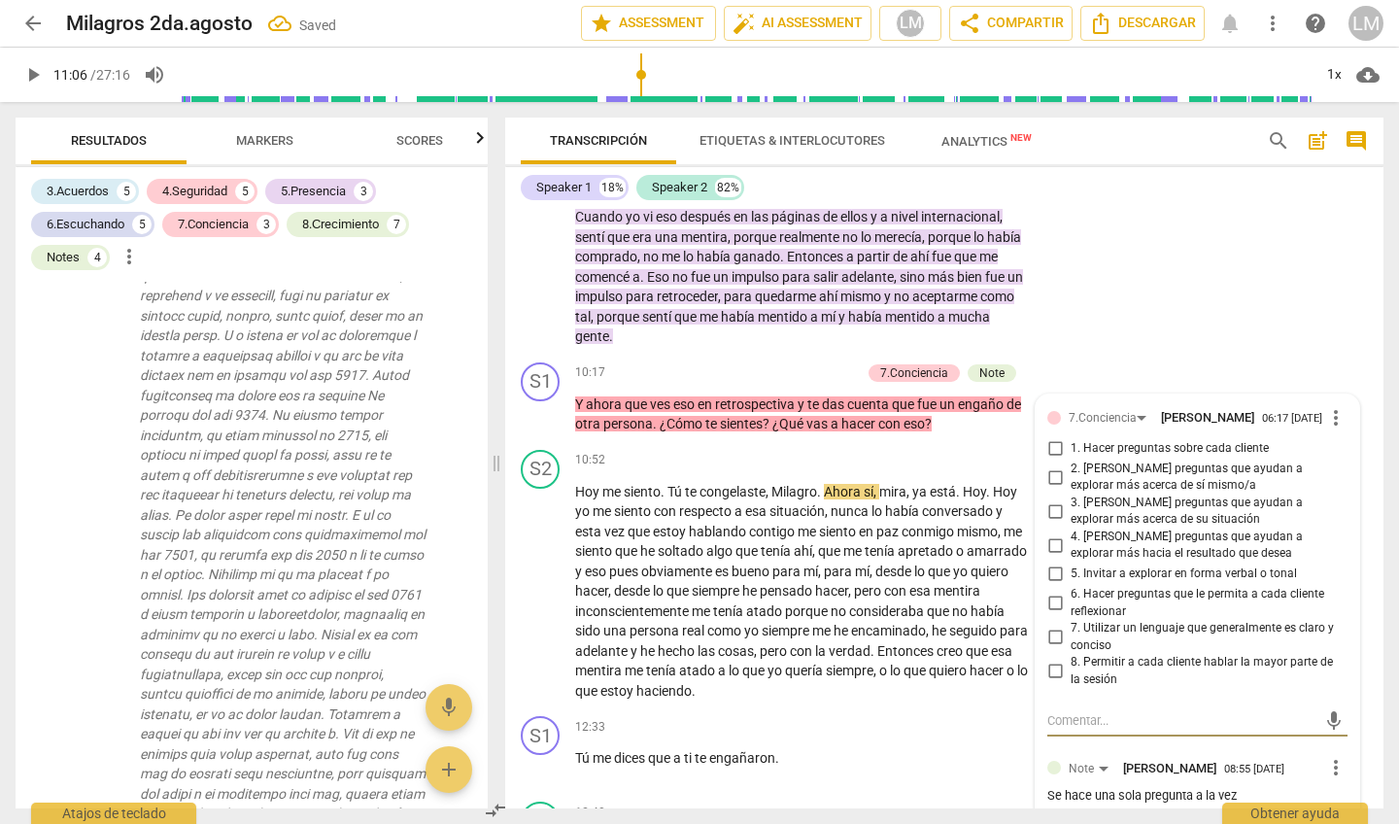
scroll to position [2724, 0]
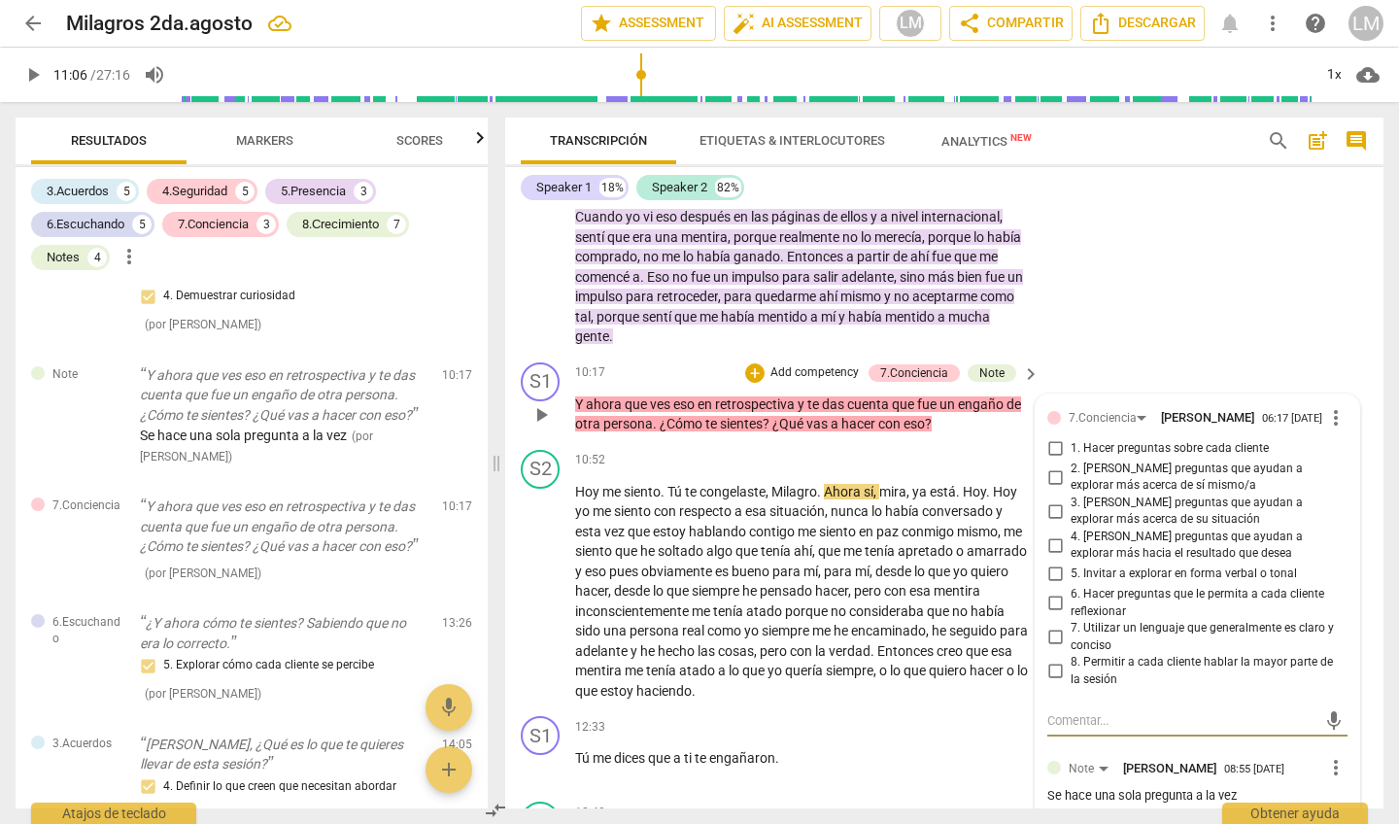
click at [1052, 465] on input "2. [PERSON_NAME] preguntas que ayudan a explorar más acerca de sí mismo/a" at bounding box center [1055, 476] width 31 height 23
checkbox input "true"
click at [1052, 499] on input "3. [PERSON_NAME] preguntas que ayudan a explorar más acerca de su situación" at bounding box center [1055, 510] width 31 height 23
checkbox input "true"
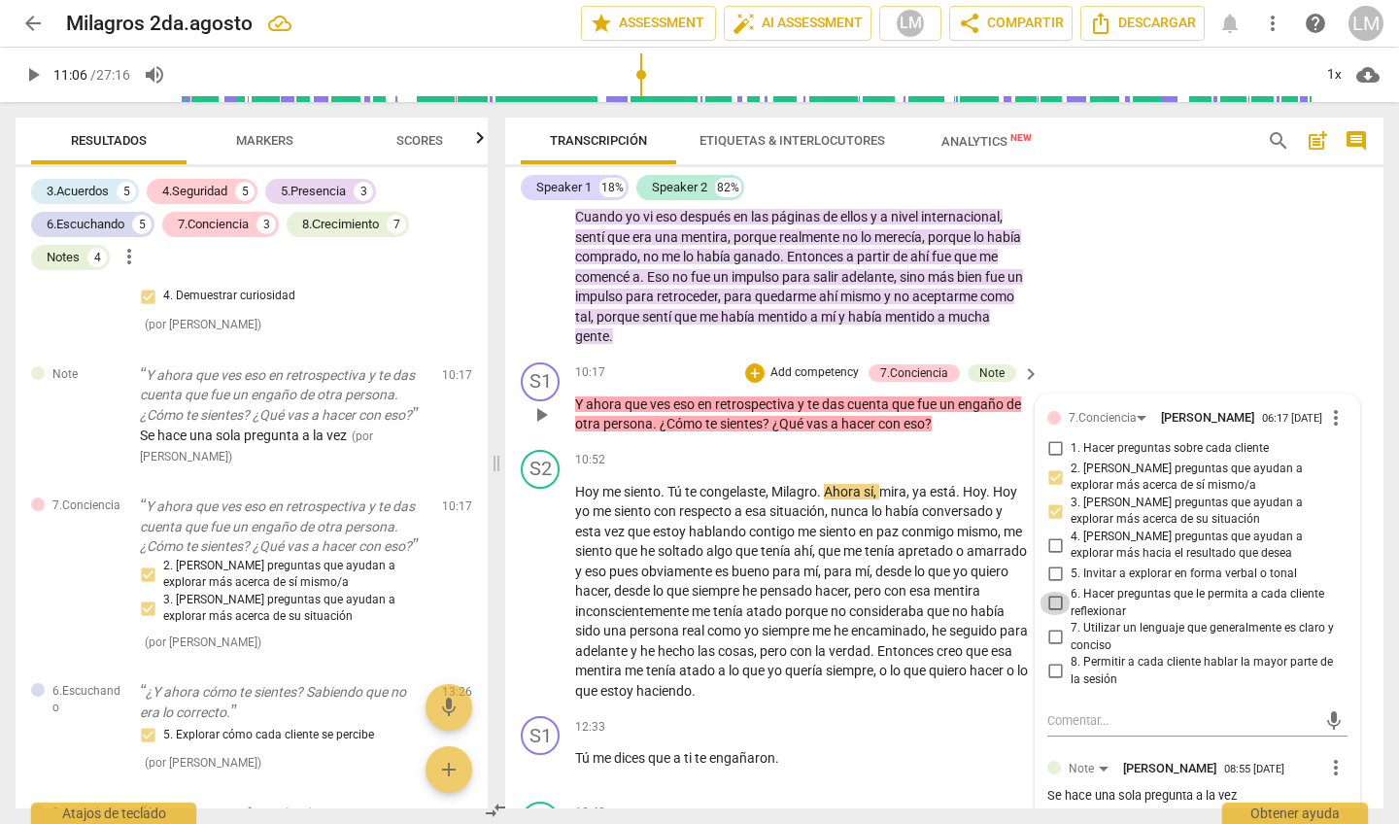
click at [1052, 592] on input "6. Hacer preguntas que le permita a cada cliente reflexionar" at bounding box center [1055, 603] width 31 height 23
checkbox input "true"
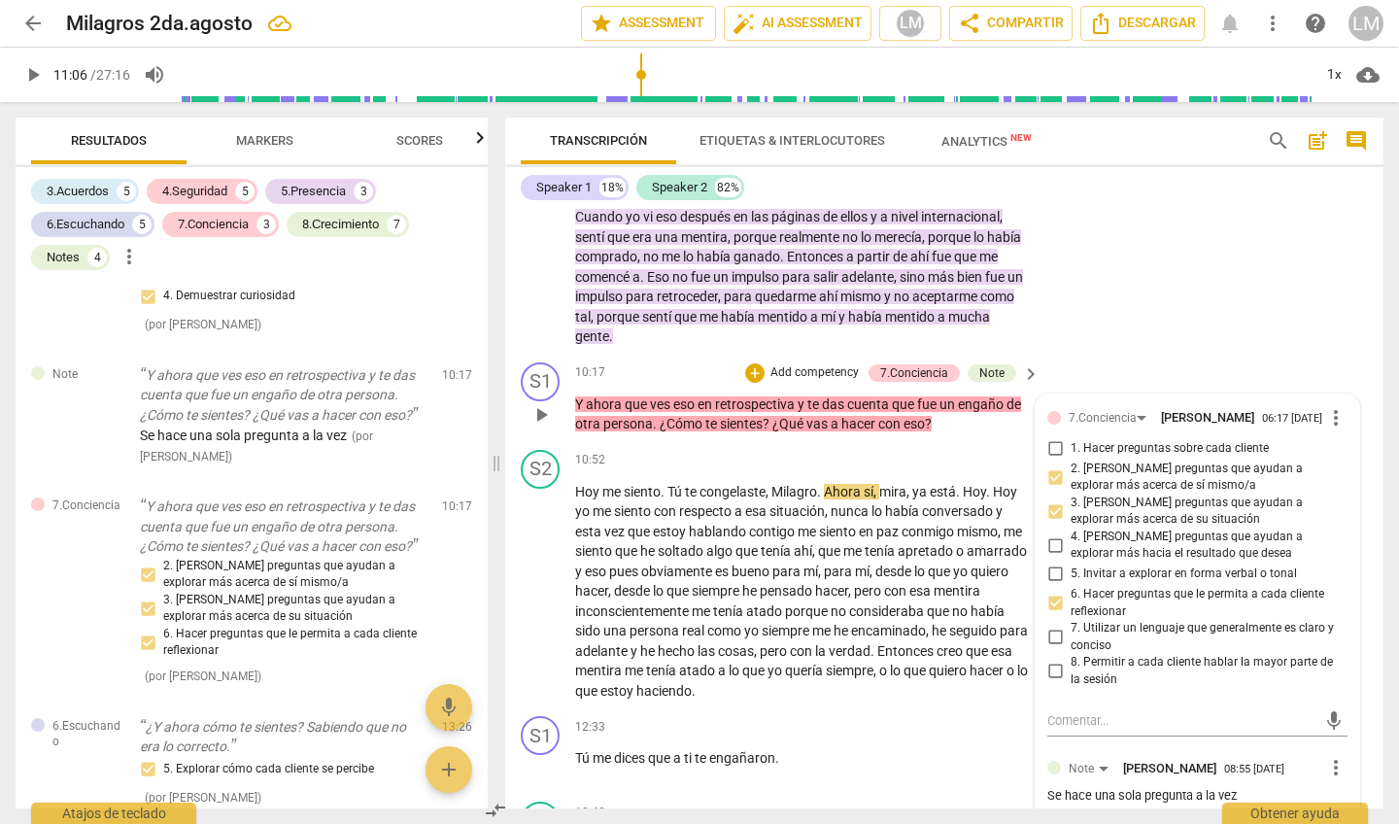
click at [1050, 660] on input "8. Permitir a cada cliente hablar la mayor parte de la sesión" at bounding box center [1055, 671] width 31 height 23
checkbox input "true"
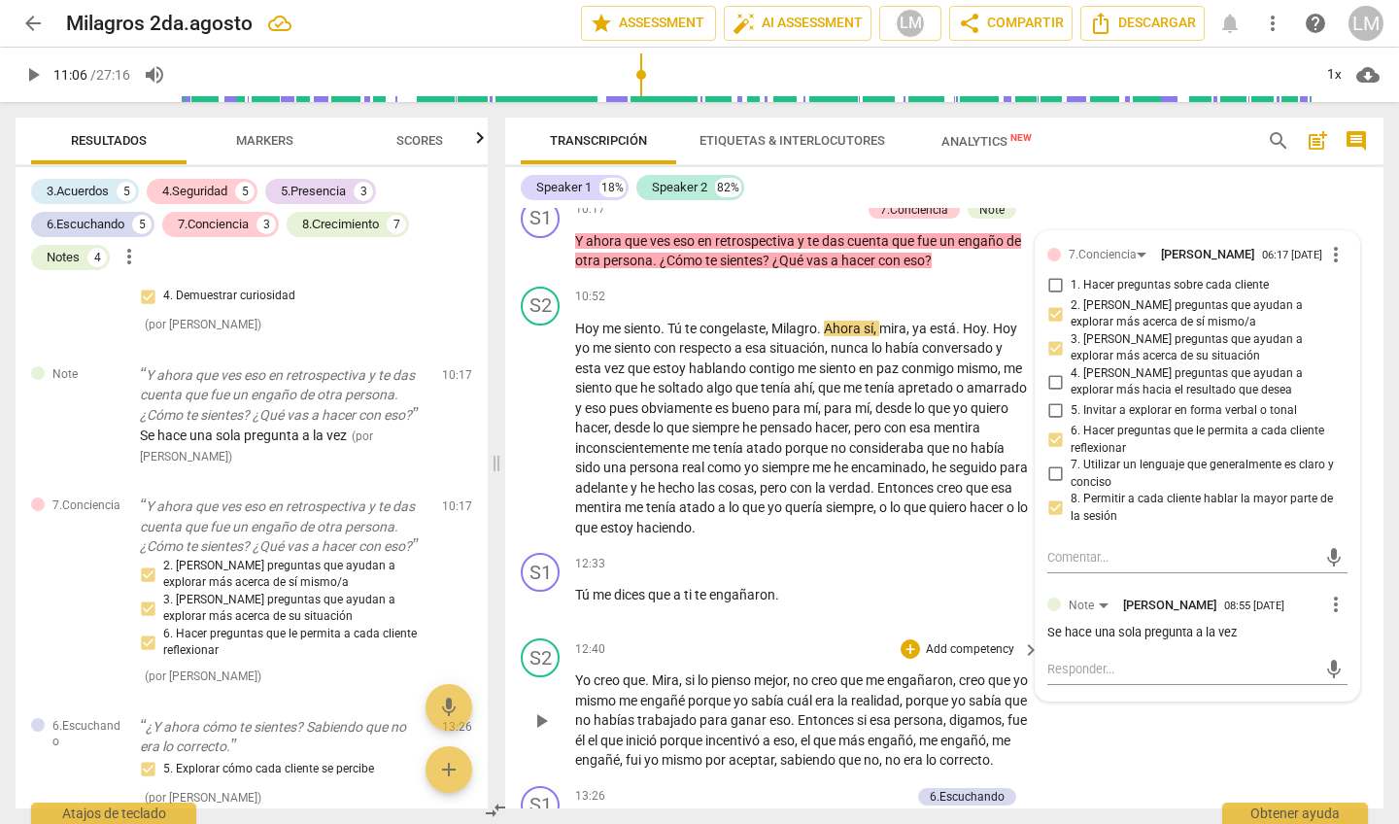
scroll to position [2529, 0]
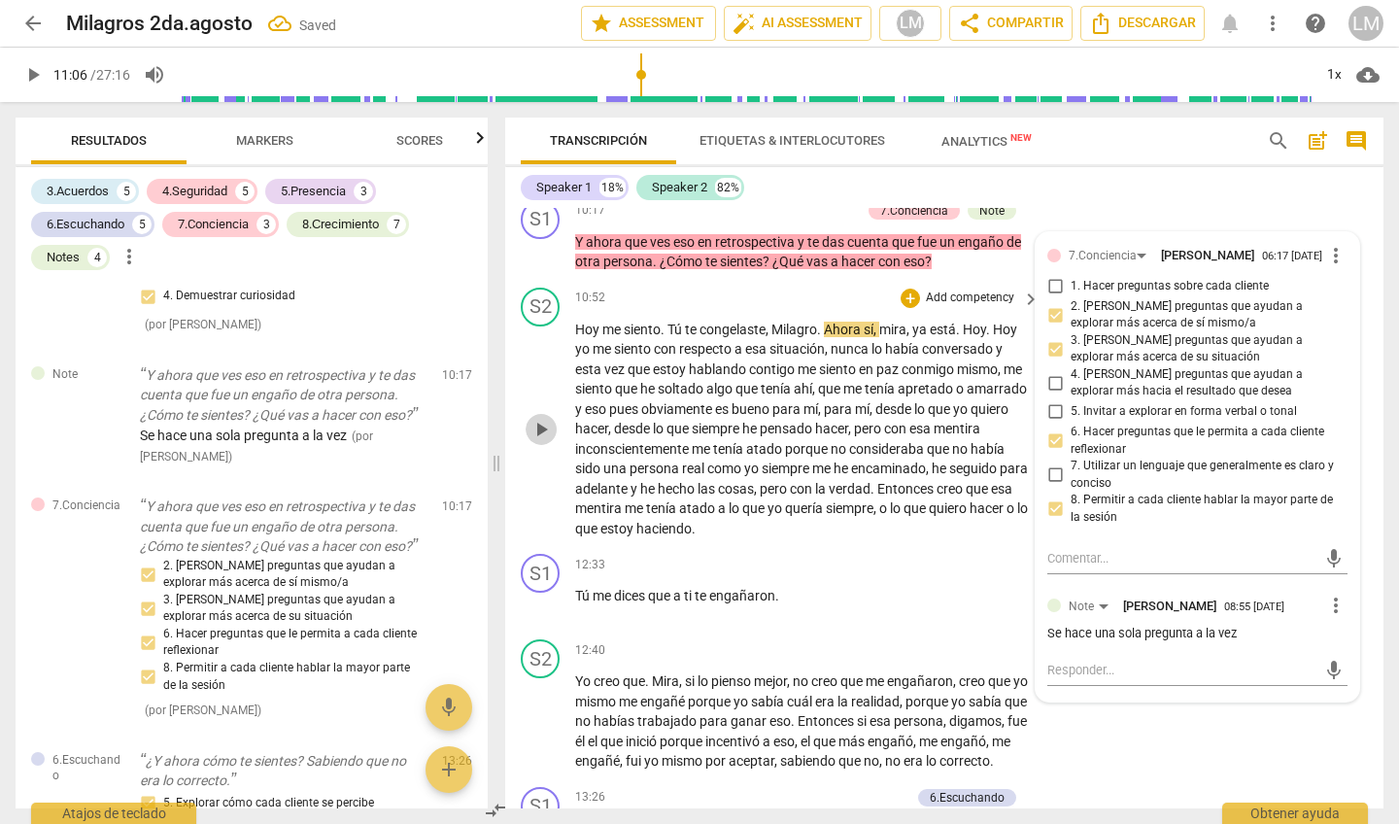
click at [542, 418] on span "play_arrow" at bounding box center [541, 429] width 23 height 23
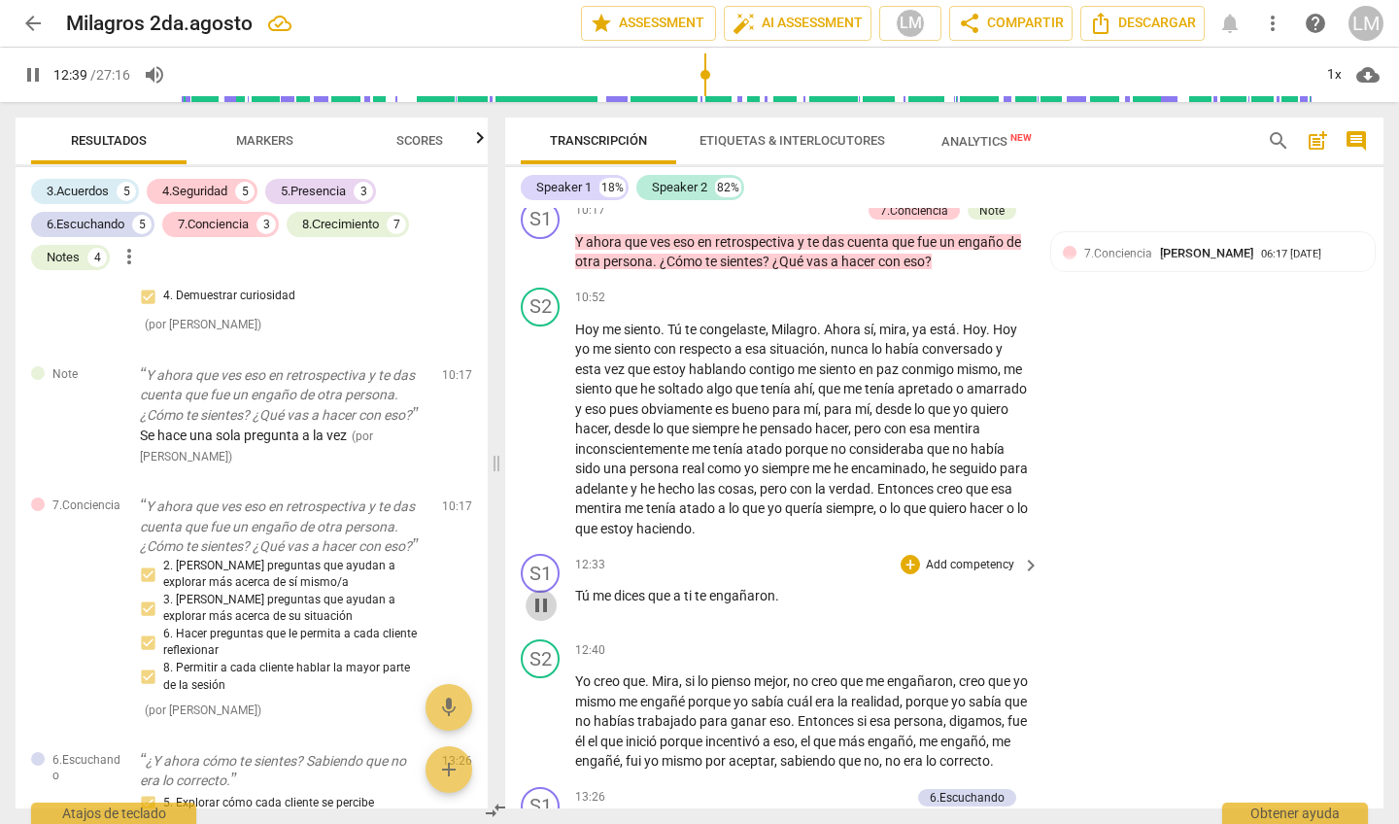
click at [537, 594] on span "pause" at bounding box center [541, 605] width 23 height 23
type input "760"
click at [988, 557] on p "Add competency" at bounding box center [970, 565] width 92 height 17
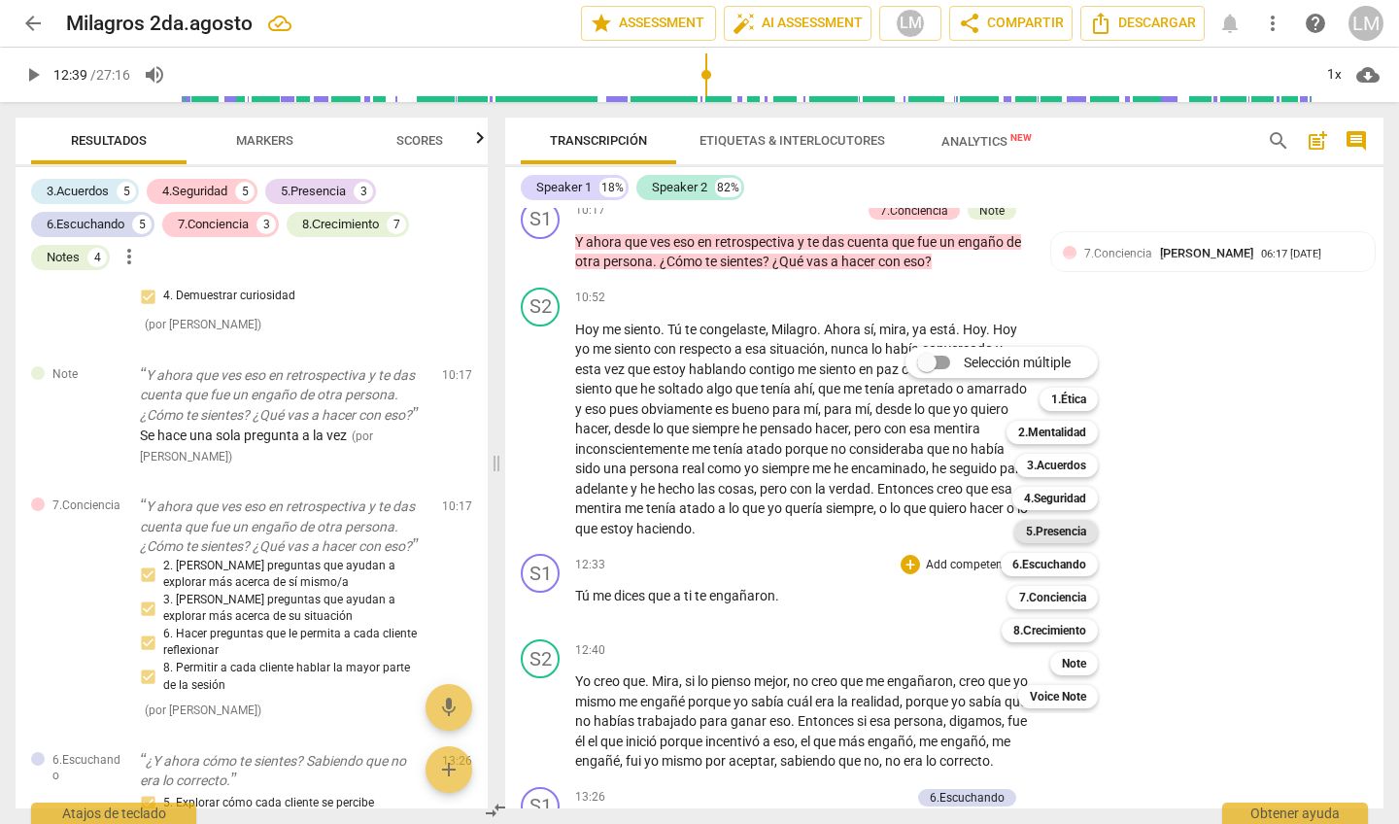
click at [1073, 530] on b "5.Presencia" at bounding box center [1056, 531] width 60 height 23
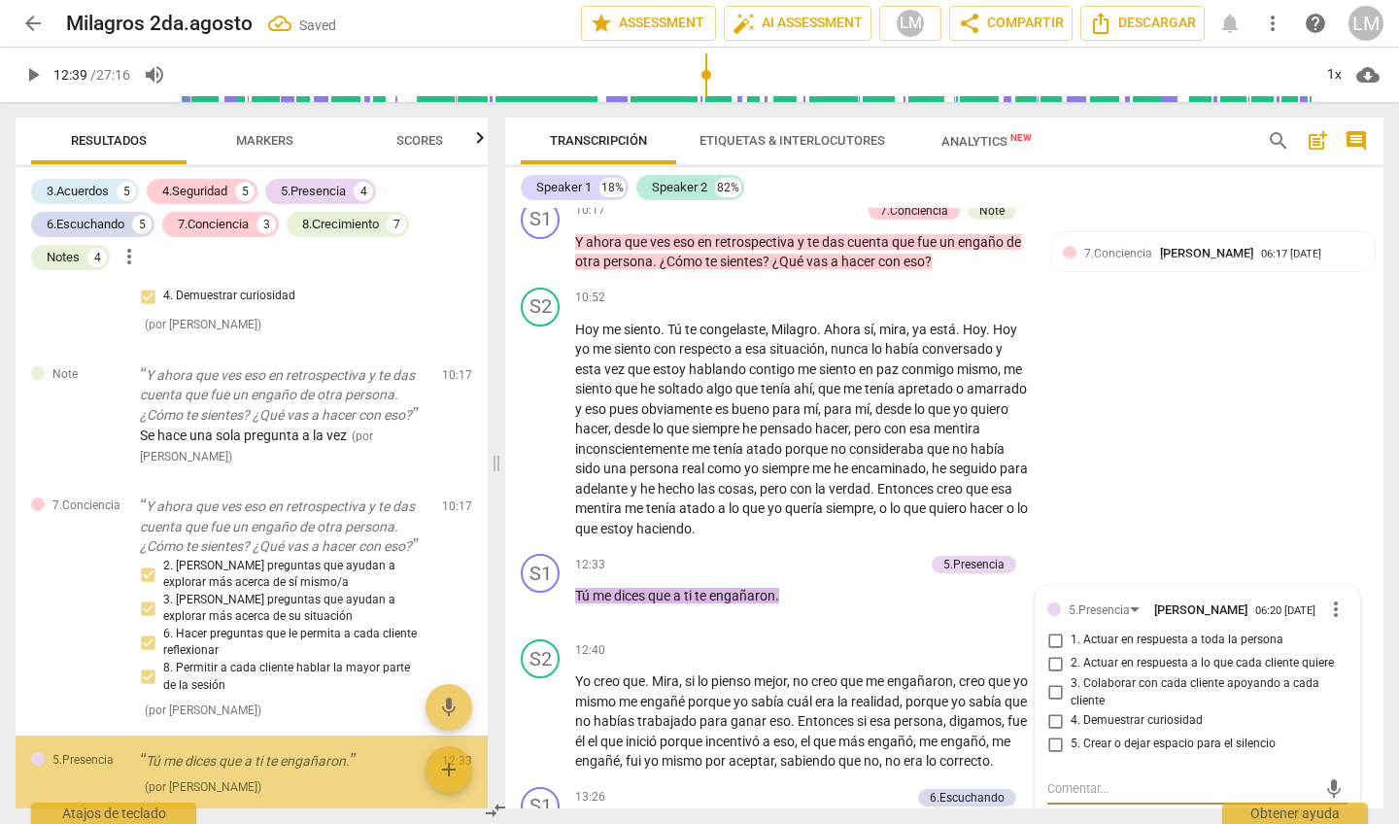
scroll to position [2952, 0]
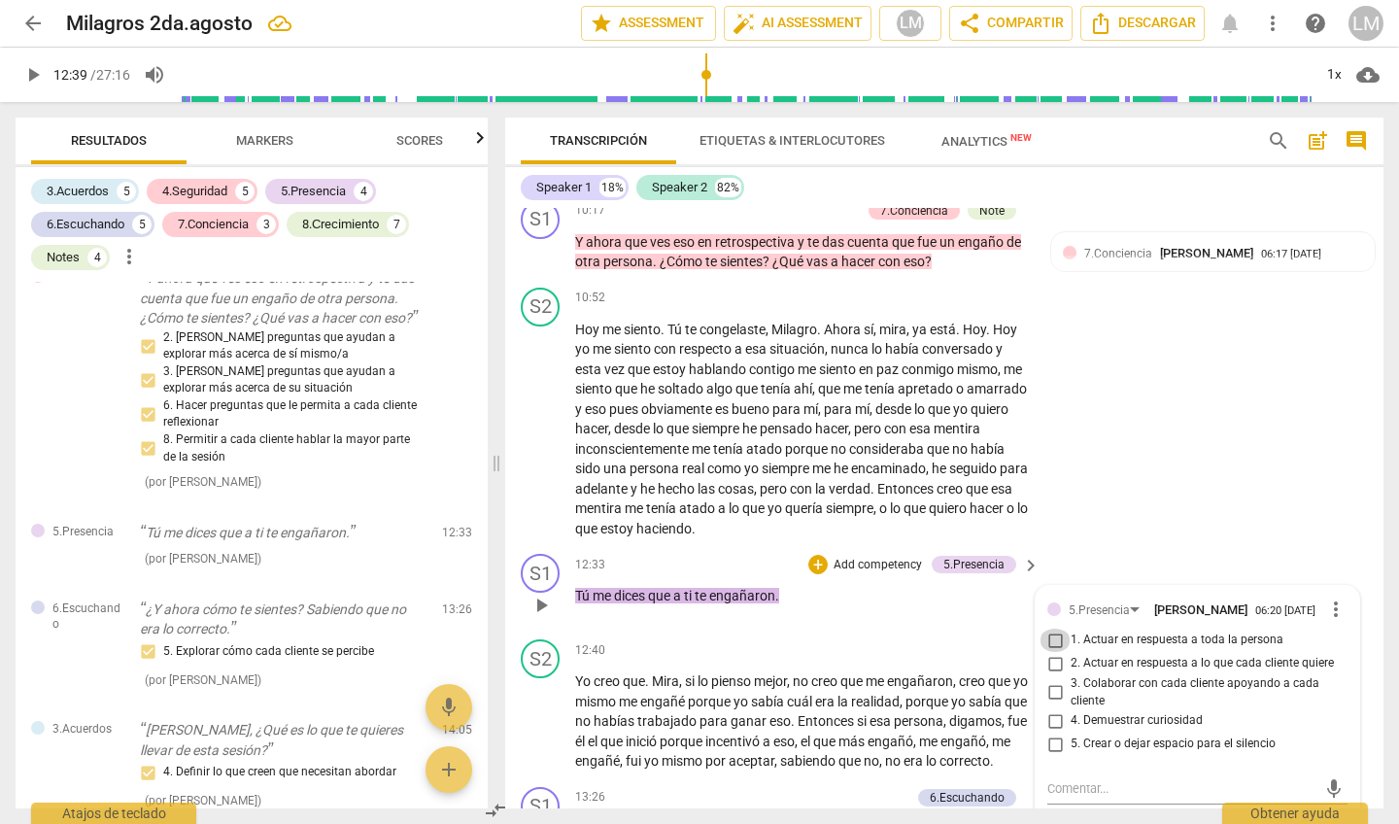
click at [1049, 629] on input "1. Actuar en respuesta a toda la persona" at bounding box center [1055, 640] width 31 height 23
checkbox input "true"
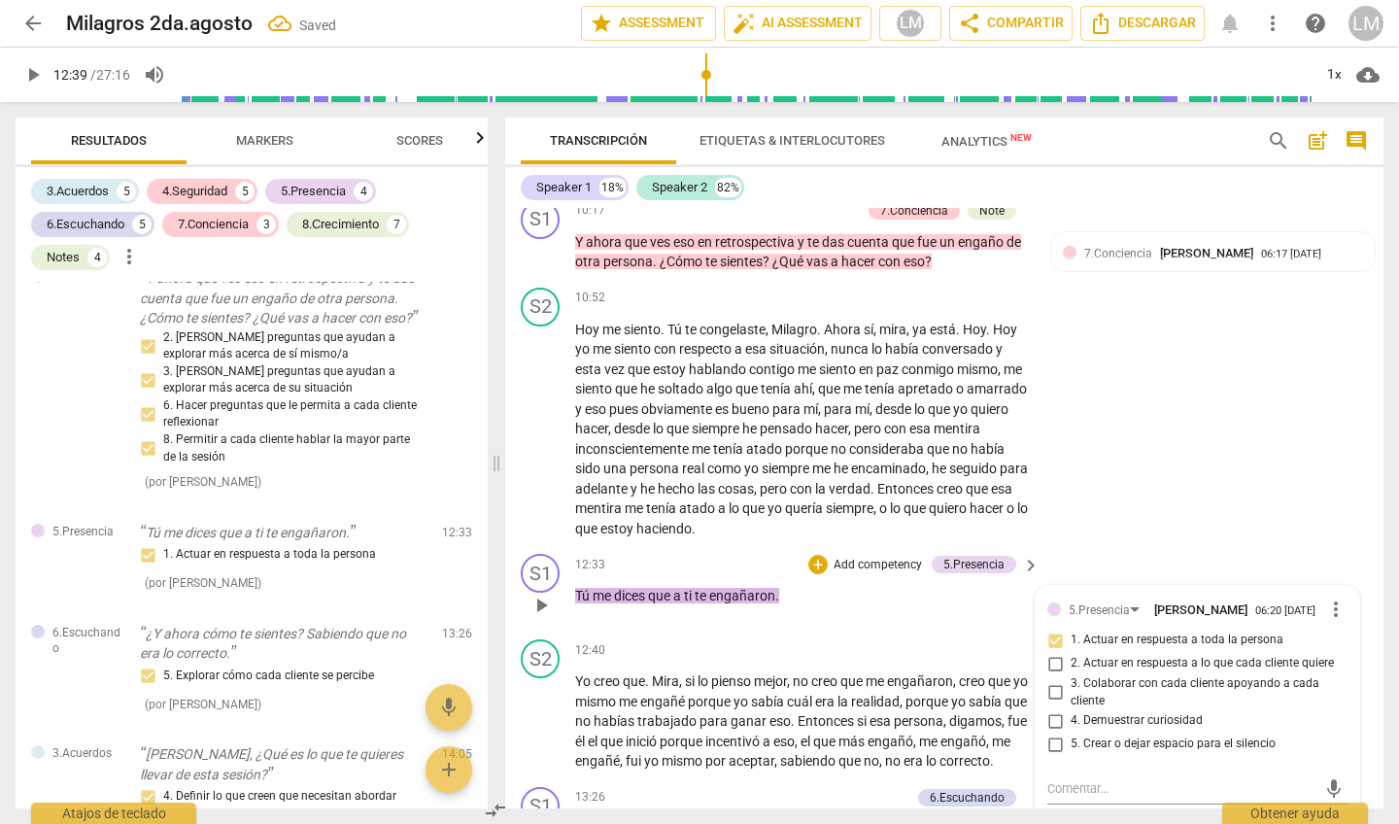
click at [890, 557] on p "Add competency" at bounding box center [878, 565] width 92 height 17
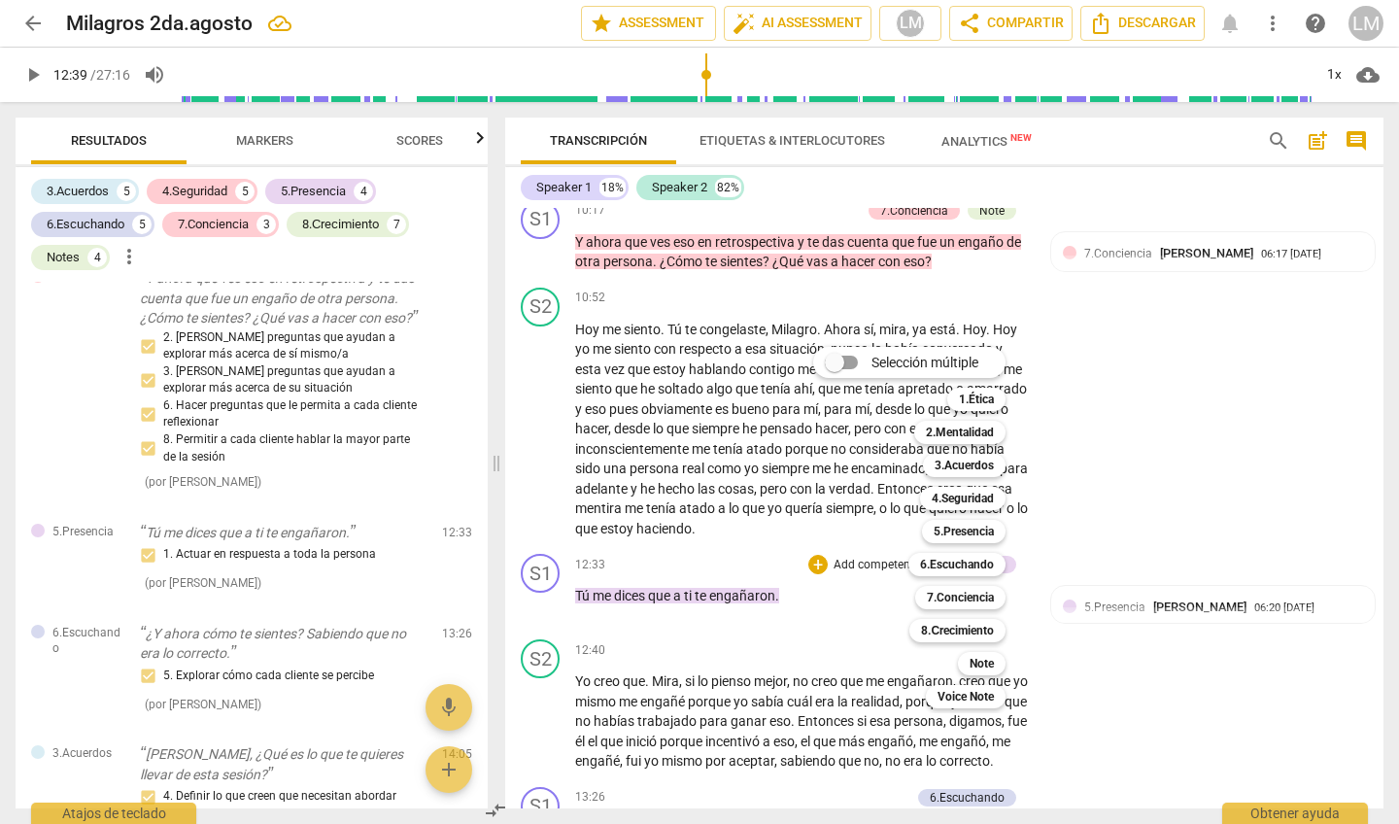
click at [1079, 471] on div at bounding box center [699, 412] width 1399 height 824
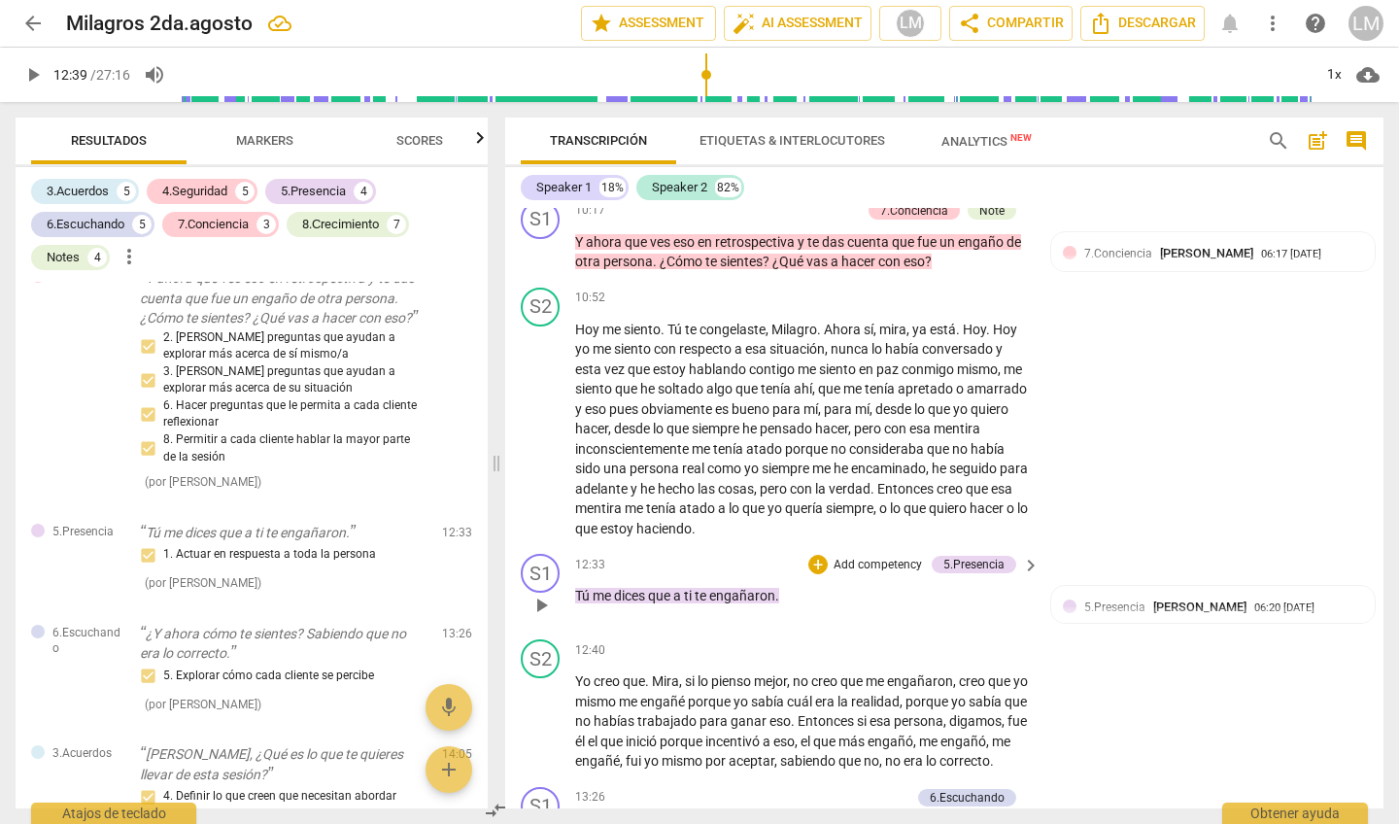
click at [894, 557] on p "Add competency" at bounding box center [878, 565] width 92 height 17
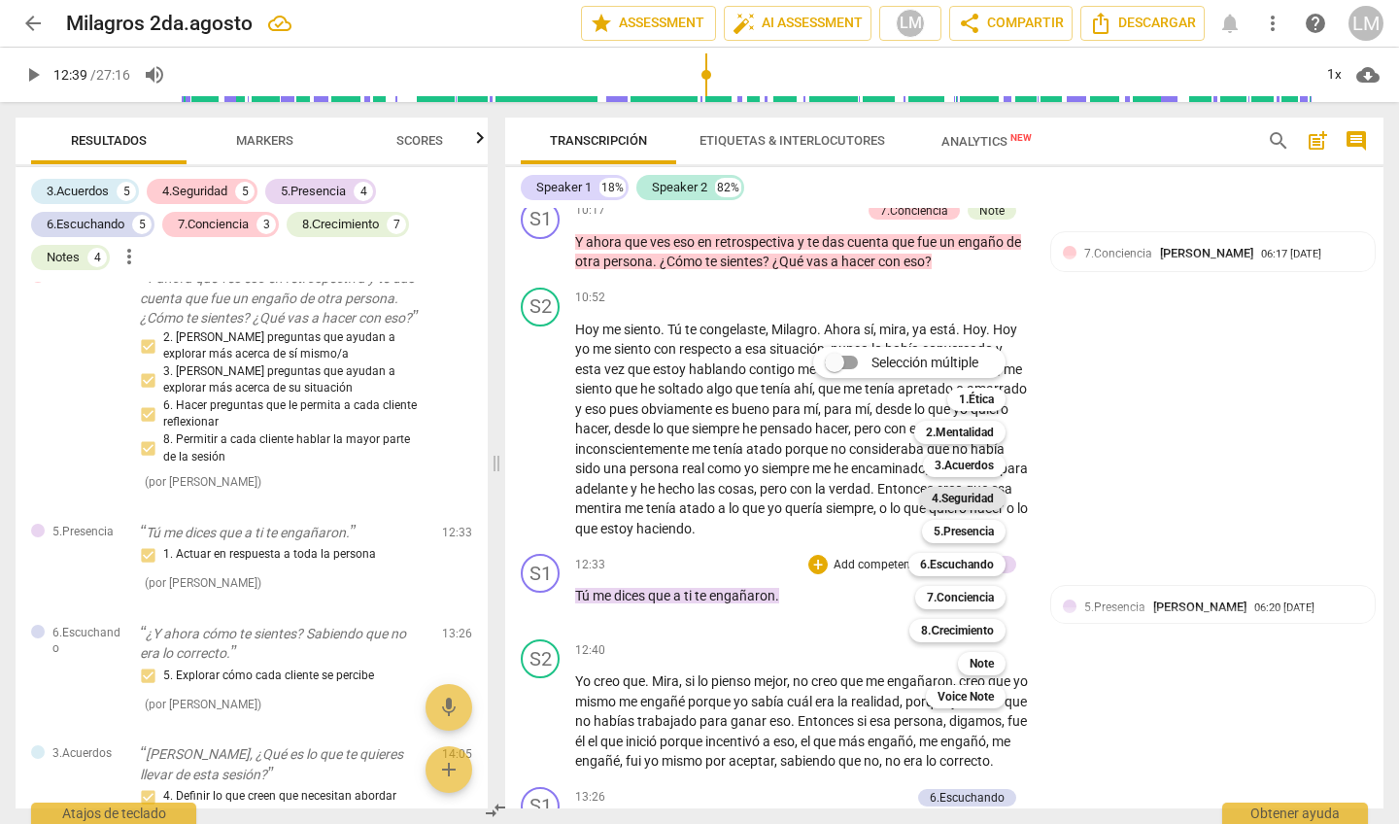
click at [984, 490] on b "4.Seguridad" at bounding box center [963, 498] width 62 height 23
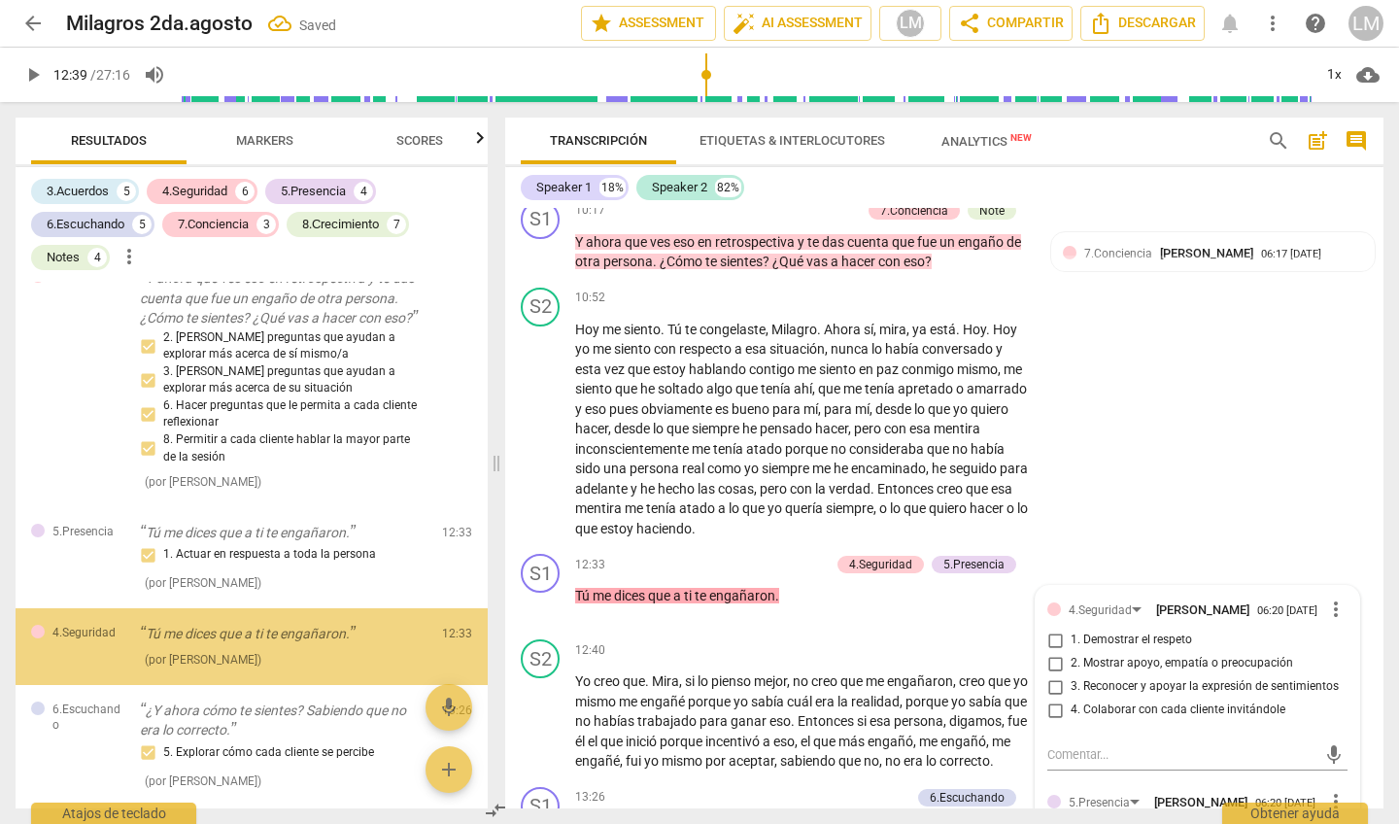
scroll to position [3052, 0]
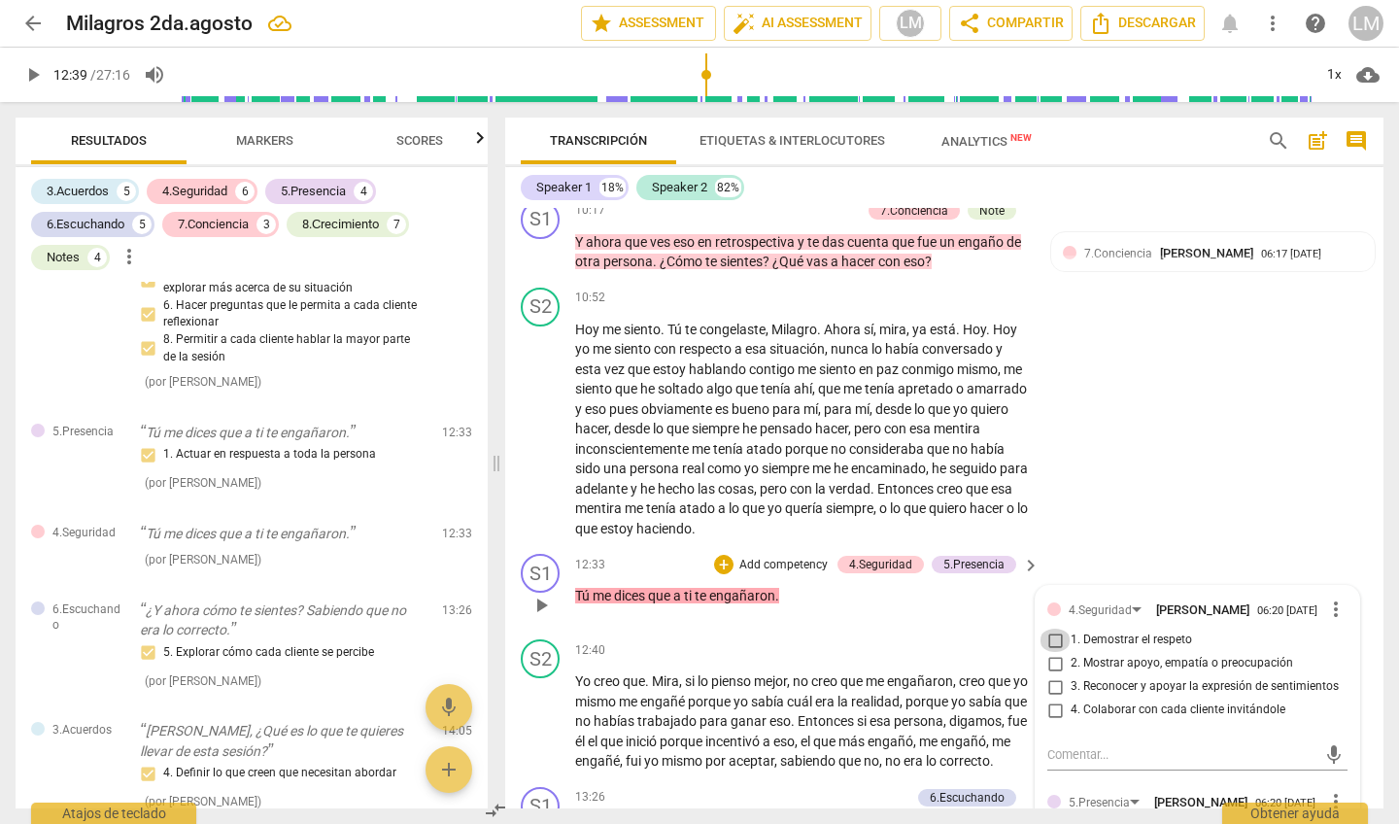
click at [1050, 629] on input "1. Demostrar el respeto" at bounding box center [1055, 640] width 31 height 23
checkbox input "true"
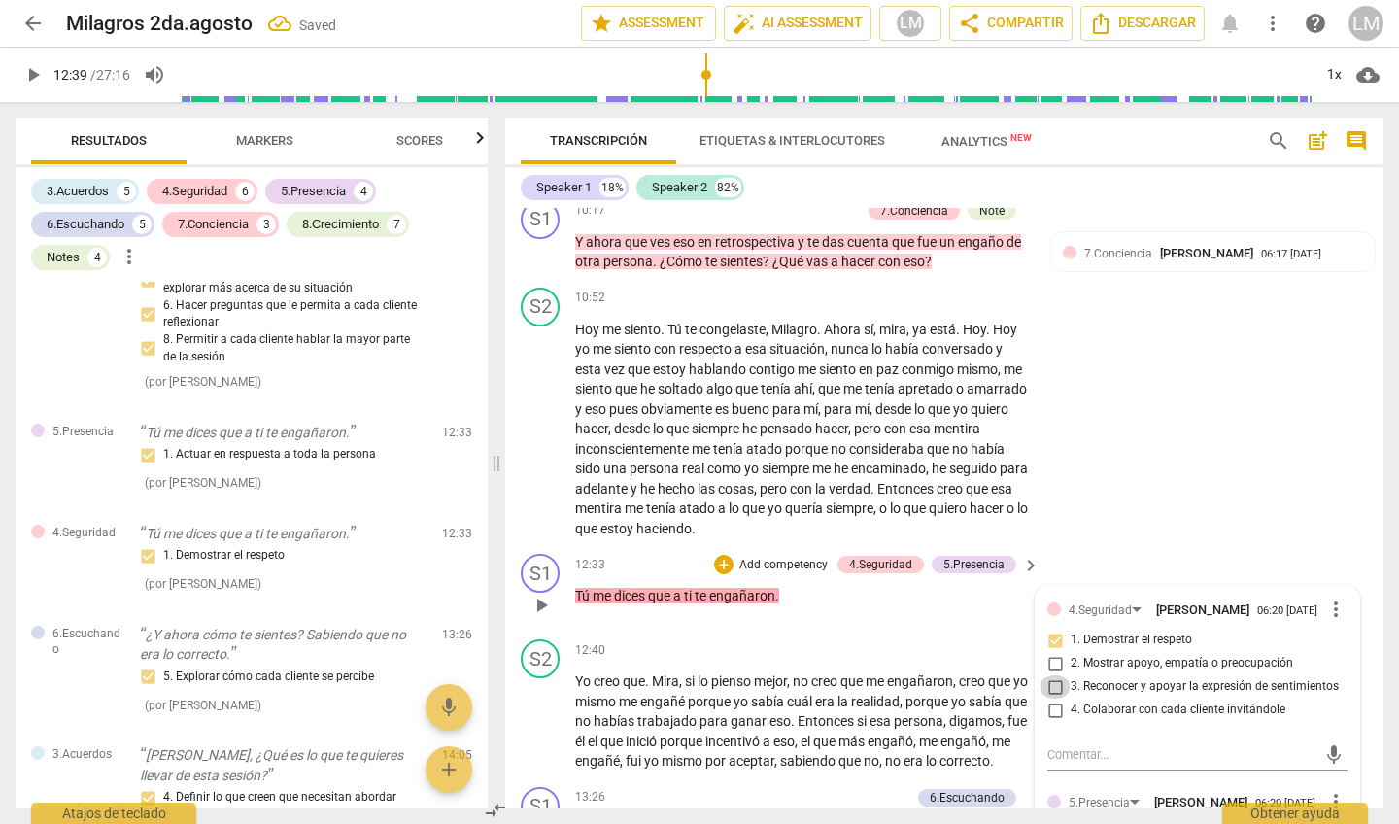
click at [1050, 675] on input "3. Reconocer y apoyar la expresión de sentimientos" at bounding box center [1055, 686] width 31 height 23
checkbox input "true"
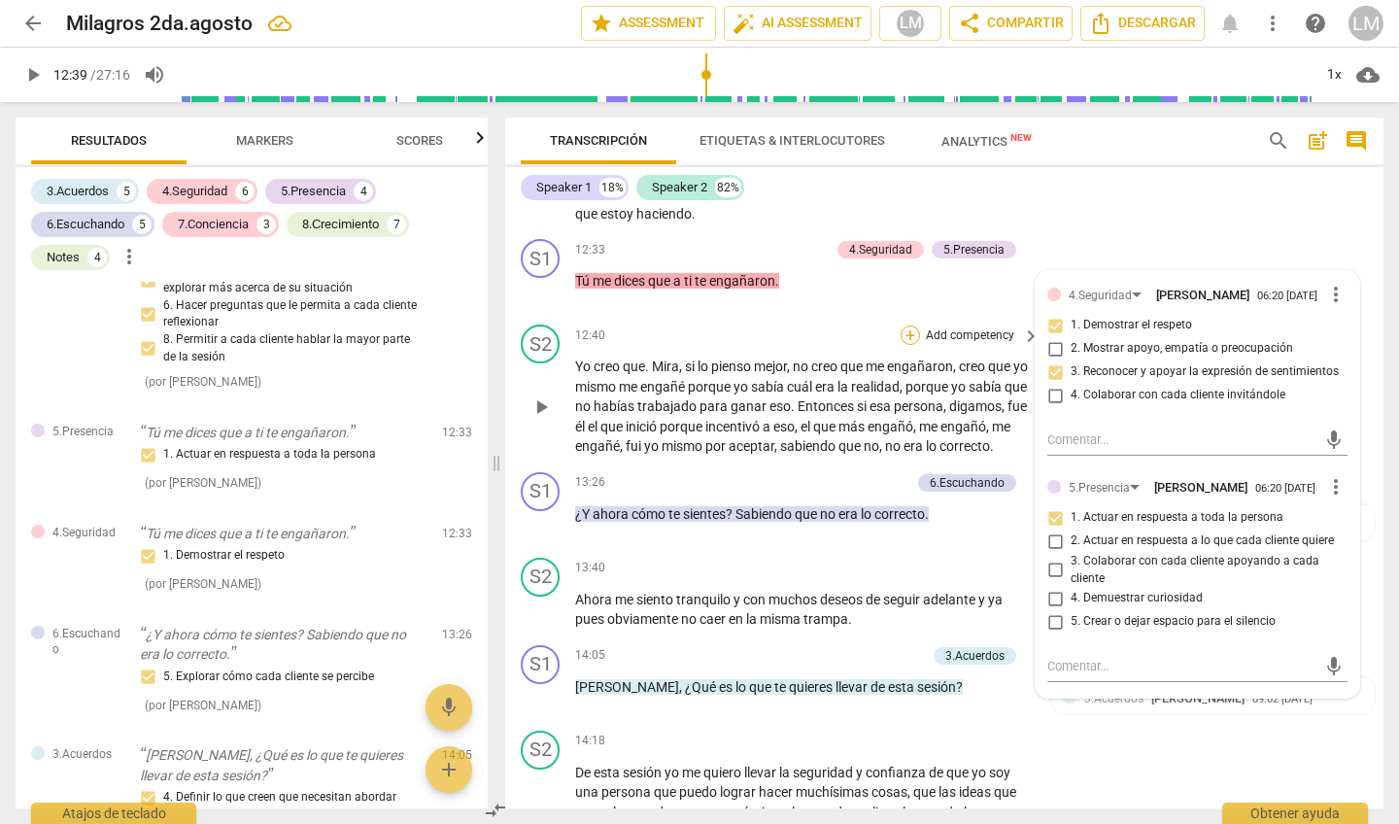
scroll to position [2845, 0]
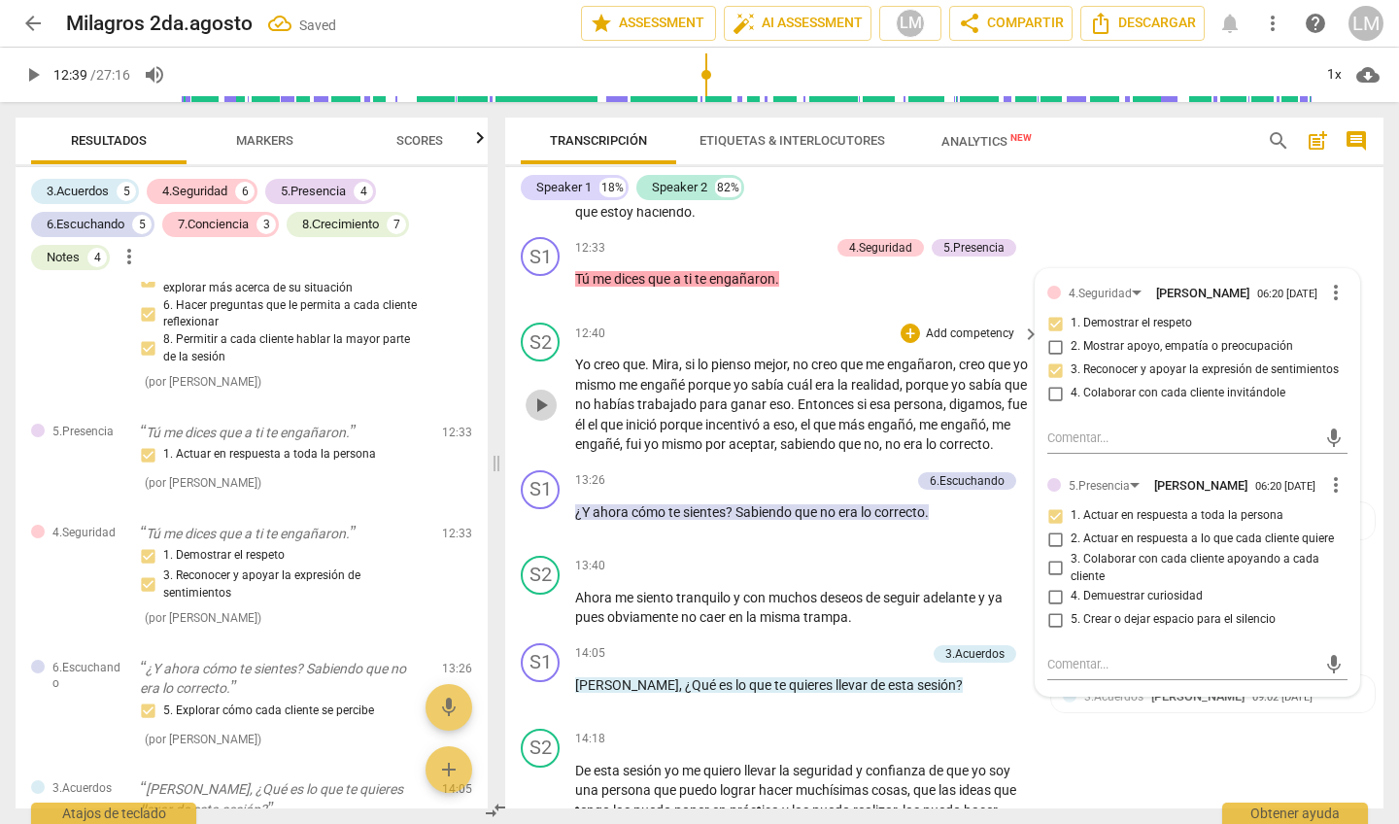
click at [538, 394] on span "play_arrow" at bounding box center [541, 405] width 23 height 23
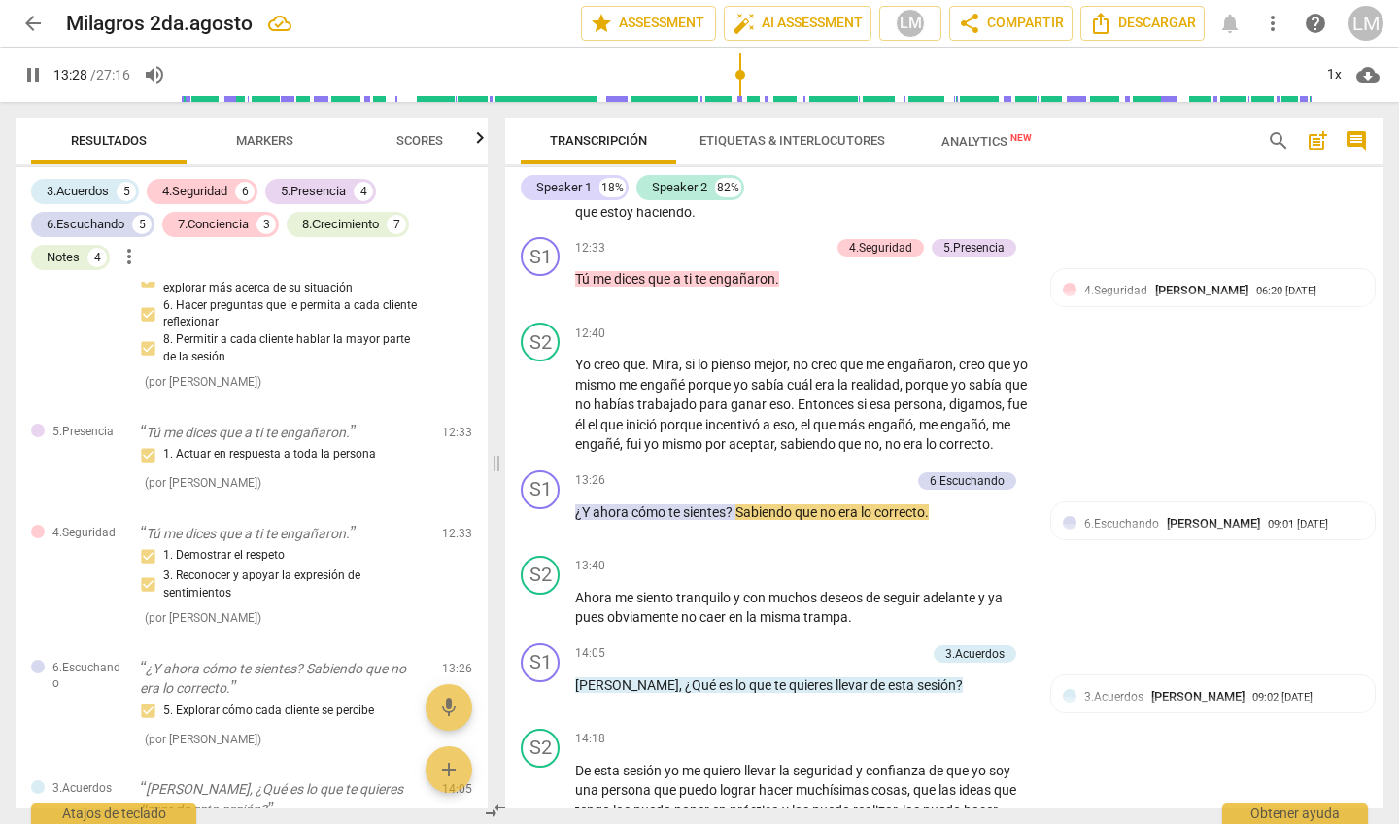
click at [36, 75] on span "pause" at bounding box center [32, 74] width 23 height 23
type input "809"
